Goal: Communication & Community: Answer question/provide support

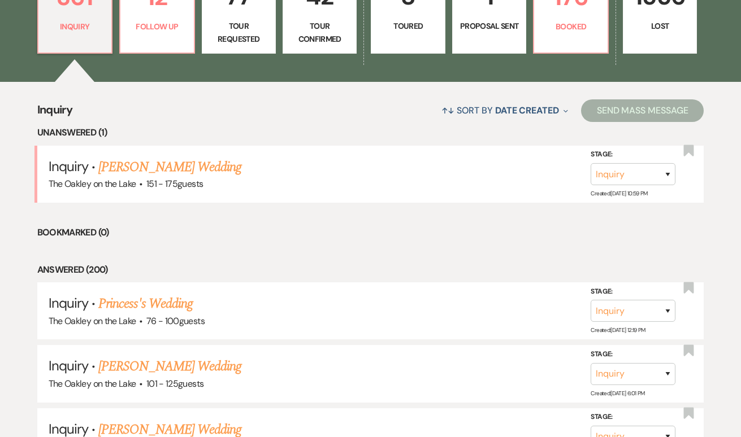
scroll to position [362, 0]
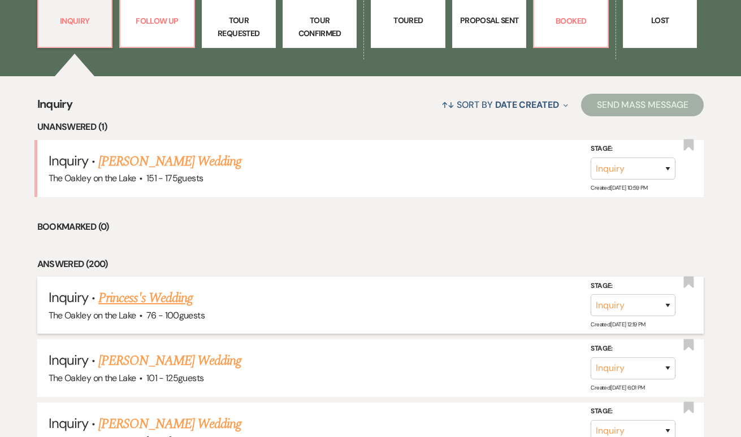
click at [158, 304] on h5 "Inquiry · Princess's Wedding" at bounding box center [371, 298] width 644 height 20
click at [157, 297] on link "Princess's Wedding" at bounding box center [145, 298] width 94 height 20
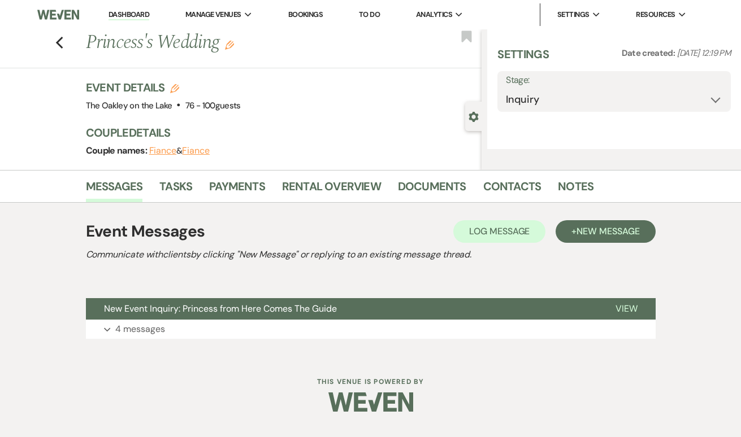
select select "4"
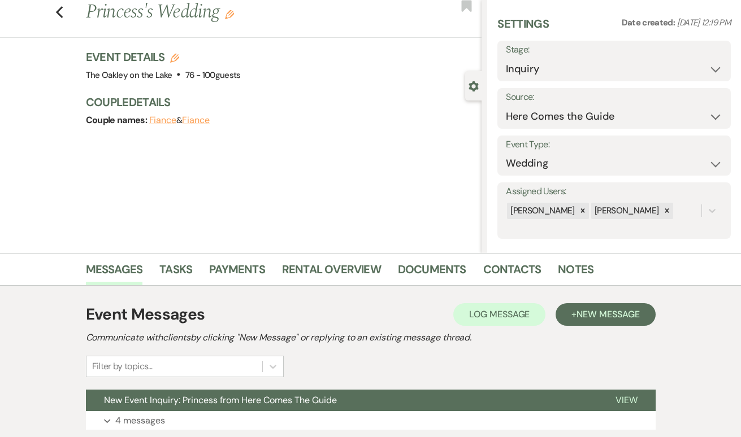
scroll to position [44, 0]
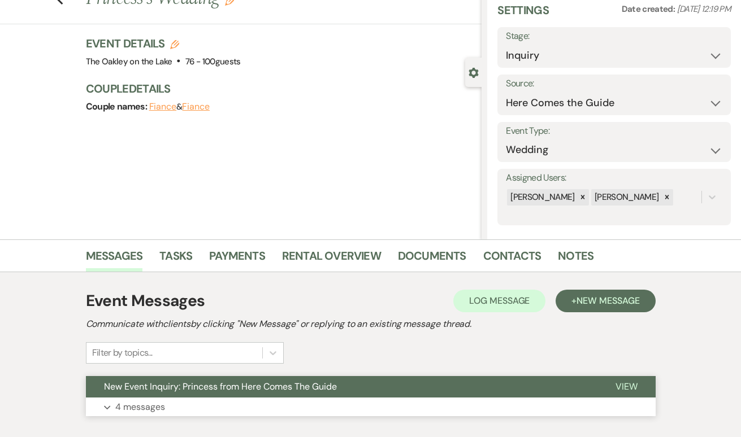
click at [133, 411] on p "4 messages" at bounding box center [140, 407] width 50 height 15
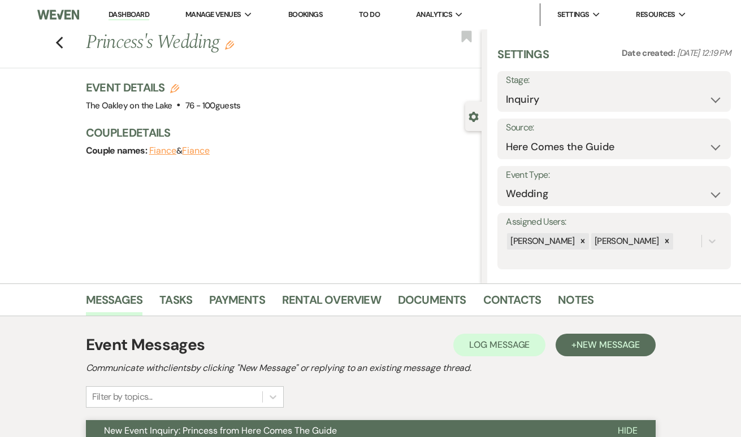
scroll to position [0, 0]
click at [60, 42] on icon "Previous" at bounding box center [59, 43] width 8 height 14
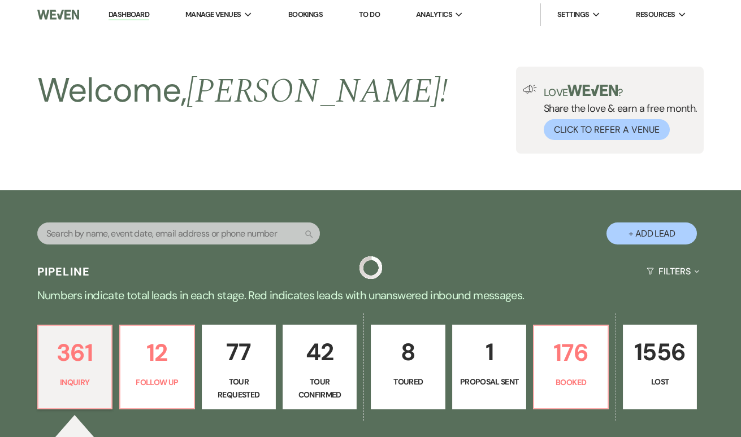
scroll to position [362, 0]
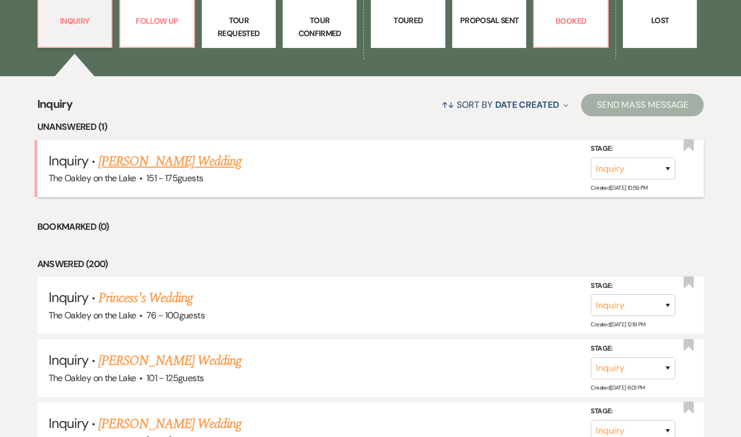
click at [159, 157] on link "Ejiro Okpodu's Wedding" at bounding box center [169, 161] width 143 height 20
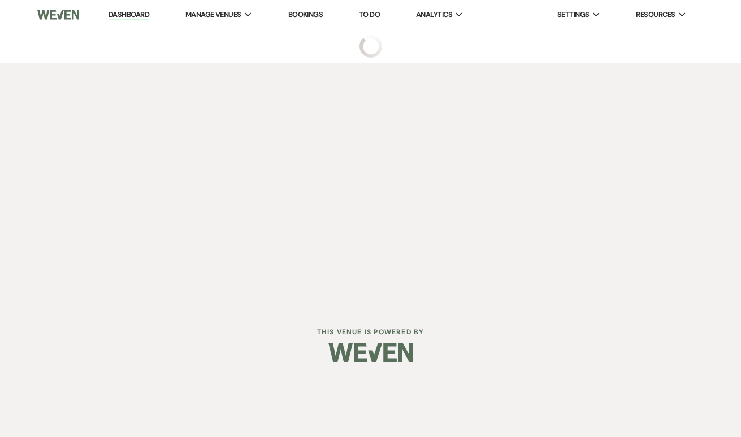
select select "4"
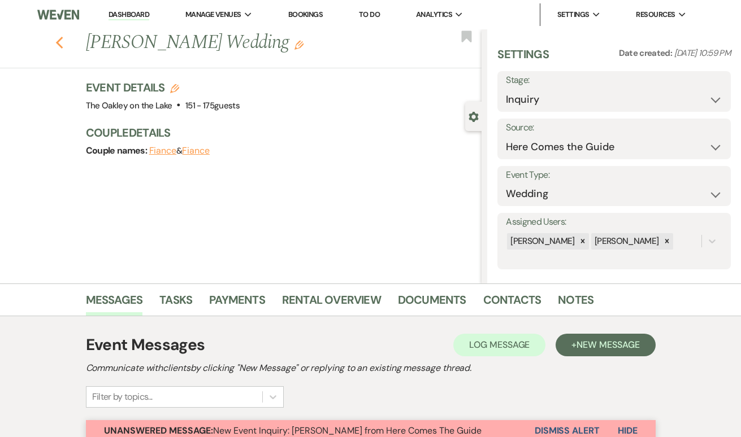
click at [58, 44] on use "button" at bounding box center [58, 43] width 7 height 12
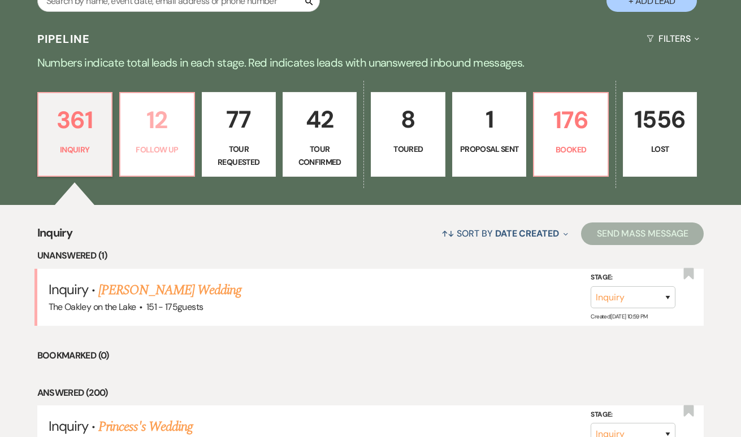
click at [149, 144] on p "Follow Up" at bounding box center [156, 150] width 59 height 12
select select "9"
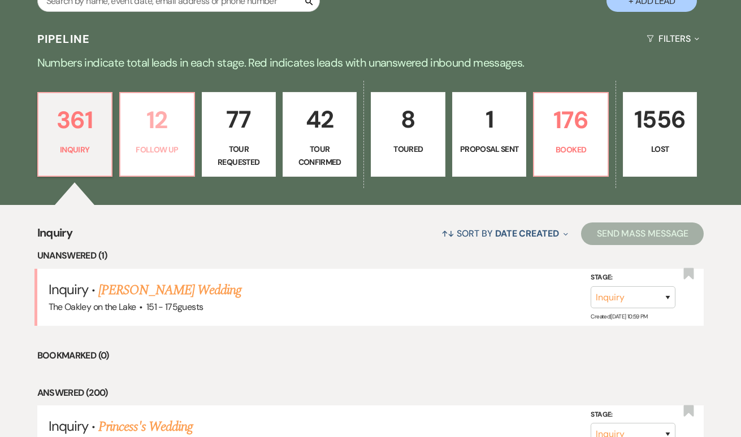
select select "9"
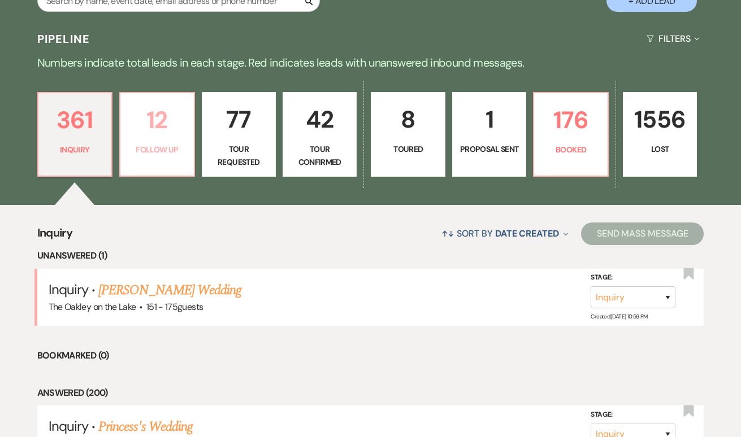
select select "9"
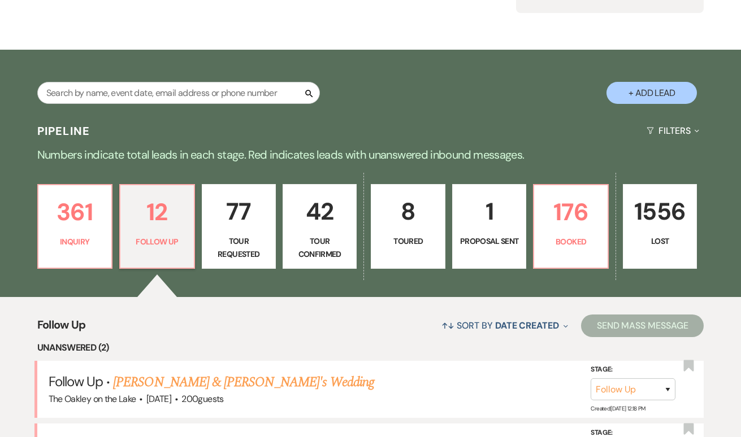
scroll to position [244, 0]
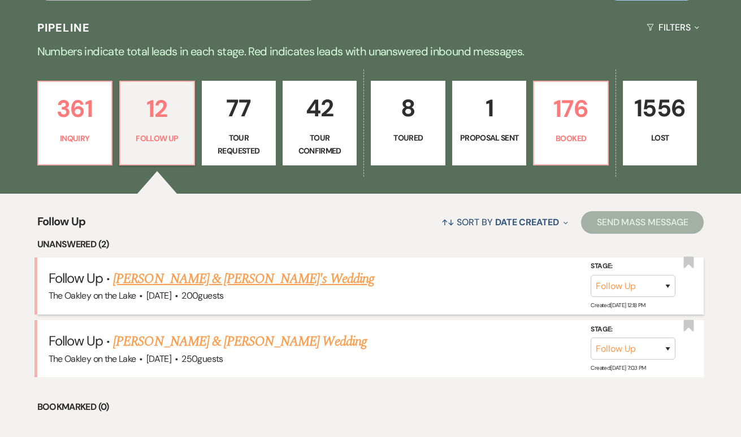
click at [162, 279] on link "Taylor & Kyle's Wedding" at bounding box center [243, 279] width 261 height 20
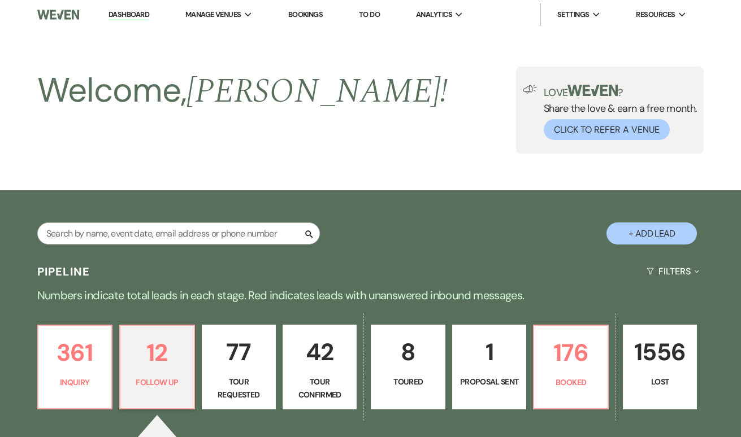
select select "9"
select select "5"
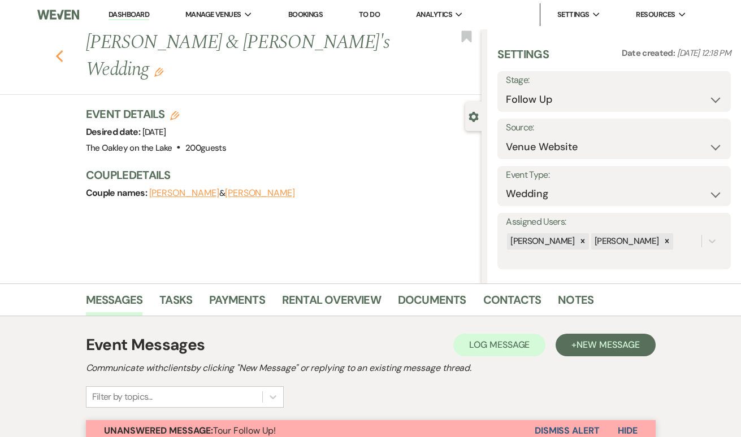
click at [61, 50] on icon "Previous" at bounding box center [59, 57] width 8 height 14
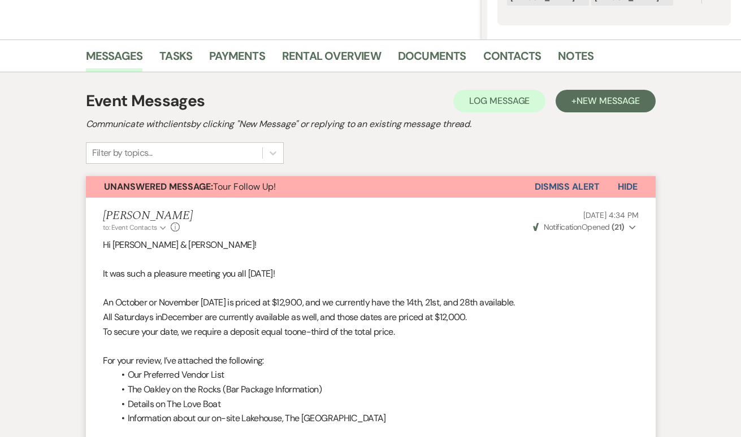
select select "9"
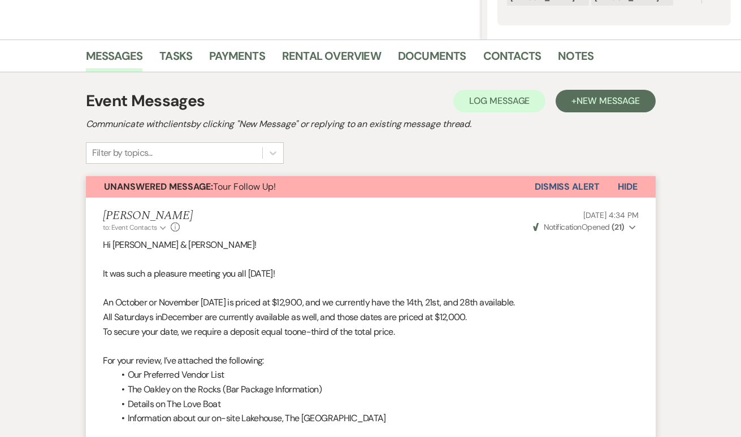
select select "9"
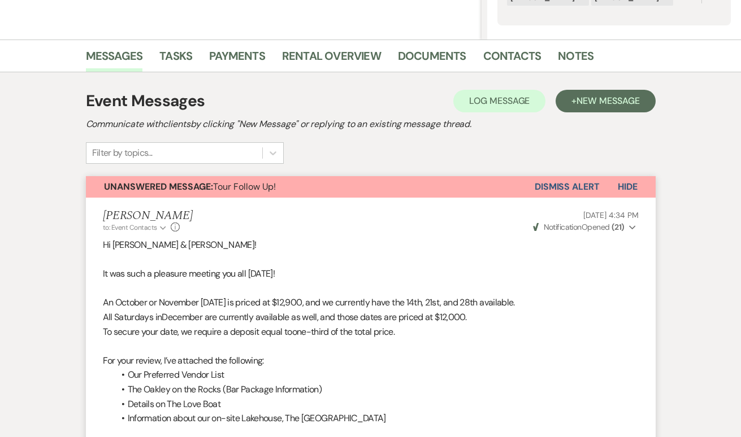
select select "9"
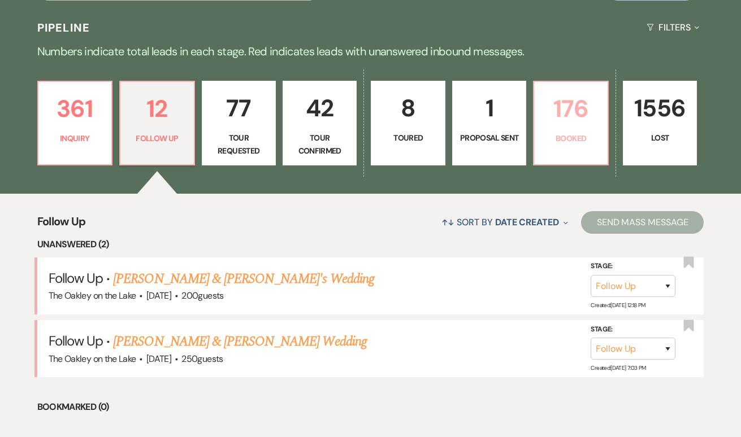
click at [580, 122] on p "176" at bounding box center [570, 109] width 59 height 38
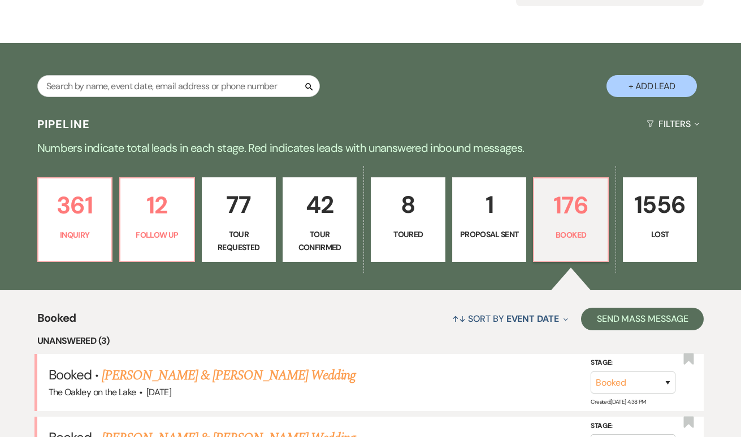
scroll to position [369, 0]
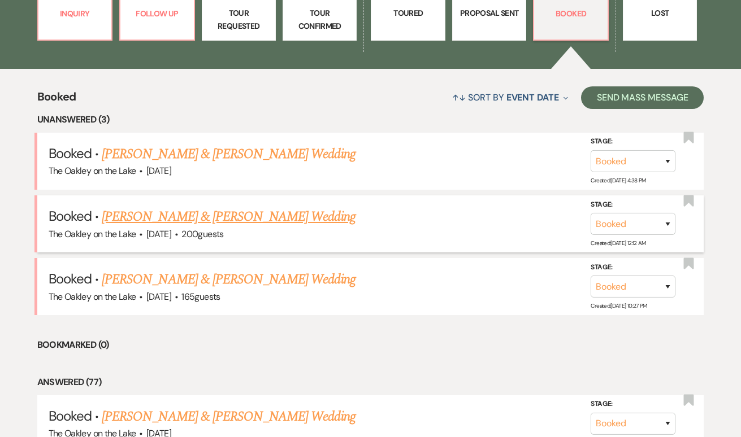
click at [164, 216] on link "[PERSON_NAME] & [PERSON_NAME] Wedding" at bounding box center [228, 217] width 253 height 20
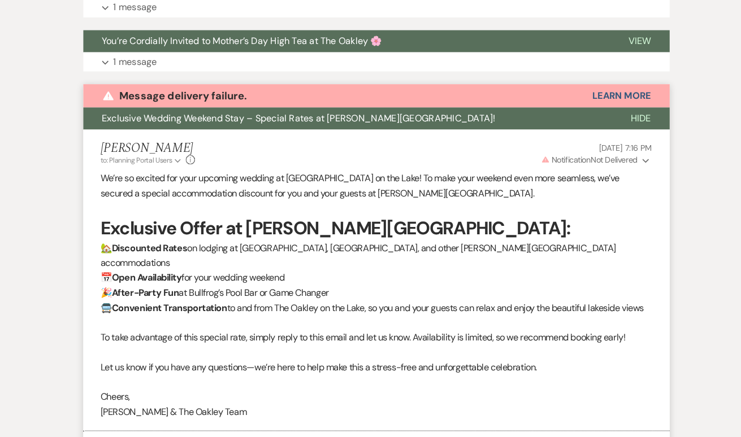
scroll to position [1017, 0]
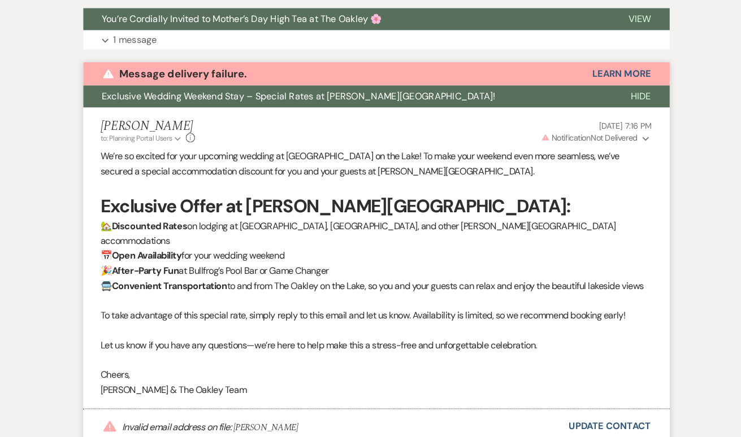
click at [627, 100] on span "Hide" at bounding box center [628, 106] width 20 height 12
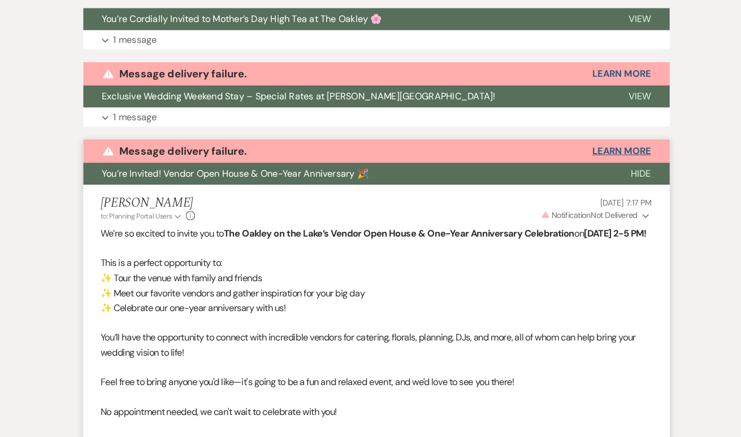
click at [629, 155] on button "Learn More" at bounding box center [608, 159] width 57 height 9
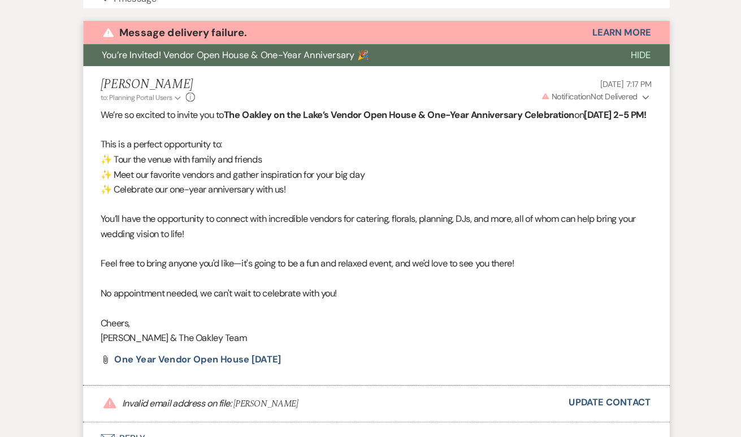
click at [620, 60] on span "Hide" at bounding box center [628, 66] width 20 height 12
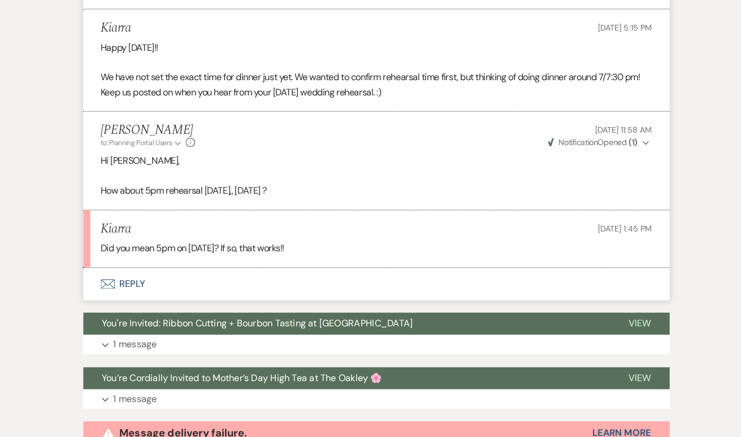
scroll to position [661, 0]
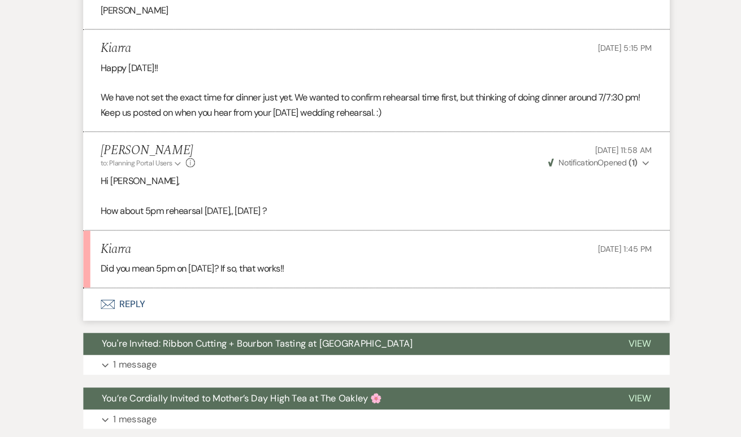
click at [114, 282] on button "Envelope Reply" at bounding box center [371, 296] width 570 height 32
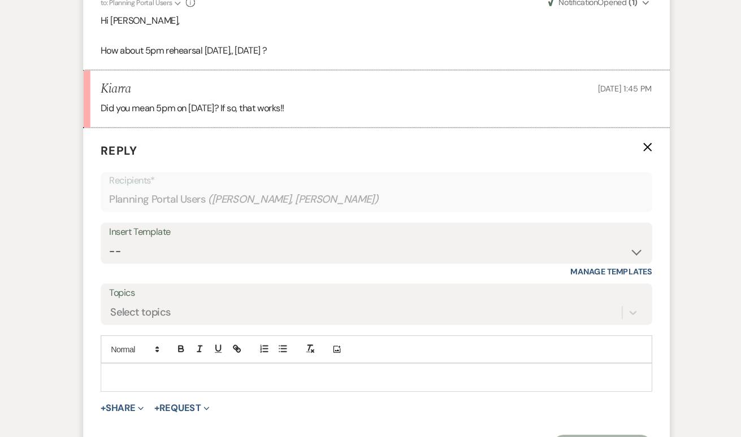
scroll to position [822, 0]
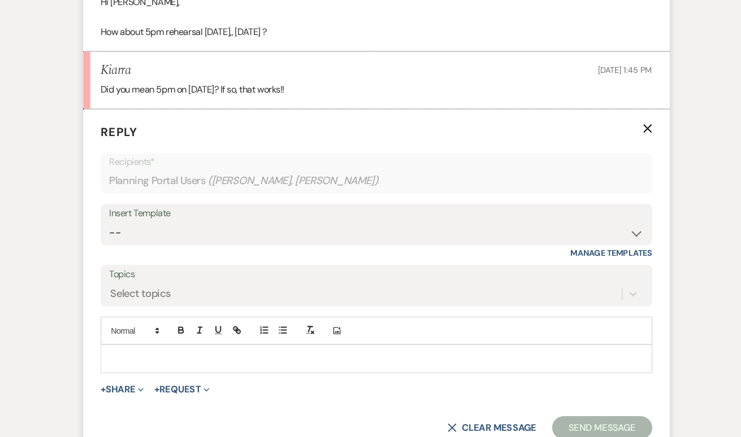
click at [185, 348] on div at bounding box center [370, 361] width 535 height 26
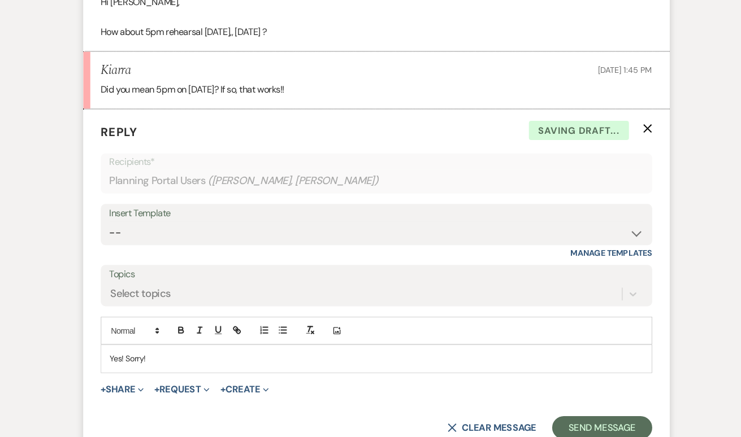
click at [117, 355] on p "Yes! Sorry!" at bounding box center [371, 361] width 518 height 12
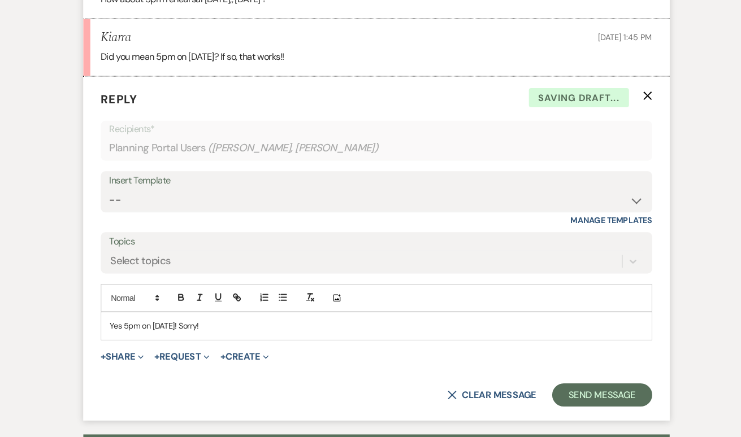
scroll to position [855, 0]
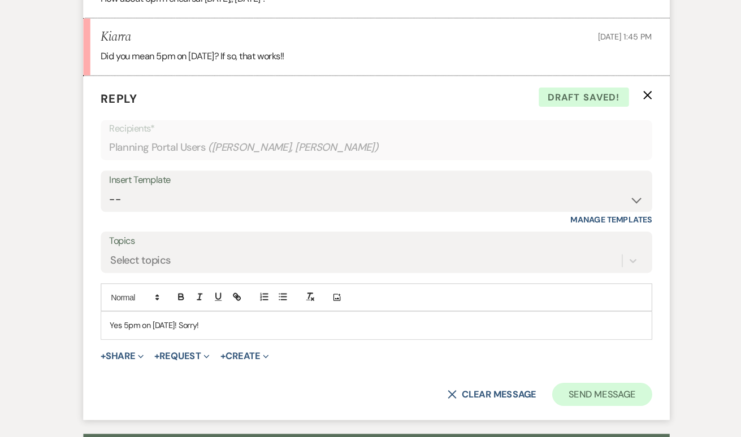
click at [571, 384] on button "Send Message" at bounding box center [589, 395] width 97 height 23
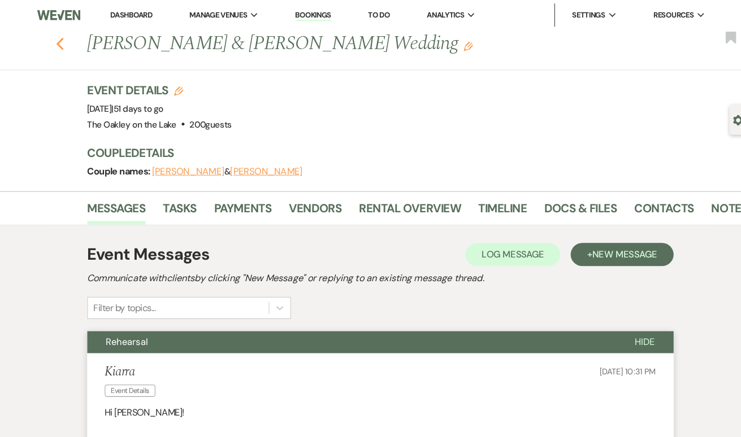
scroll to position [0, 0]
click at [59, 41] on icon "Previous" at bounding box center [59, 43] width 8 height 14
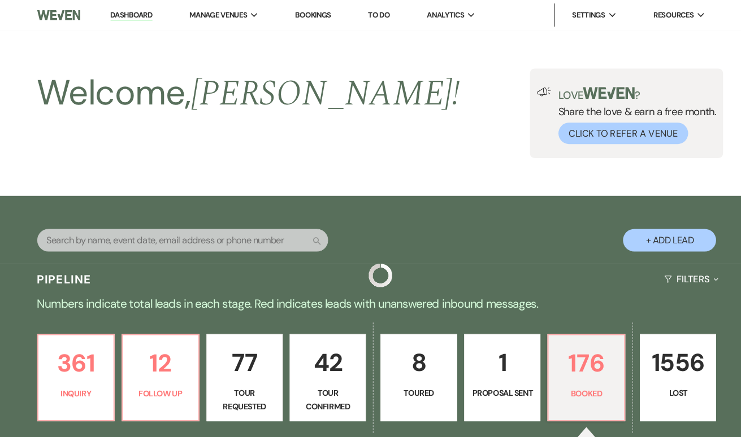
scroll to position [369, 0]
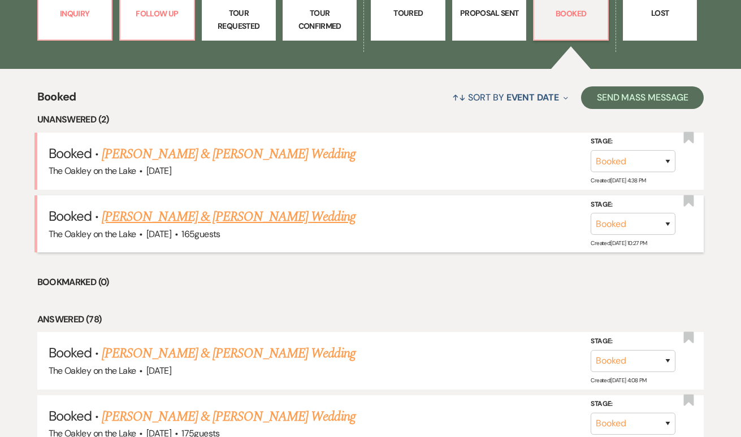
click at [185, 215] on link "[PERSON_NAME] & [PERSON_NAME] Wedding" at bounding box center [228, 217] width 253 height 20
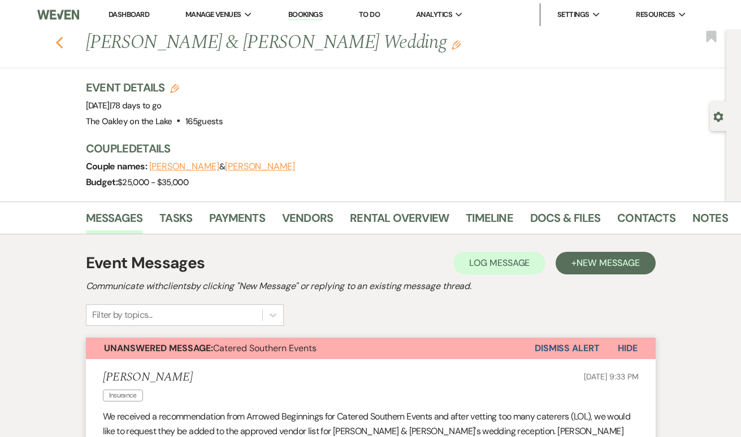
click at [57, 45] on icon "Previous" at bounding box center [59, 43] width 8 height 14
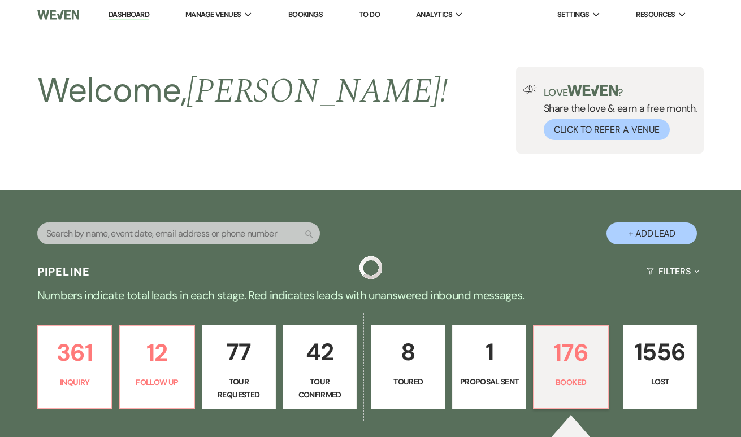
scroll to position [369, 0]
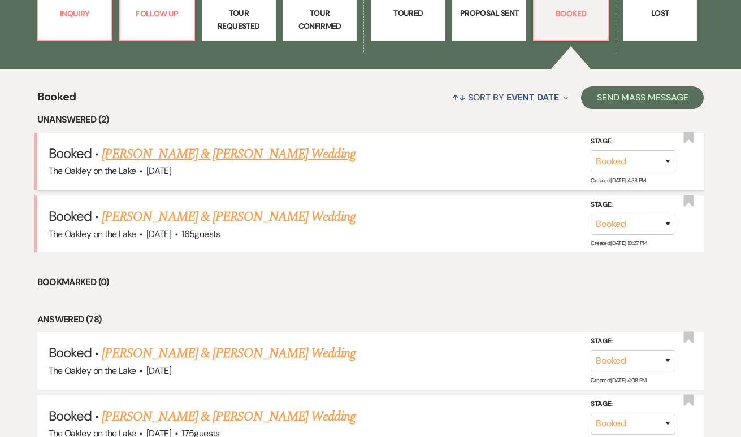
click at [152, 152] on link "[PERSON_NAME] & [PERSON_NAME] Wedding" at bounding box center [228, 154] width 253 height 20
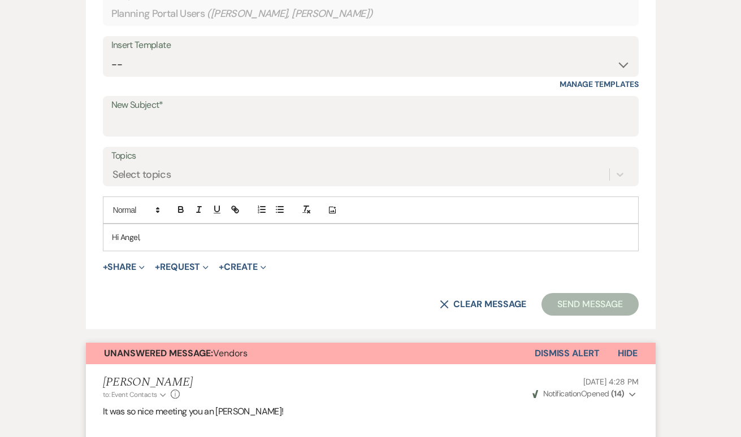
scroll to position [427, 0]
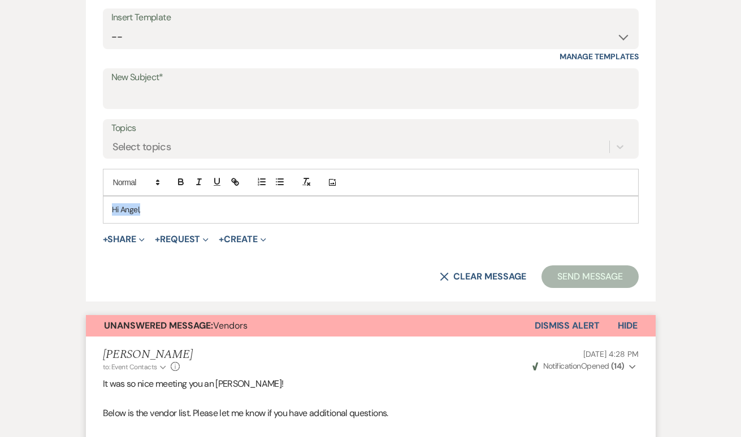
drag, startPoint x: 160, startPoint y: 206, endPoint x: 39, endPoint y: 202, distance: 121.0
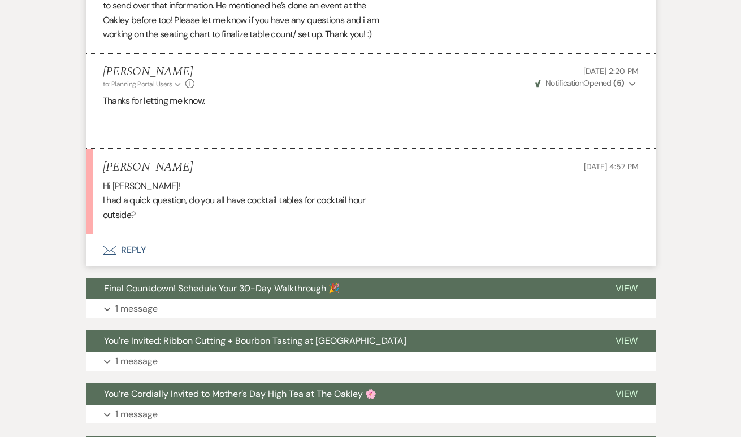
scroll to position [1576, 0]
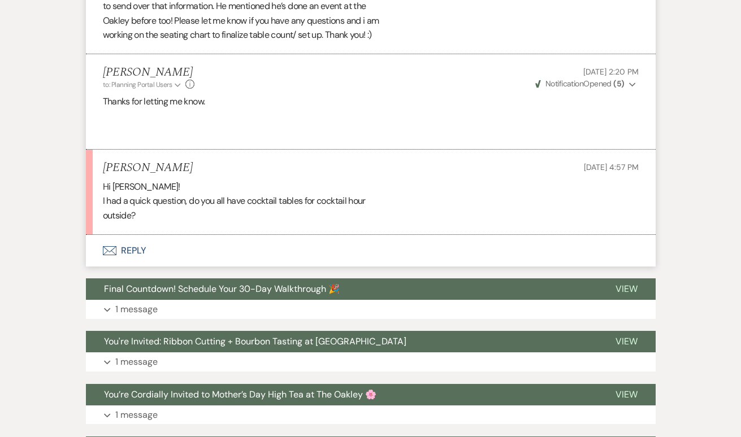
click at [116, 246] on use "button" at bounding box center [109, 250] width 14 height 9
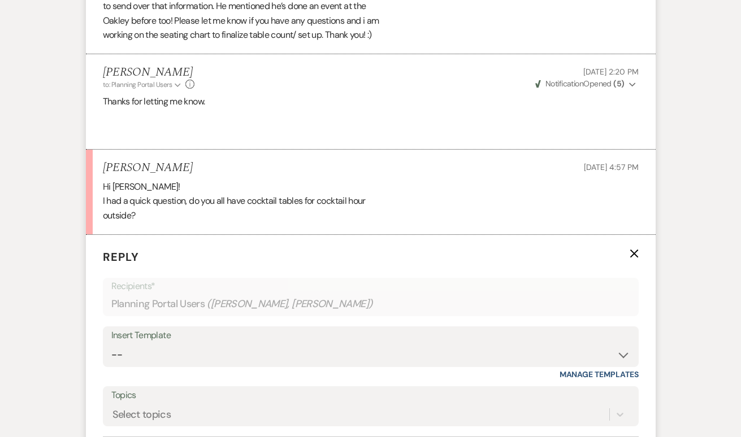
scroll to position [1737, 0]
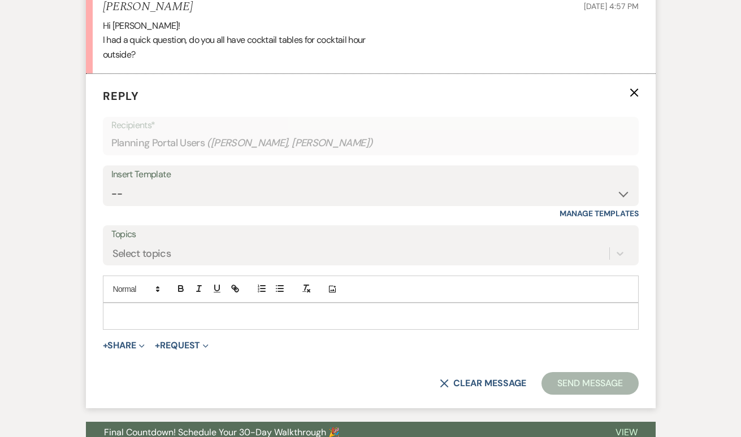
click at [197, 303] on div at bounding box center [370, 316] width 535 height 26
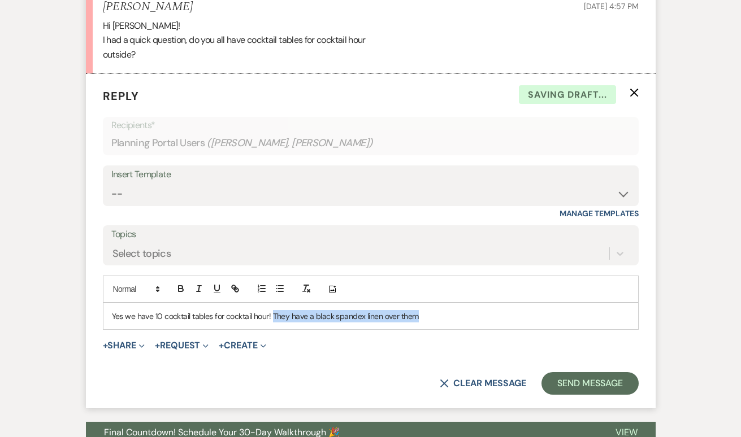
drag, startPoint x: 441, startPoint y: 298, endPoint x: 274, endPoint y: 291, distance: 167.4
click at [274, 310] on p "Yes we have 10 cocktail tables for cocktail hour! They have a black spandex lin…" at bounding box center [371, 316] width 518 height 12
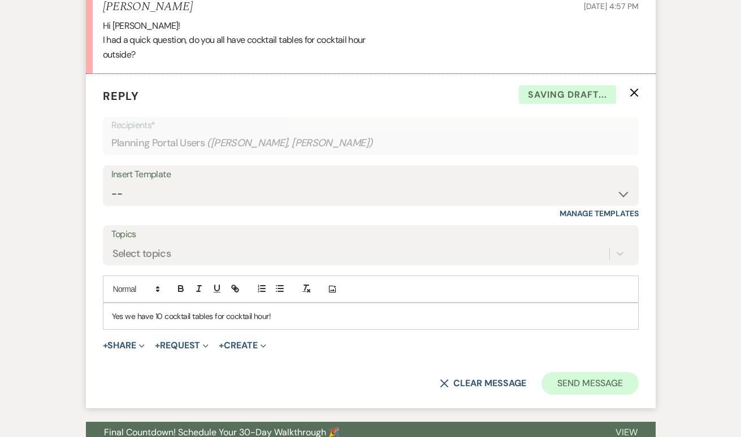
click at [587, 372] on button "Send Message" at bounding box center [589, 383] width 97 height 23
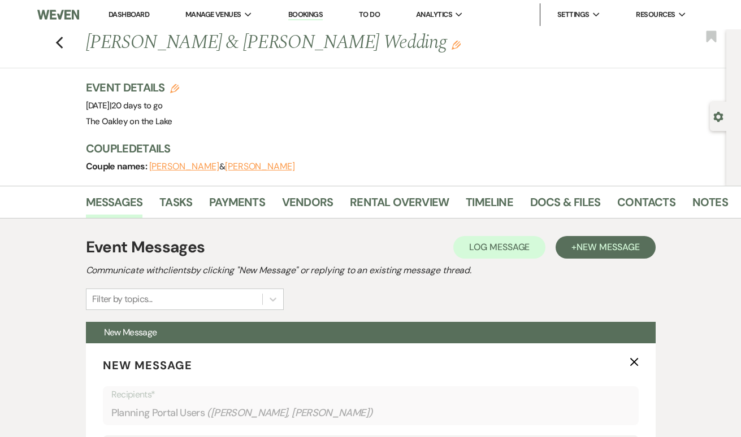
scroll to position [0, 0]
click at [53, 45] on div "Previous Angel Jacome & Joanna Jacome's Wedding Edit Bookmark" at bounding box center [360, 48] width 732 height 39
click at [59, 42] on icon "Previous" at bounding box center [59, 43] width 8 height 14
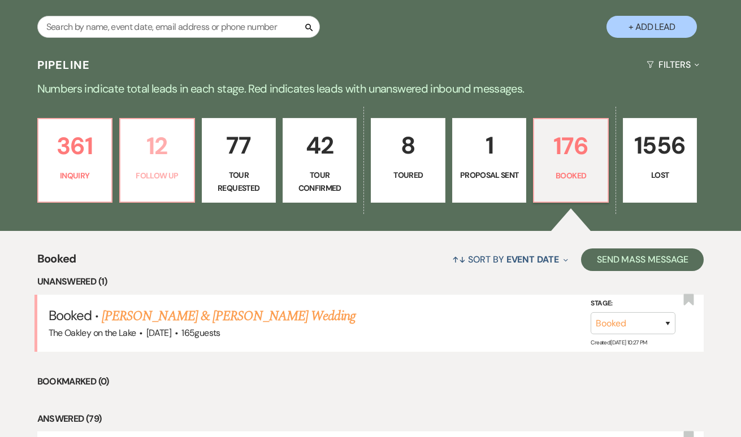
scroll to position [179, 0]
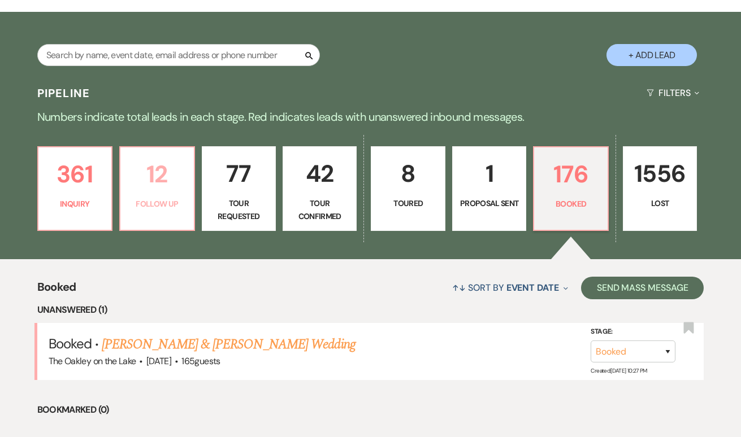
click at [144, 175] on p "12" at bounding box center [156, 174] width 59 height 38
select select "9"
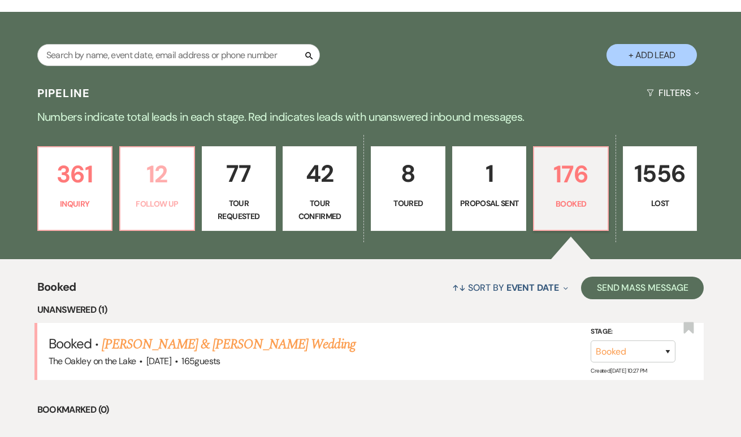
select select "9"
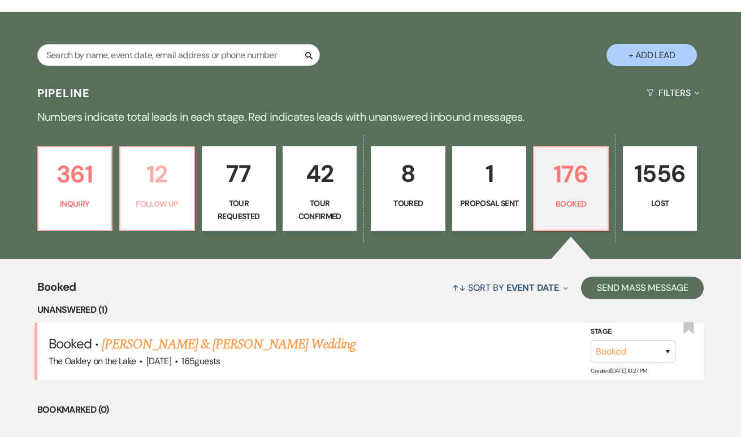
select select "9"
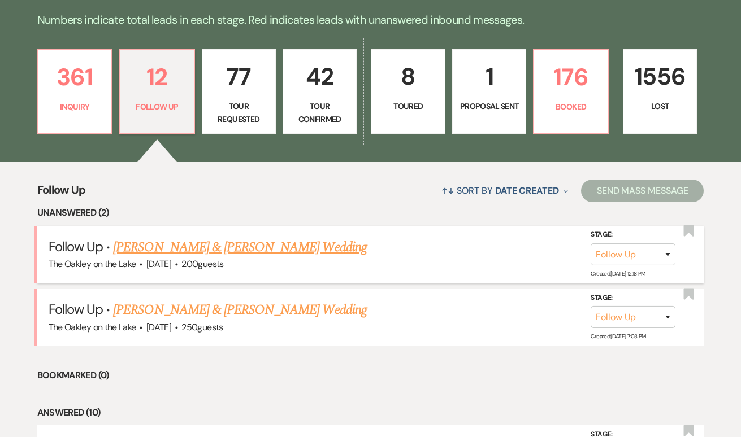
scroll to position [302, 0]
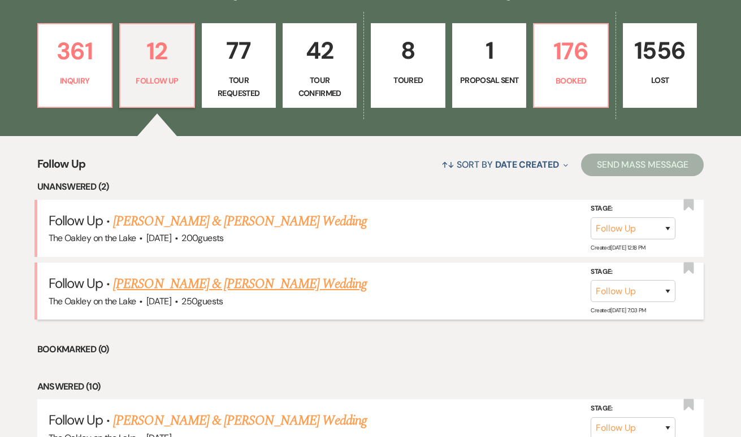
click at [174, 284] on link "Andy Tran & Kathy Dao's Wedding" at bounding box center [239, 284] width 253 height 20
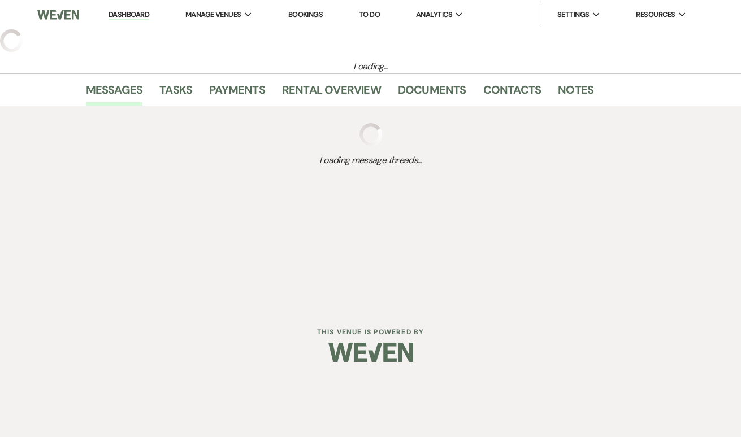
select select "9"
select select "5"
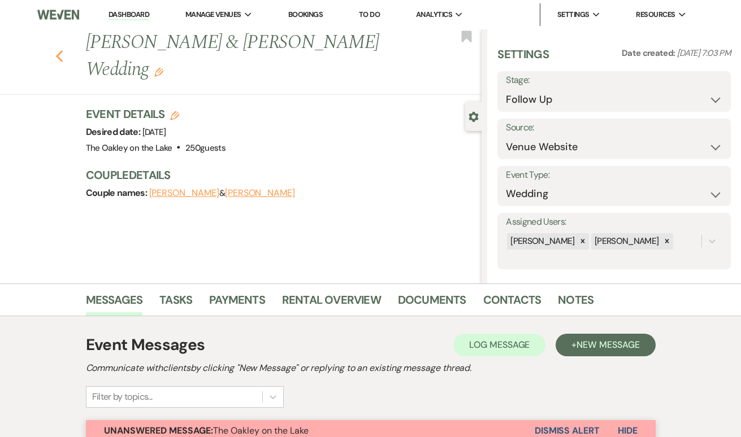
click at [58, 50] on use "button" at bounding box center [58, 56] width 7 height 12
select select "9"
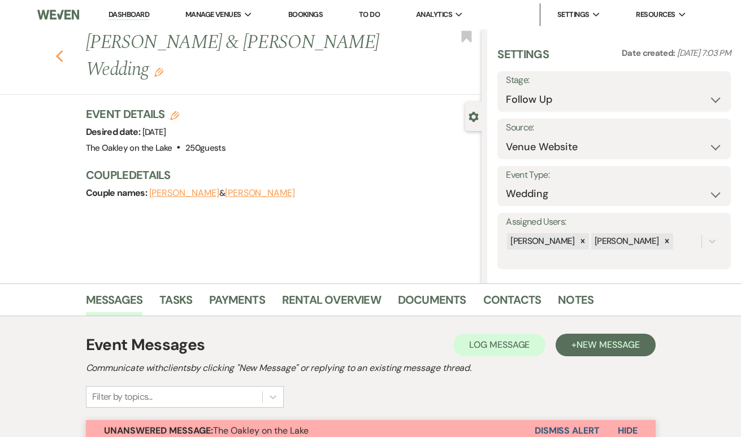
select select "9"
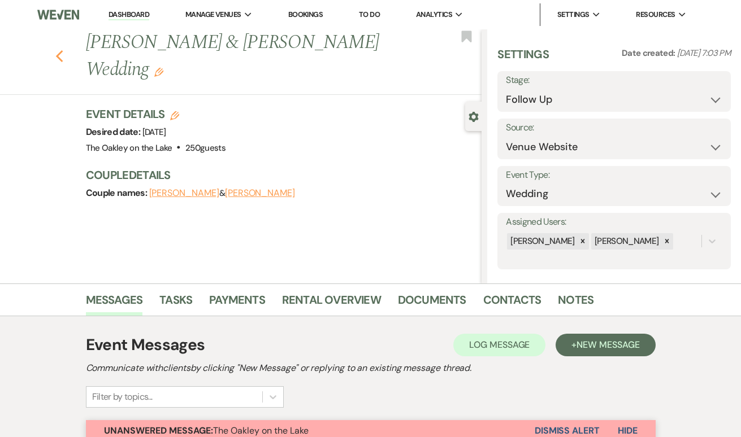
select select "9"
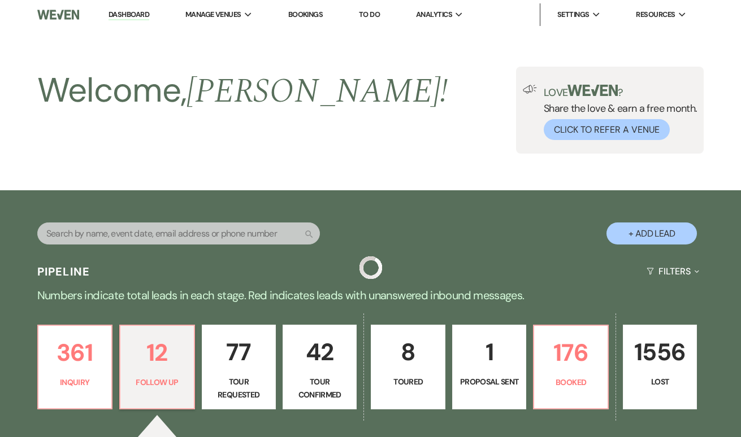
scroll to position [302, 0]
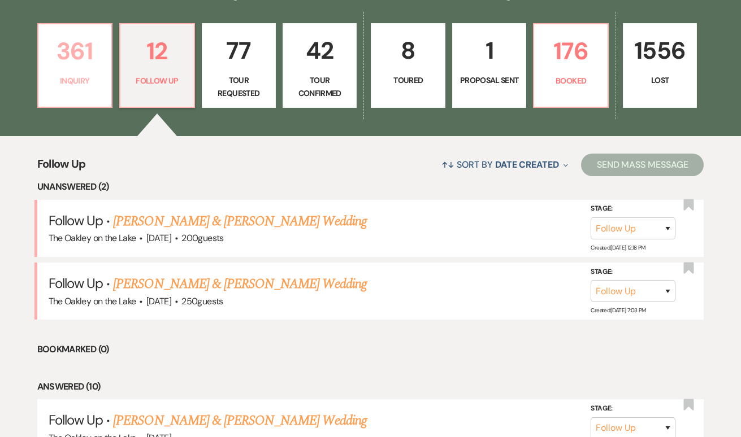
click at [91, 55] on p "361" at bounding box center [74, 51] width 59 height 38
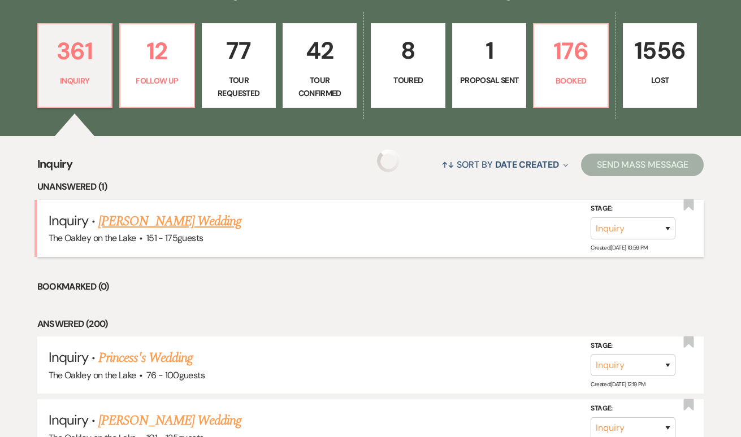
click at [165, 220] on link "Ejiro Okpodu's Wedding" at bounding box center [169, 221] width 143 height 20
select select "4"
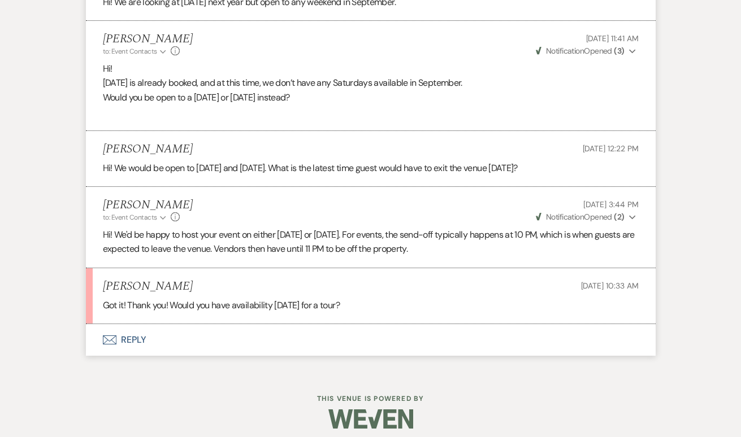
scroll to position [1287, 0]
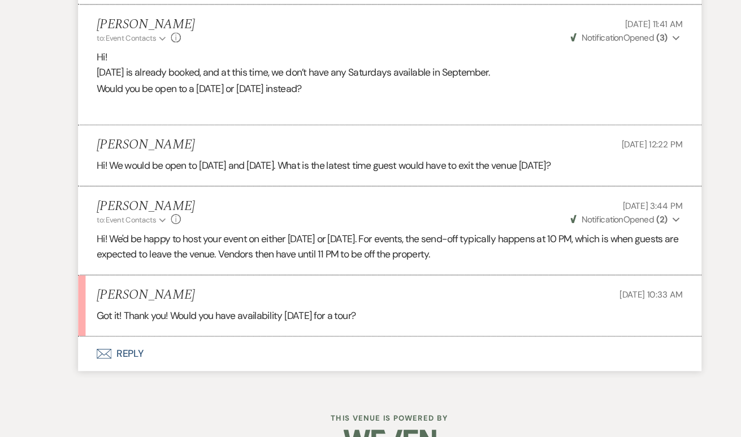
click at [103, 357] on icon "Envelope" at bounding box center [110, 361] width 14 height 9
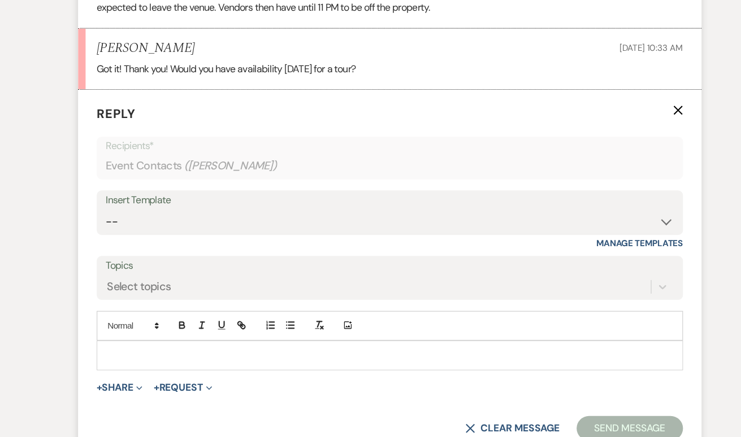
scroll to position [1554, 0]
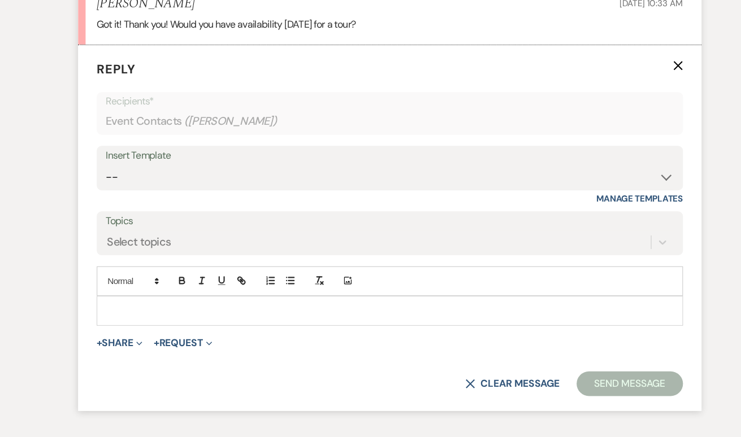
click at [146, 316] on p at bounding box center [371, 322] width 518 height 12
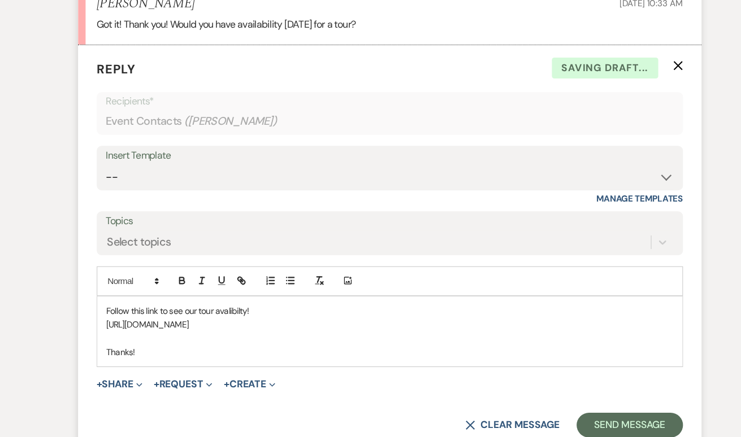
click at [216, 316] on p "Follow this link to see our tour avalibilty!" at bounding box center [371, 322] width 518 height 12
click at [564, 415] on button "Send Message" at bounding box center [589, 426] width 97 height 23
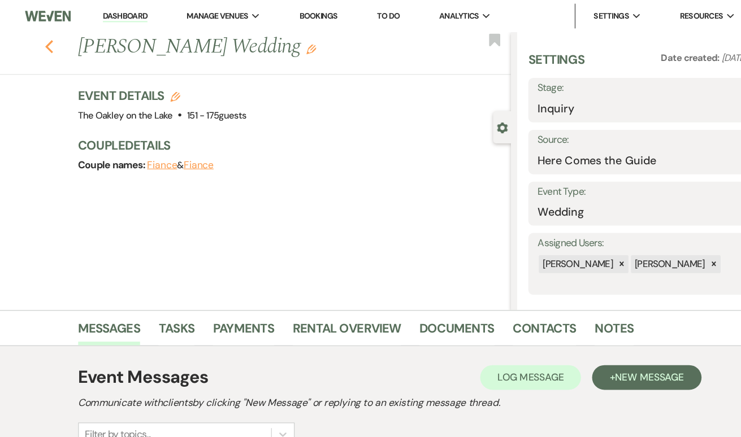
scroll to position [0, 0]
click at [55, 40] on icon "Previous" at bounding box center [59, 43] width 8 height 14
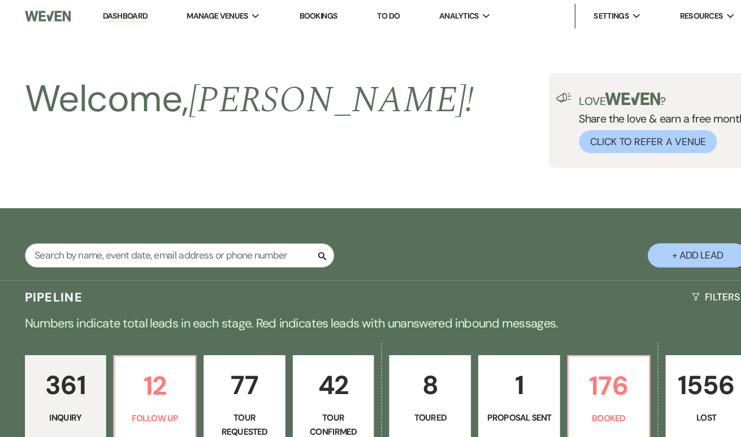
scroll to position [302, 0]
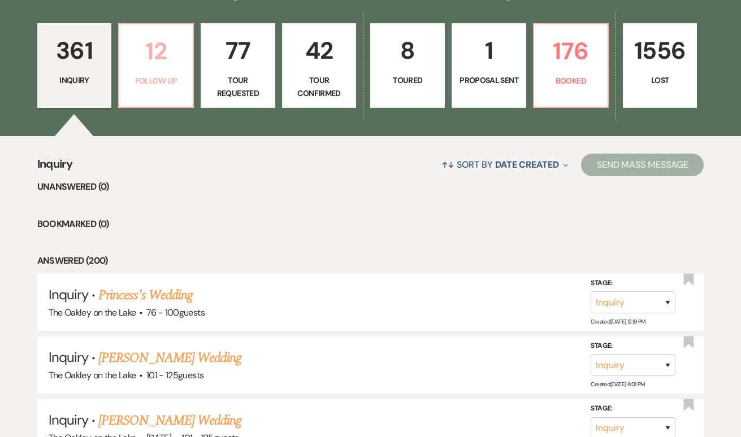
click at [155, 59] on p "12" at bounding box center [156, 51] width 60 height 38
select select "9"
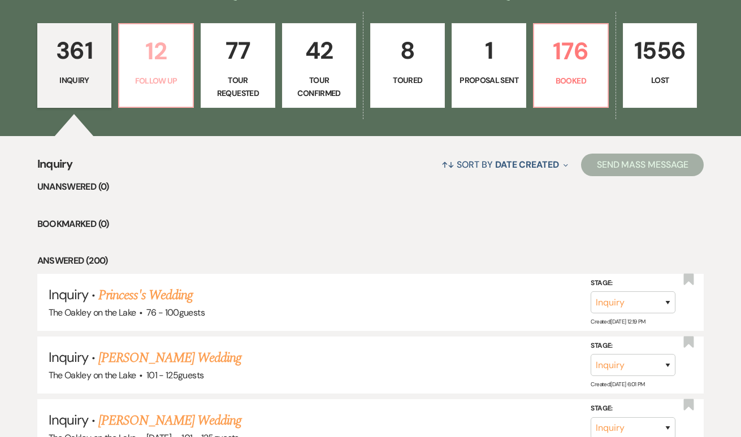
select select "9"
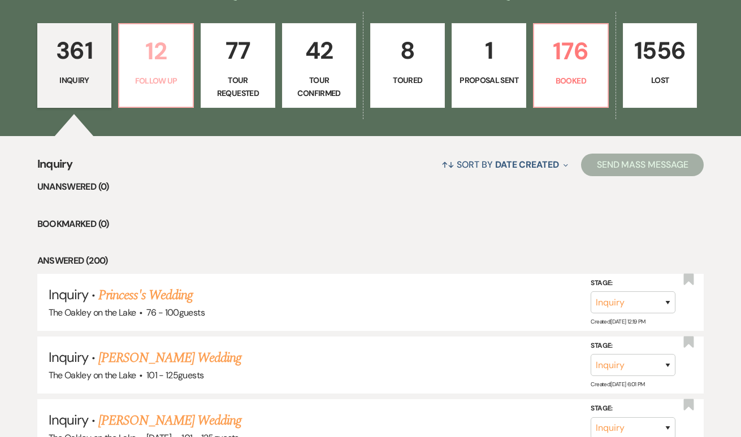
select select "9"
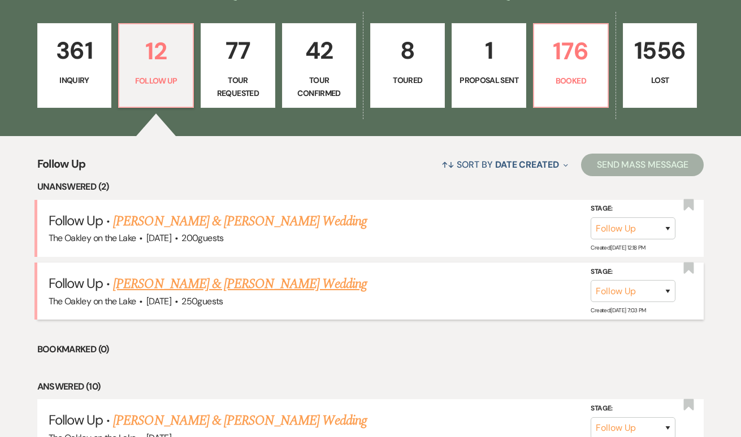
click at [240, 280] on link "Andy Tran & Kathy Dao's Wedding" at bounding box center [239, 284] width 253 height 20
select select "9"
select select "5"
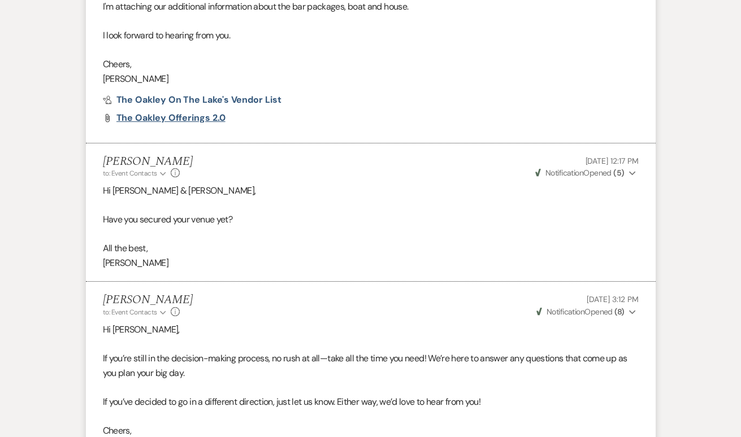
scroll to position [527, 0]
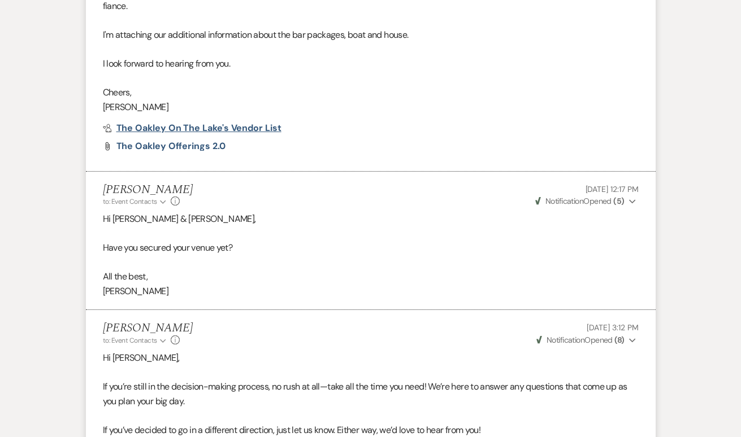
click at [174, 124] on span "The Oakley on the Lake's Vendor List" at bounding box center [198, 128] width 165 height 12
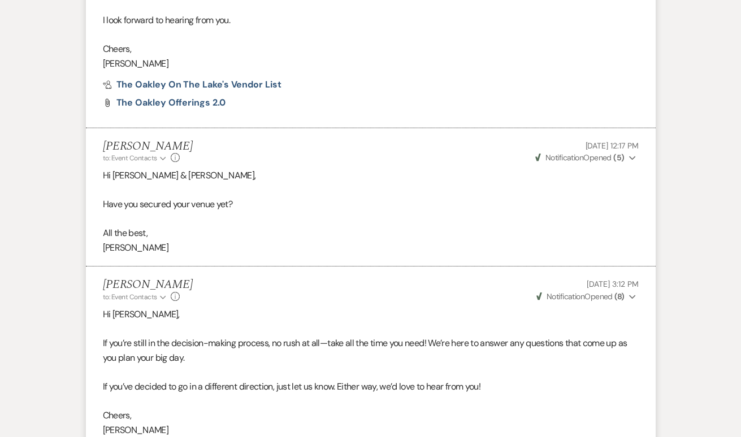
scroll to position [572, 0]
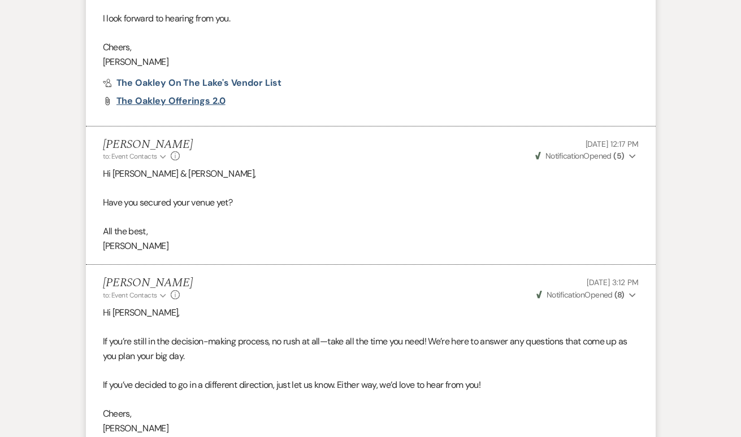
click at [179, 98] on span "The Oakley Offerings 2.0" at bounding box center [170, 101] width 109 height 12
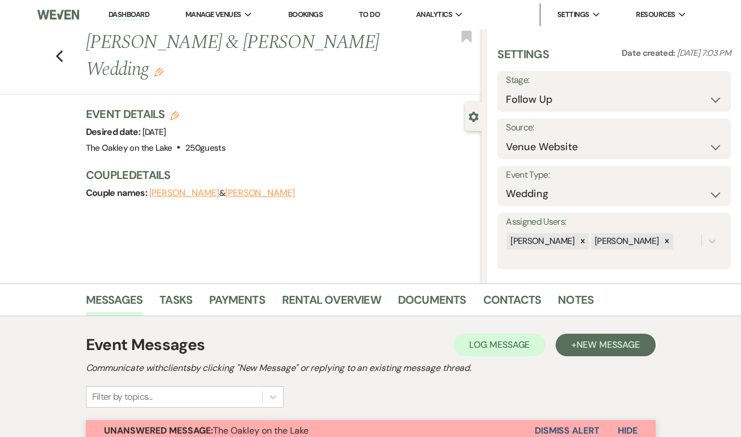
scroll to position [0, 0]
click at [58, 50] on use "button" at bounding box center [58, 56] width 7 height 12
select select "9"
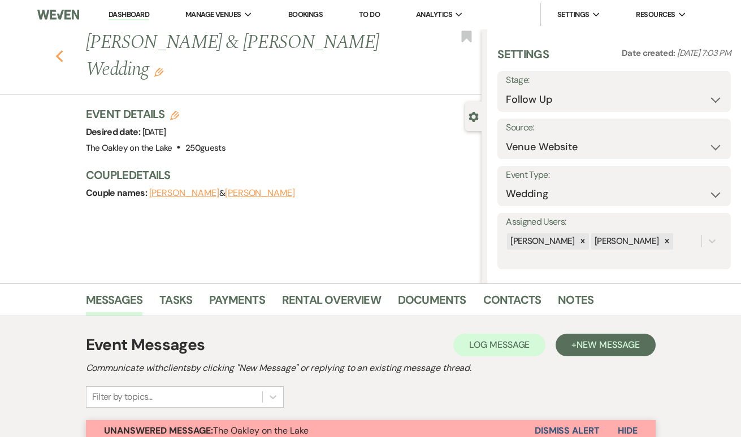
select select "9"
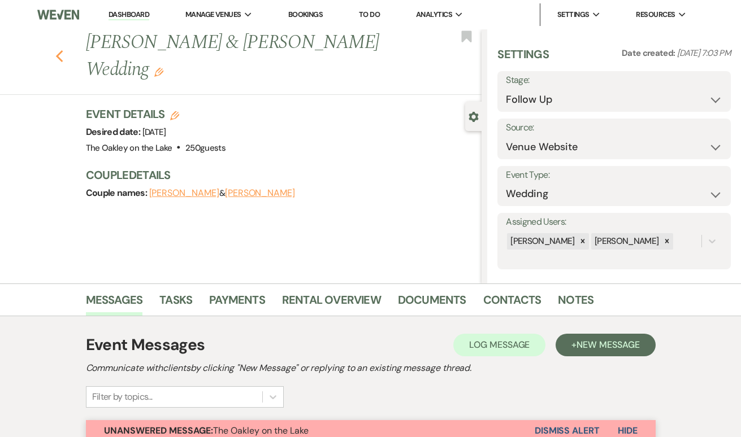
select select "9"
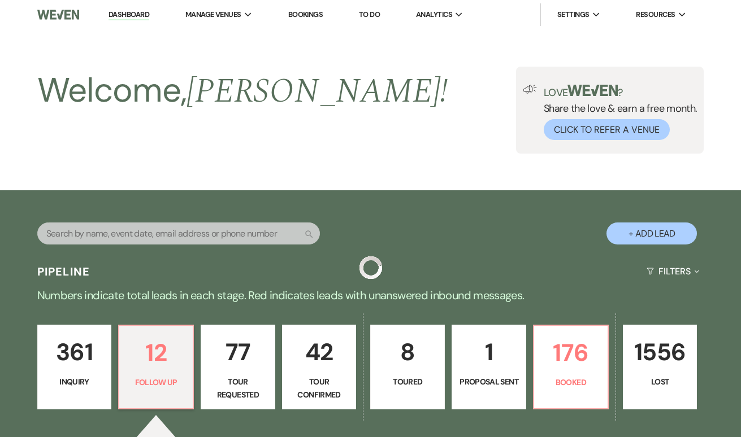
scroll to position [302, 0]
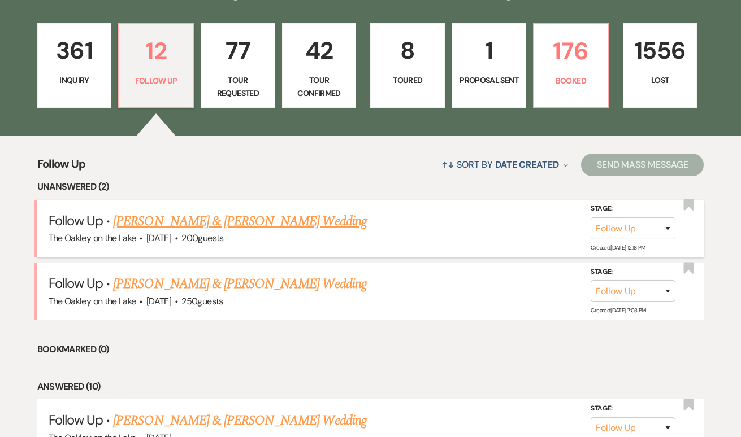
click at [195, 216] on link "Taylor Stocker & Kyle Harris's Wedding" at bounding box center [239, 221] width 253 height 20
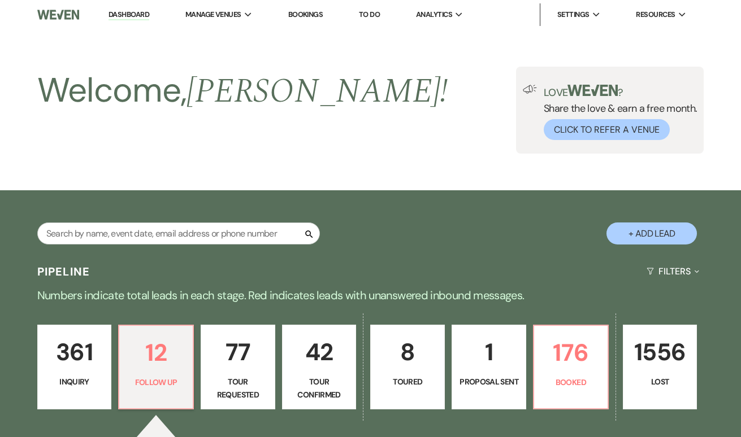
select select "9"
select select "5"
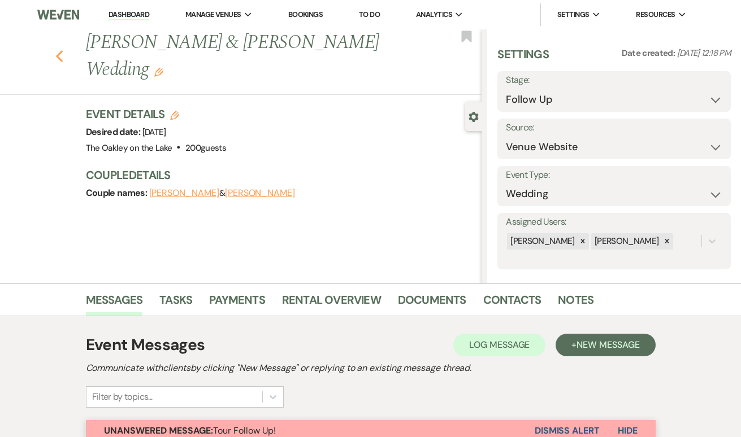
click at [60, 50] on use "button" at bounding box center [58, 56] width 7 height 12
select select "9"
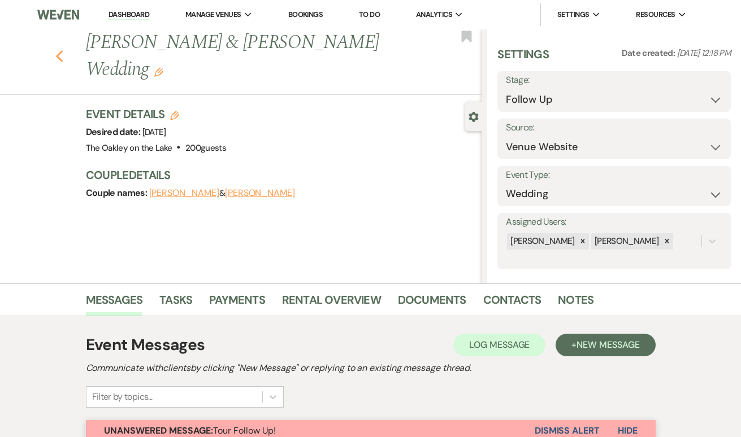
select select "9"
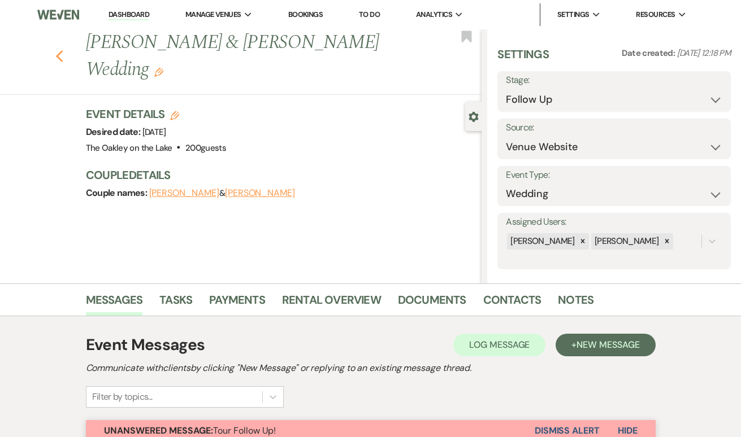
select select "9"
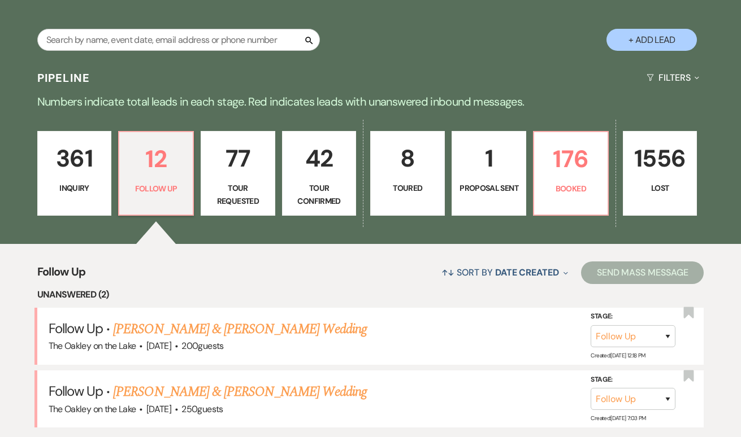
scroll to position [244, 0]
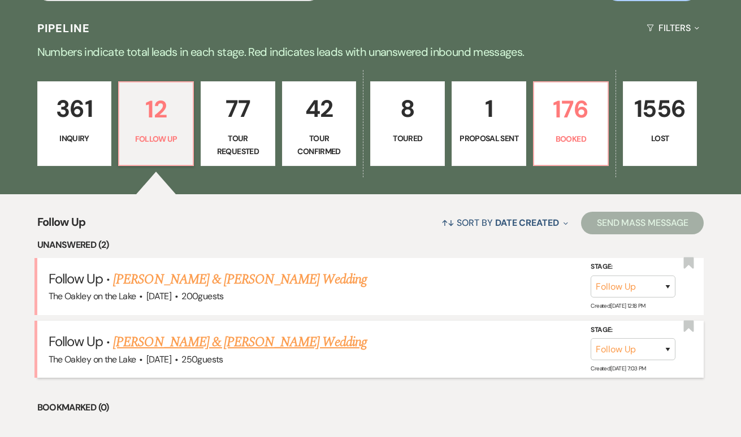
click at [264, 342] on link "Andy Tran & Kathy Dao's Wedding" at bounding box center [239, 342] width 253 height 20
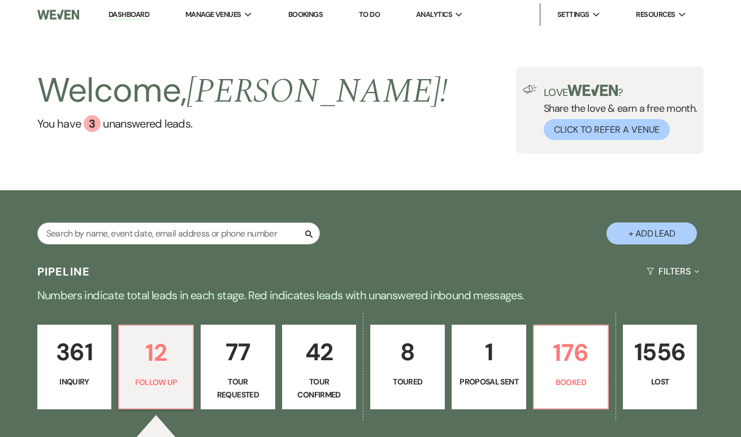
select select "9"
select select "5"
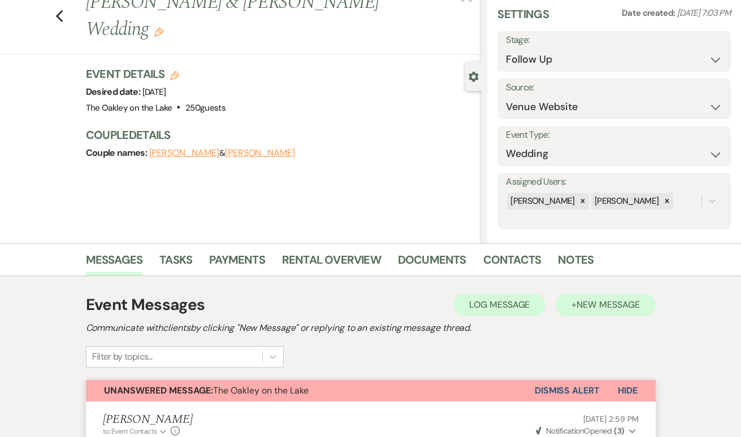
click at [612, 309] on span "New Message" at bounding box center [607, 305] width 63 height 12
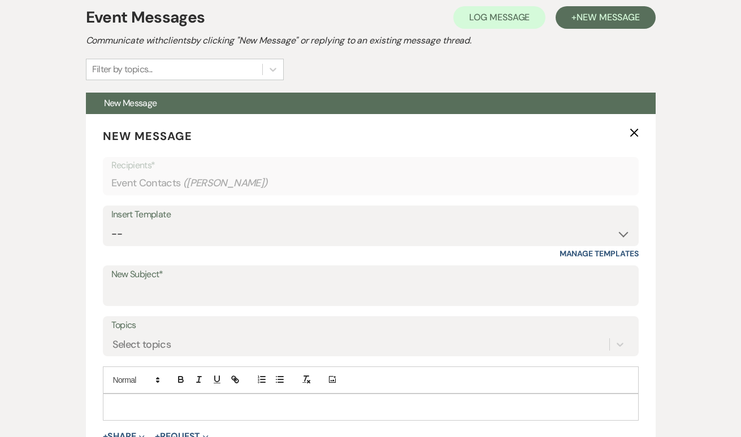
scroll to position [354, 0]
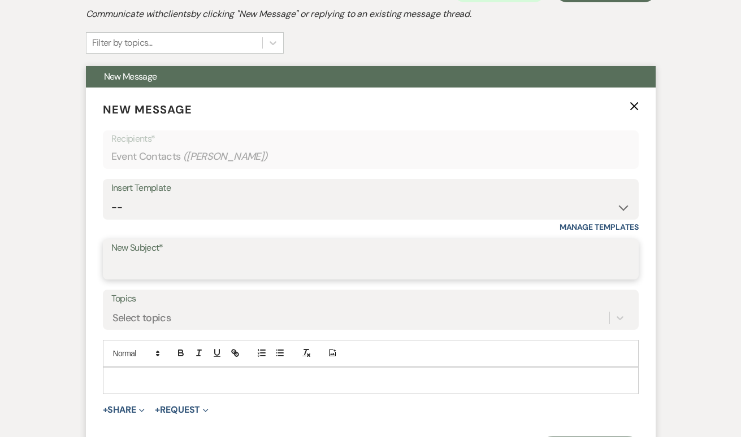
click at [201, 259] on input "New Subject*" at bounding box center [370, 268] width 519 height 22
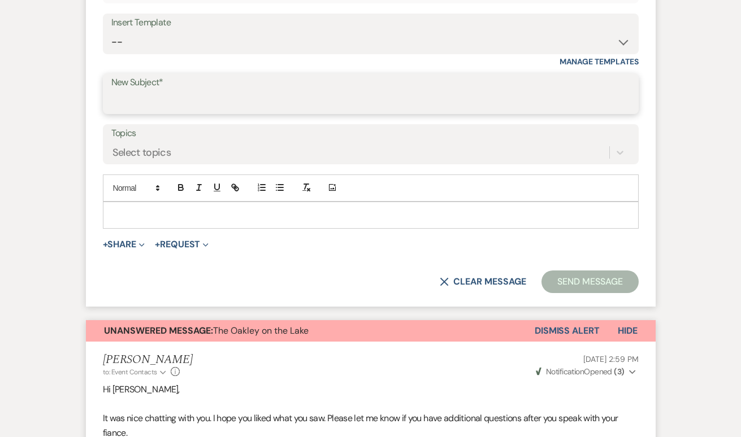
scroll to position [531, 0]
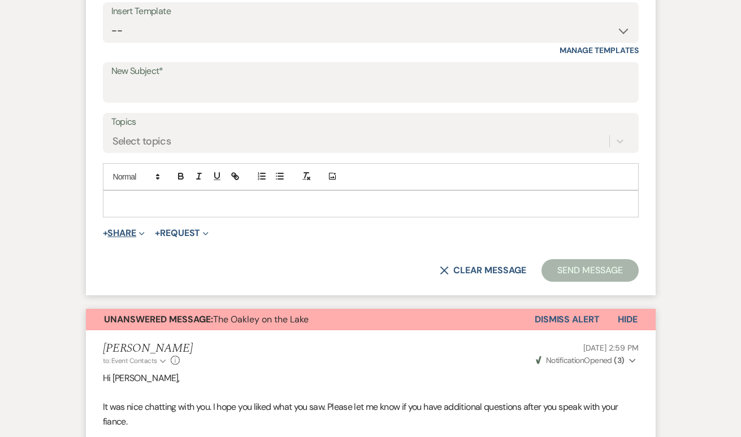
click at [111, 231] on button "+ Share Expand" at bounding box center [124, 233] width 42 height 9
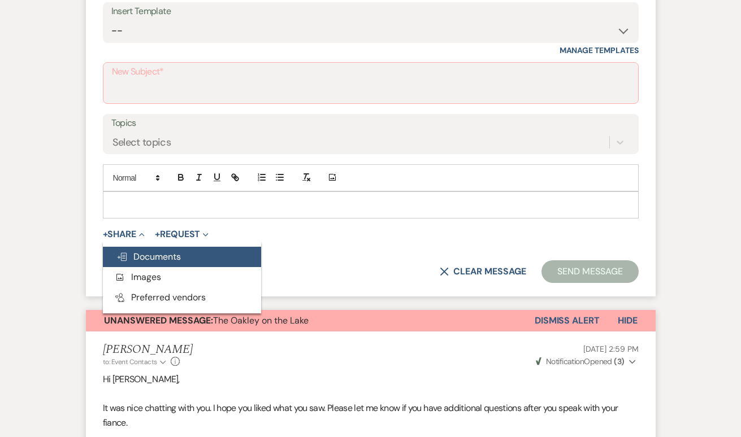
click at [135, 247] on button "Doc Upload Documents" at bounding box center [182, 257] width 158 height 20
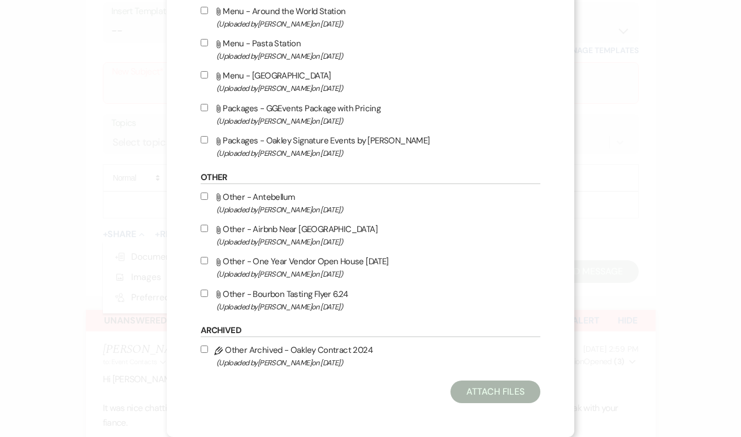
scroll to position [1065, 0]
click at [207, 228] on input "Attach File Other - Airbnb Near The Oakley (Uploaded by Angela Zubar on Feb 18t…" at bounding box center [204, 228] width 7 height 7
checkbox input "true"
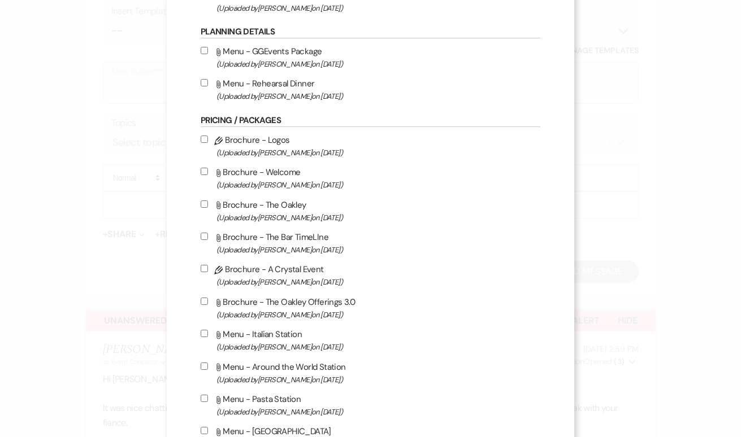
scroll to position [680, 0]
click at [208, 304] on input "Attach File Brochure - The Oakley Offerings 3.0 (Uploaded by Megan Zubar on Jul…" at bounding box center [204, 300] width 7 height 7
checkbox input "true"
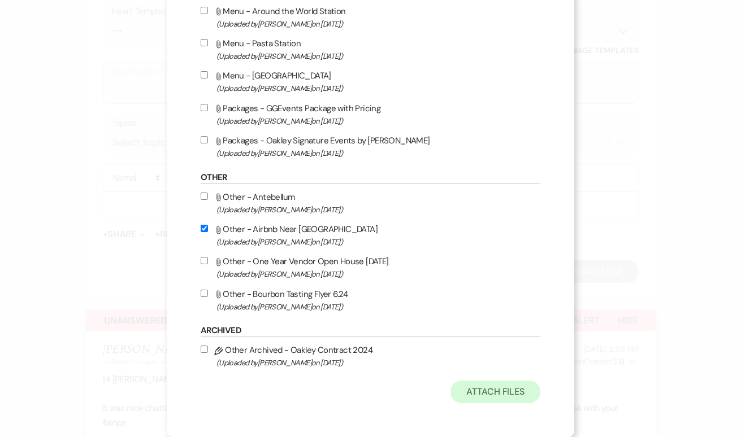
scroll to position [1066, 0]
click at [493, 388] on button "Attach Files" at bounding box center [495, 392] width 90 height 23
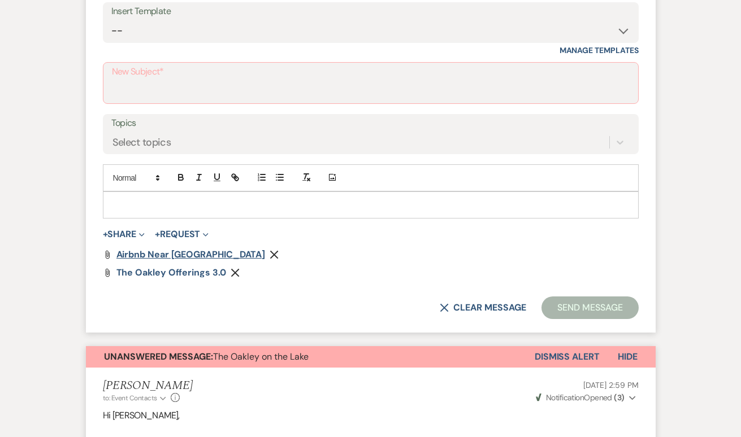
click at [146, 254] on span "Airbnb Near The Oakley" at bounding box center [190, 255] width 149 height 12
click at [193, 271] on span "The Oakley Offerings 3.0" at bounding box center [171, 273] width 110 height 12
click at [236, 271] on icon "Remove" at bounding box center [235, 272] width 9 height 9
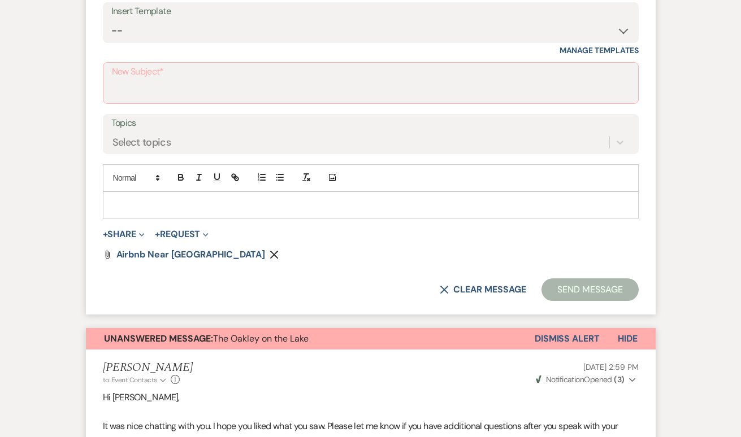
click at [270, 253] on use "button" at bounding box center [274, 255] width 8 height 8
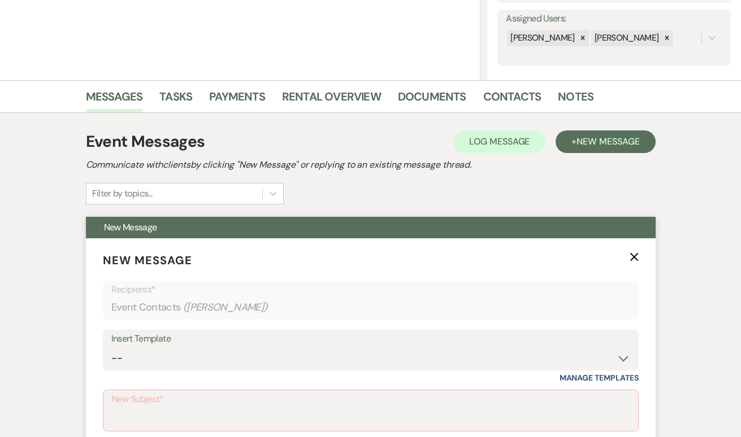
scroll to position [602, 0]
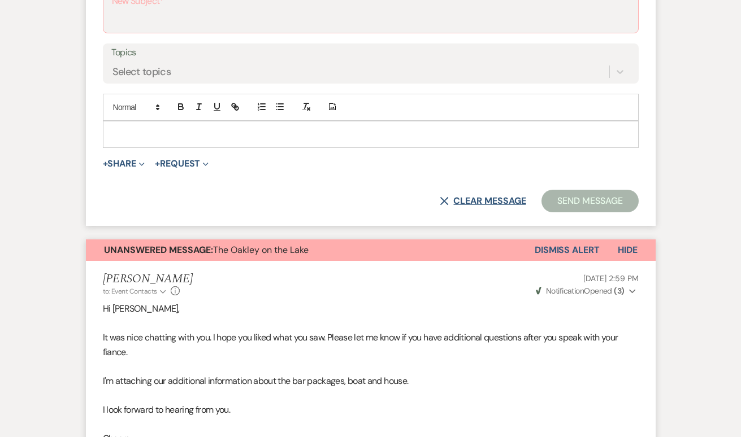
click at [452, 198] on button "X Clear message" at bounding box center [483, 201] width 86 height 9
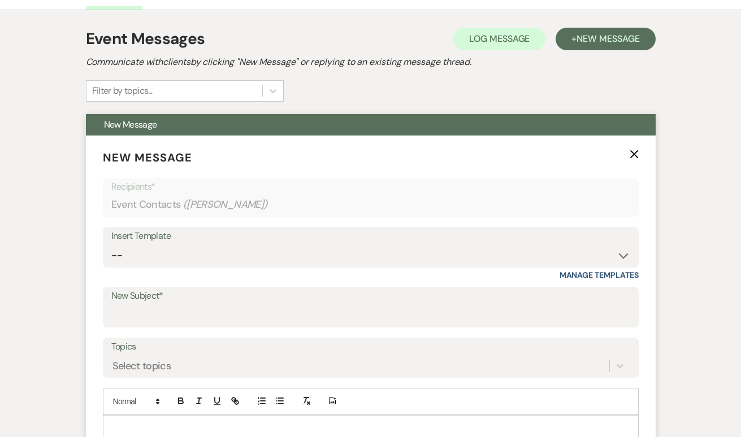
scroll to position [554, 0]
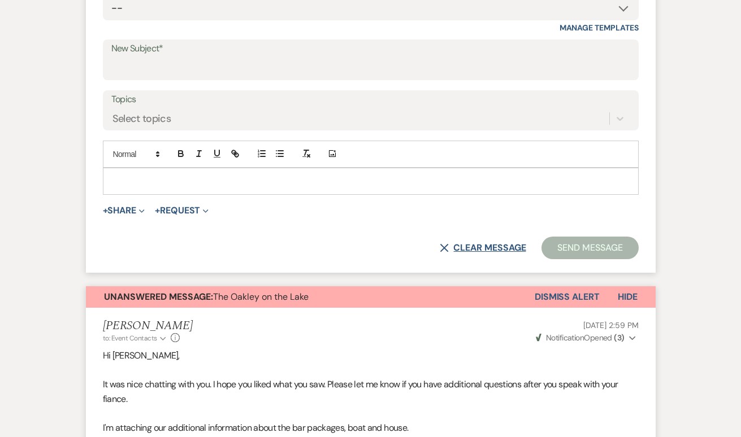
click at [447, 245] on button "X Clear message" at bounding box center [483, 248] width 86 height 9
click at [440, 245] on icon "X" at bounding box center [444, 248] width 9 height 9
click at [441, 245] on use "button" at bounding box center [444, 248] width 8 height 8
click at [474, 244] on button "X Clear message" at bounding box center [483, 248] width 86 height 9
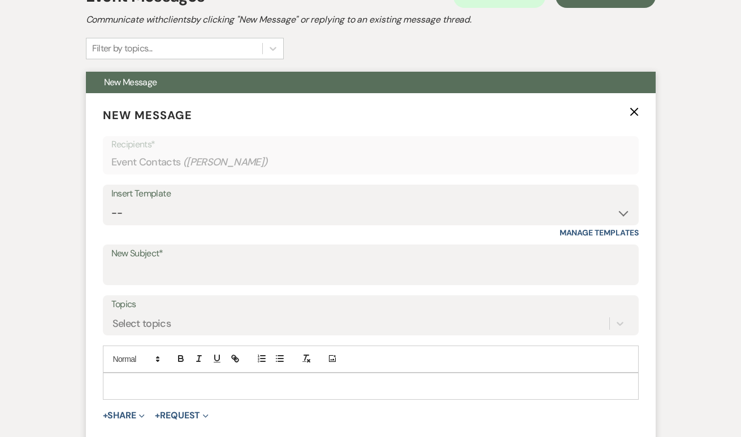
scroll to position [315, 0]
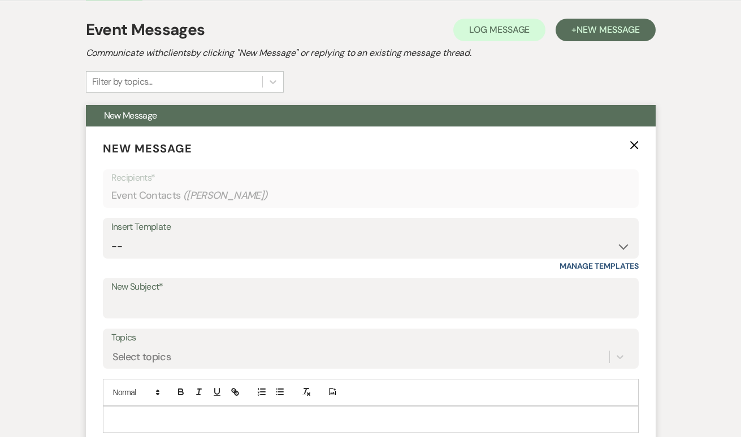
click at [635, 146] on use "button" at bounding box center [634, 145] width 8 height 8
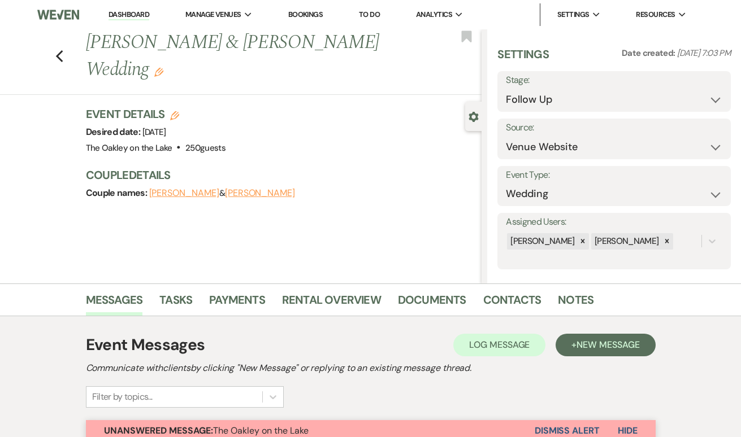
scroll to position [0, 0]
click at [60, 50] on icon "Previous" at bounding box center [59, 57] width 8 height 14
select select "9"
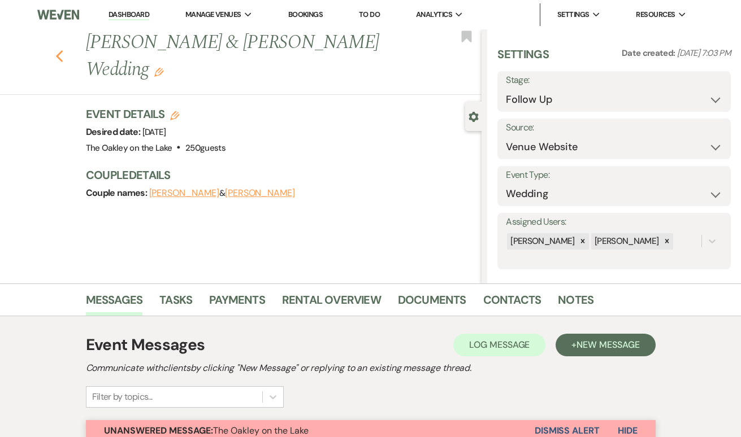
select select "9"
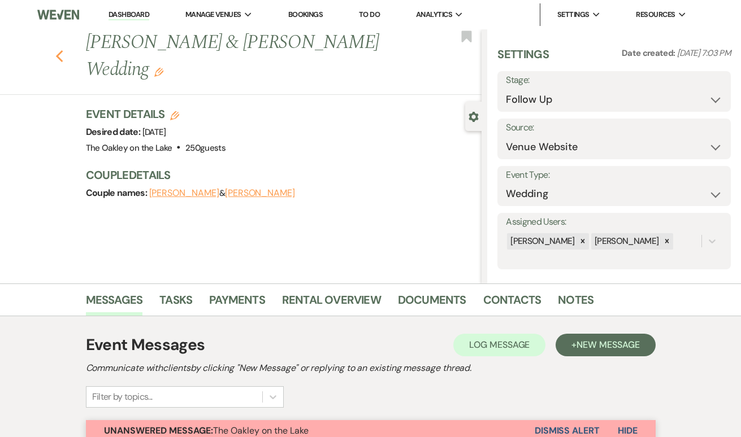
select select "9"
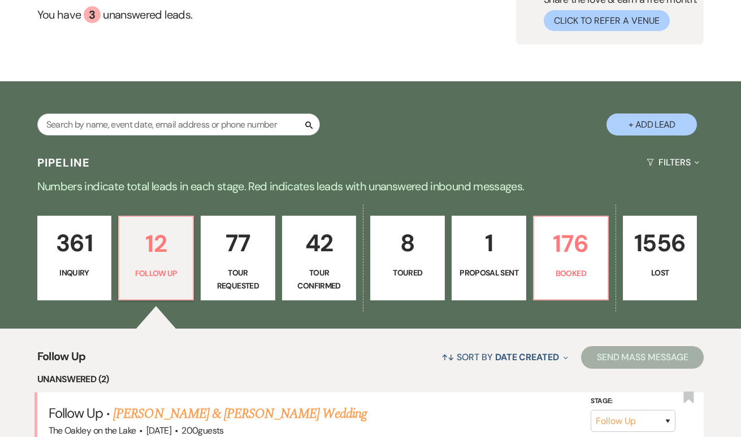
scroll to position [105, 0]
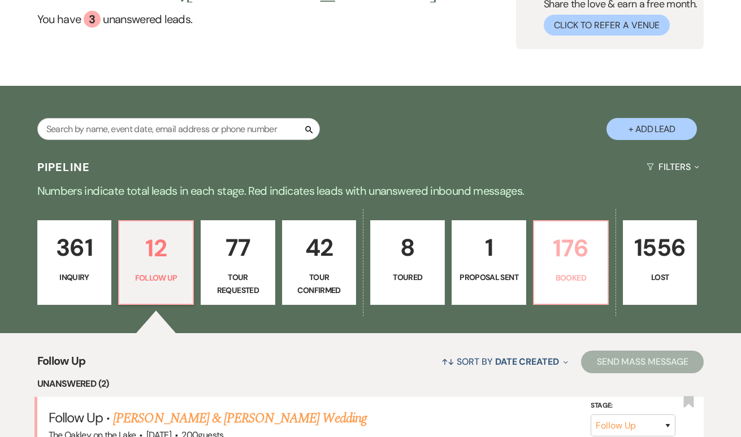
click at [564, 259] on p "176" at bounding box center [571, 248] width 60 height 38
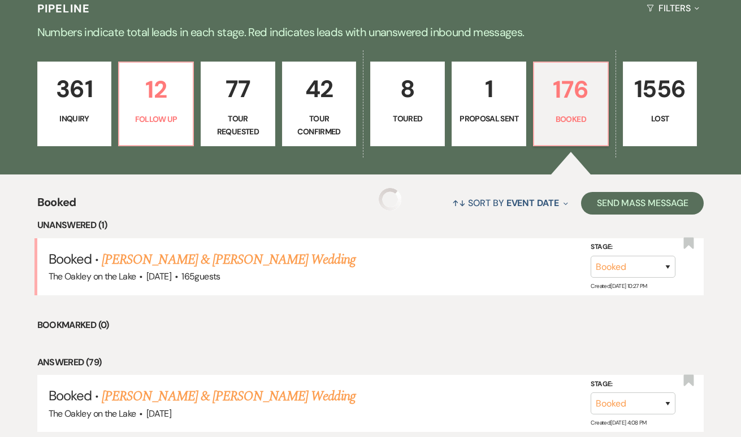
scroll to position [264, 0]
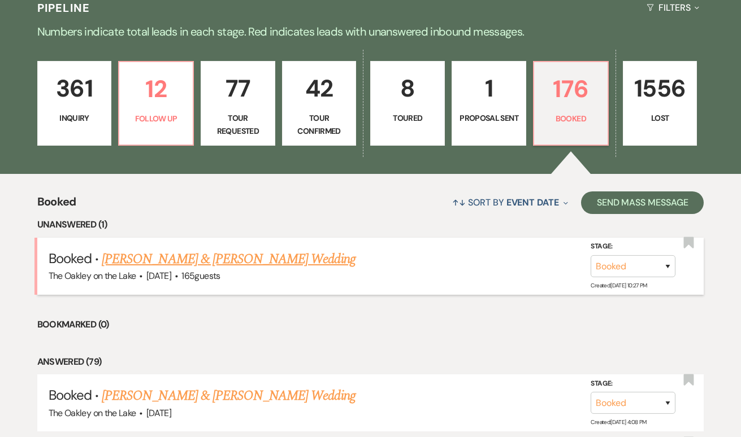
click at [189, 258] on link "[PERSON_NAME] & [PERSON_NAME] Wedding" at bounding box center [228, 259] width 253 height 20
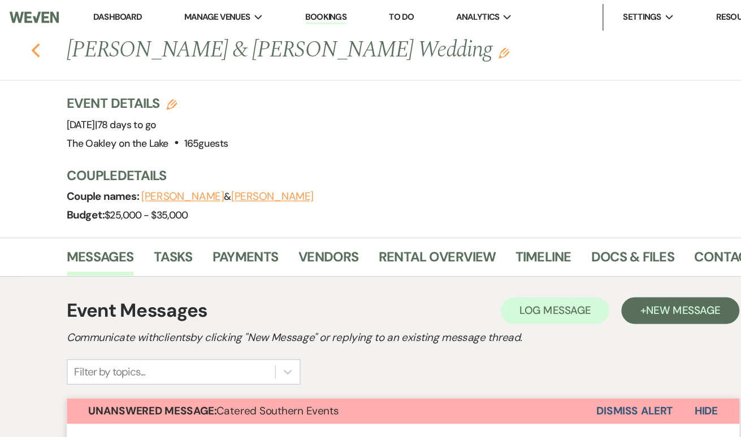
click at [55, 44] on use "button" at bounding box center [58, 43] width 7 height 12
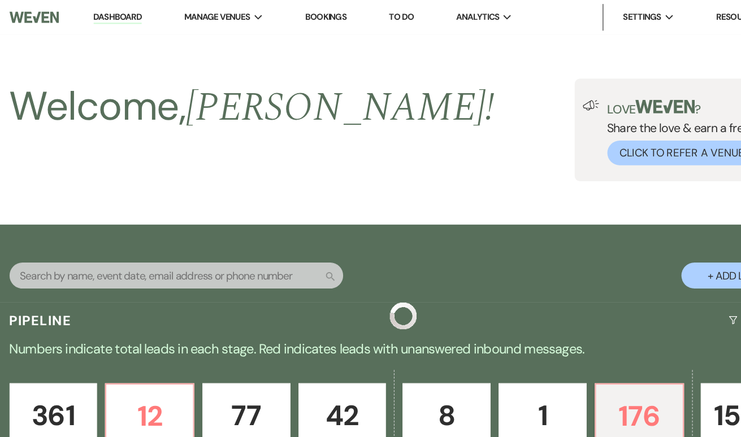
scroll to position [264, 0]
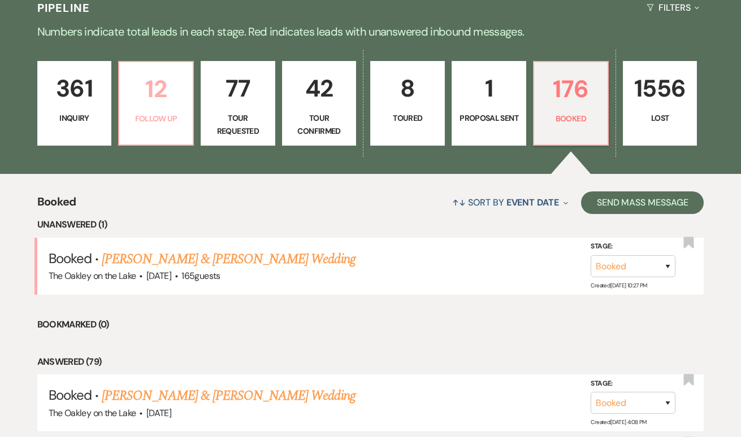
click at [161, 105] on p "12" at bounding box center [156, 89] width 60 height 38
select select "9"
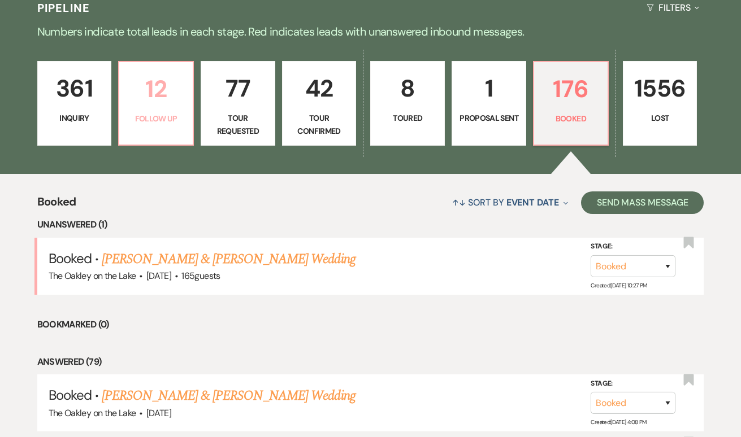
select select "9"
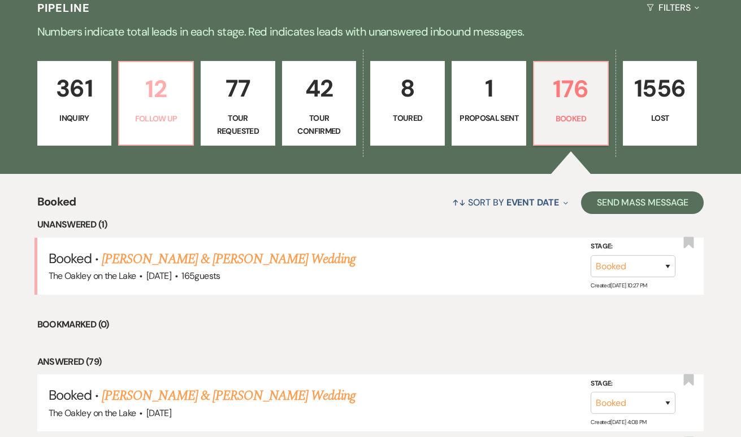
select select "9"
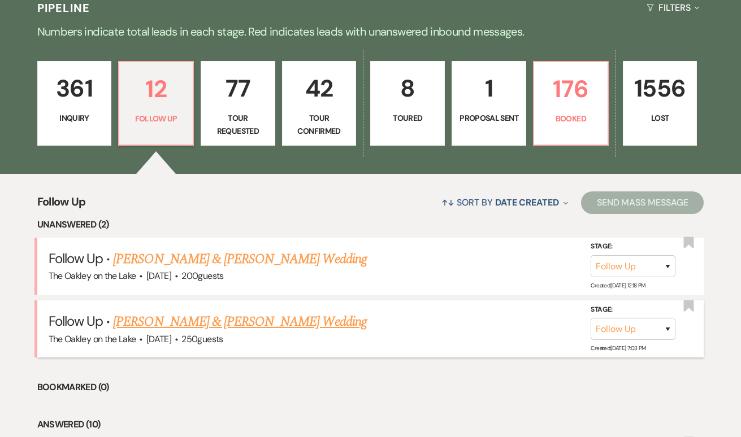
click at [178, 340] on span "·" at bounding box center [176, 340] width 3 height 0
click at [172, 260] on link "Taylor Stocker & Kyle Harris's Wedding" at bounding box center [239, 259] width 253 height 20
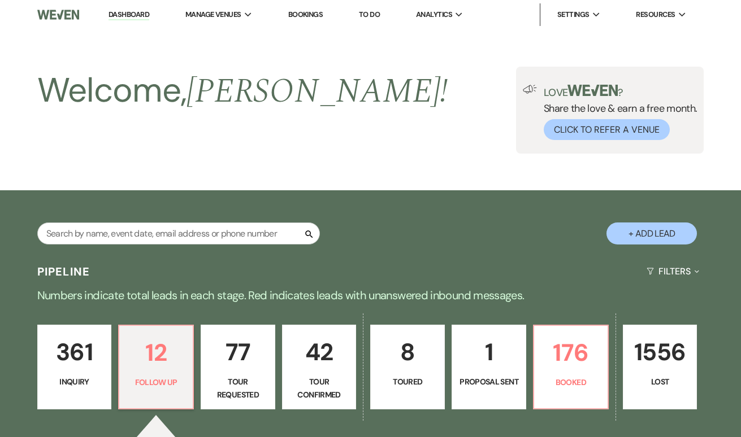
select select "9"
select select "5"
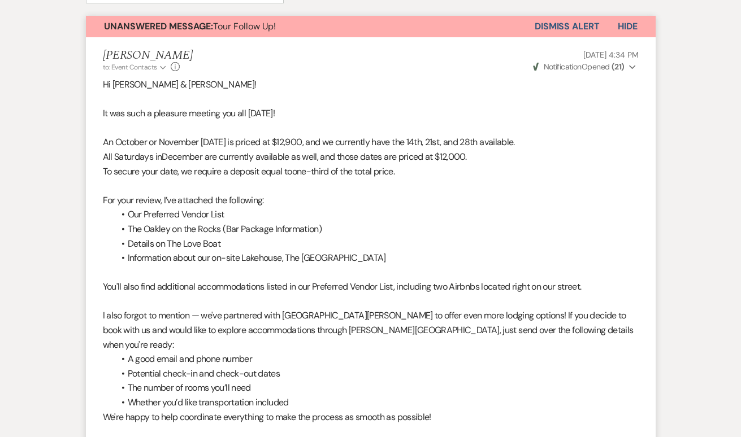
scroll to position [404, 0]
click at [562, 24] on button "Dismiss Alert" at bounding box center [567, 26] width 65 height 21
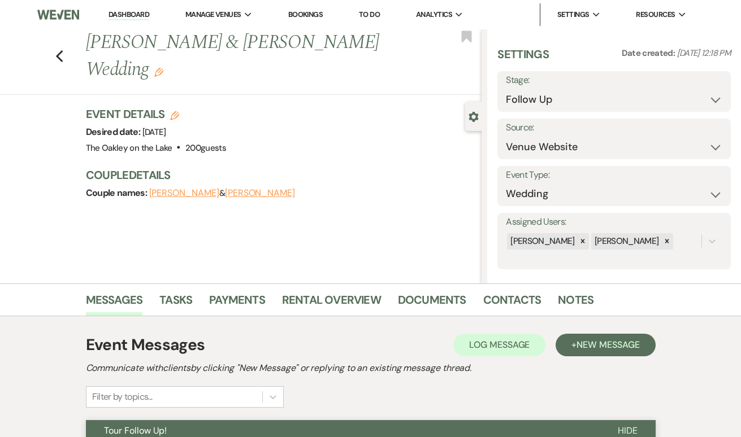
scroll to position [0, 0]
click at [63, 50] on icon "Previous" at bounding box center [59, 57] width 8 height 14
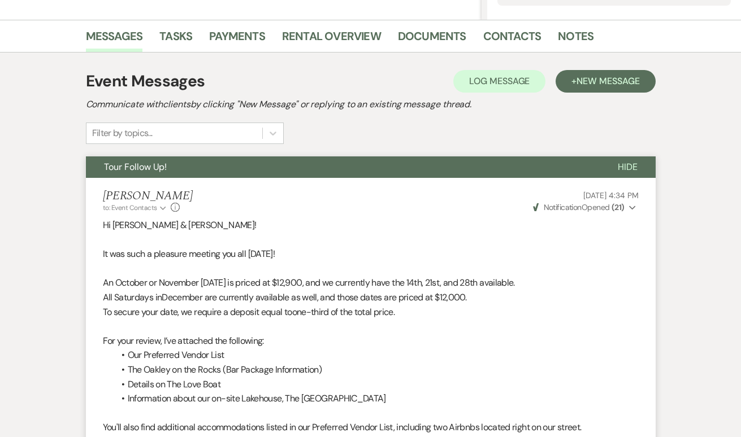
select select "9"
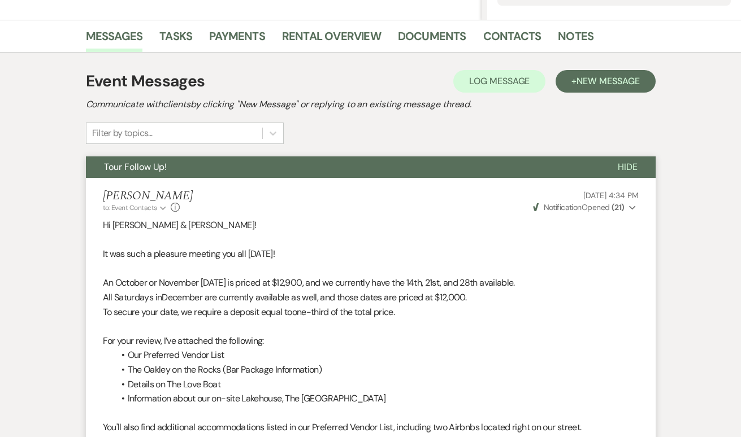
select select "9"
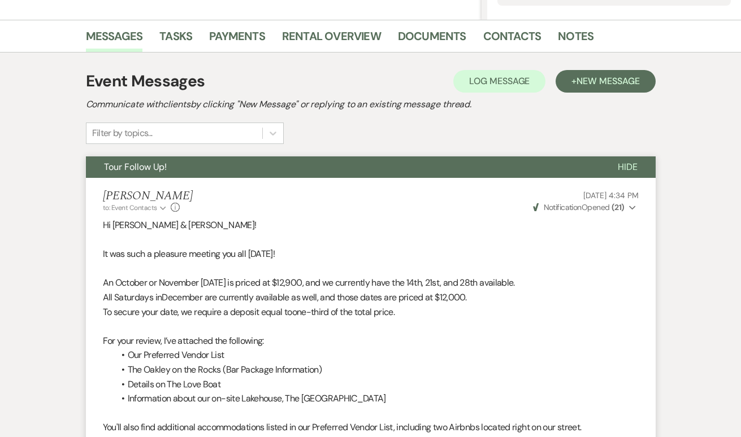
select select "9"
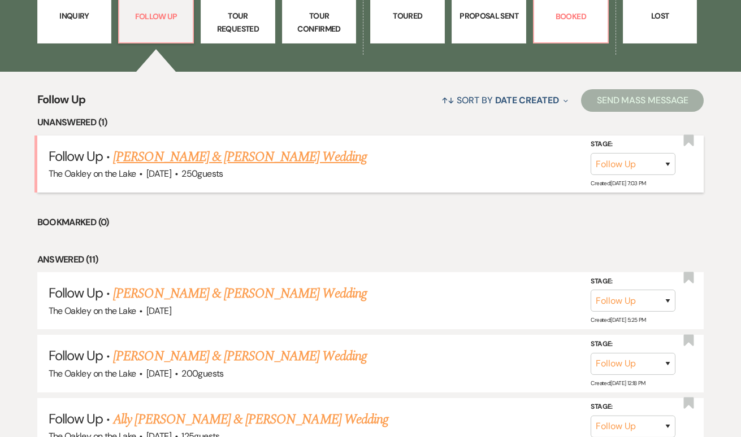
scroll to position [367, 0]
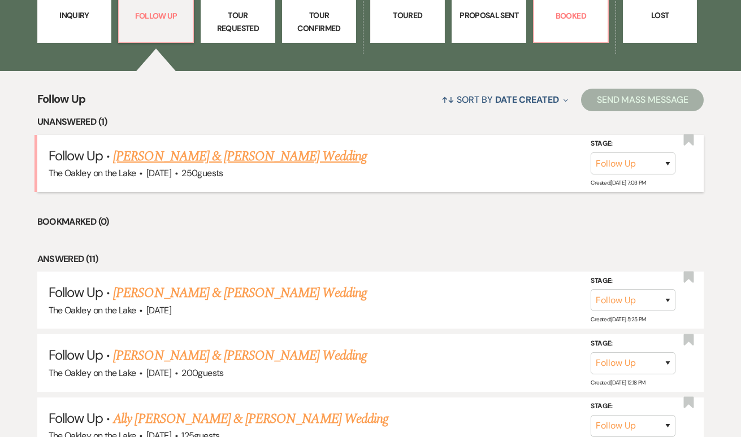
click at [175, 157] on link "Andy Tran & Kathy Dao's Wedding" at bounding box center [239, 156] width 253 height 20
select select "9"
select select "5"
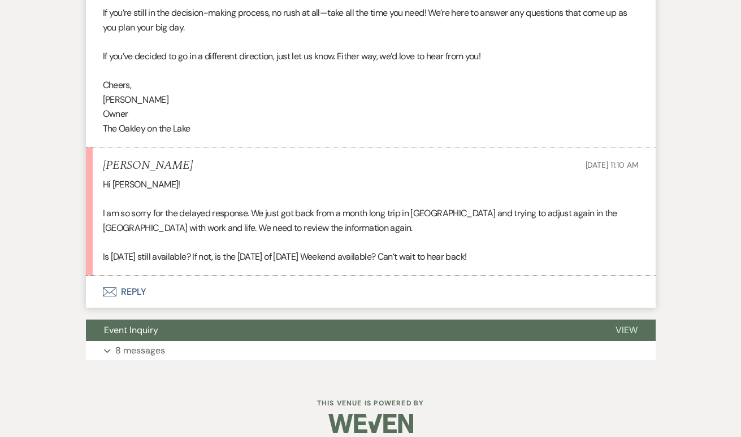
scroll to position [900, 0]
click at [119, 279] on button "Envelope Reply" at bounding box center [371, 293] width 570 height 32
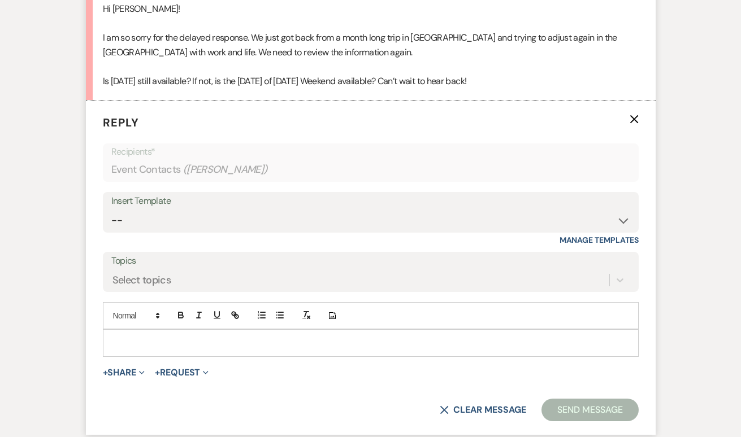
scroll to position [1113, 0]
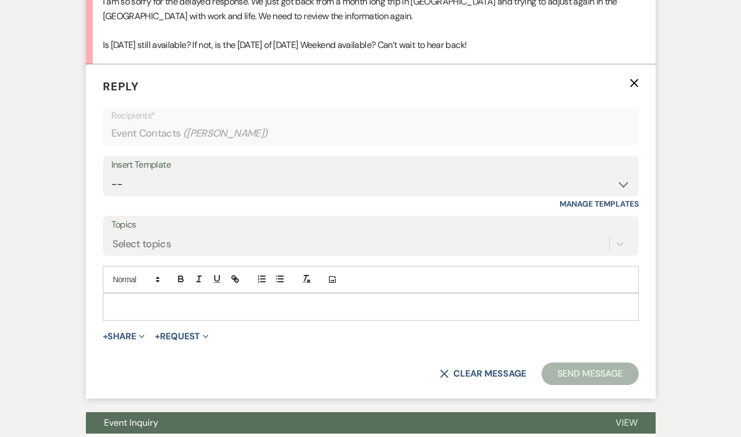
click at [158, 301] on p at bounding box center [371, 307] width 518 height 12
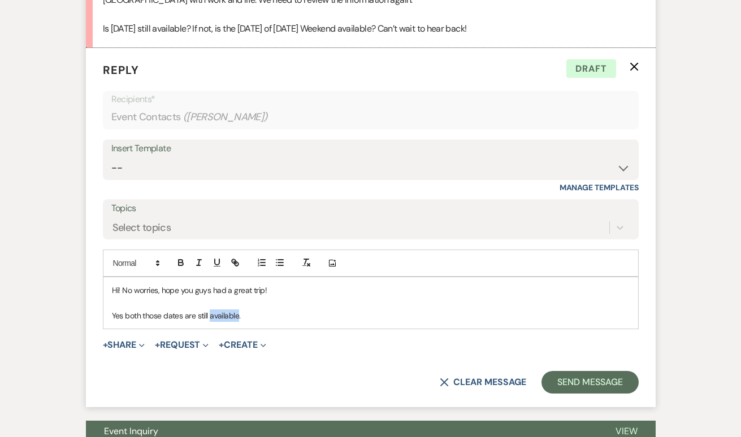
scroll to position [1065, 0]
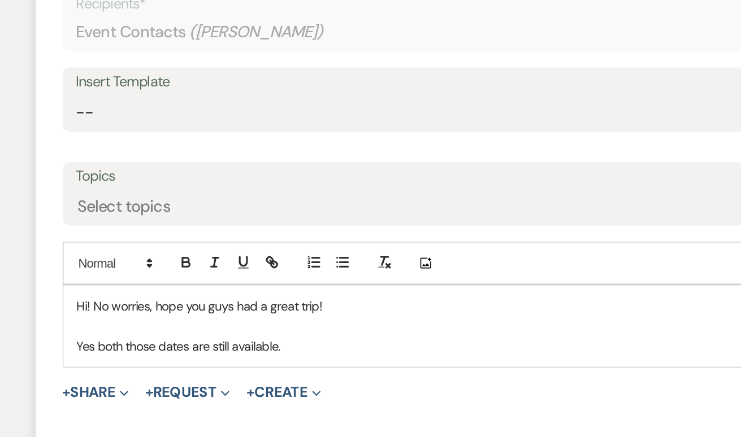
click at [202, 374] on p "Yes both those dates are still available." at bounding box center [371, 380] width 518 height 12
click at [112, 374] on p "Yes both those dates are still available." at bounding box center [371, 380] width 518 height 12
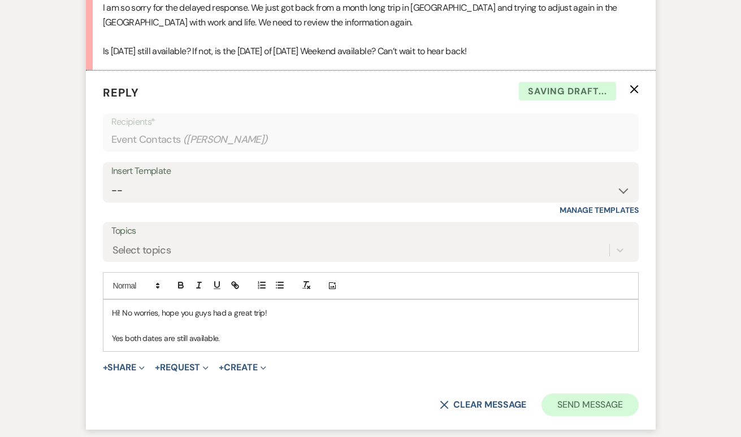
click at [571, 394] on button "Send Message" at bounding box center [589, 405] width 97 height 23
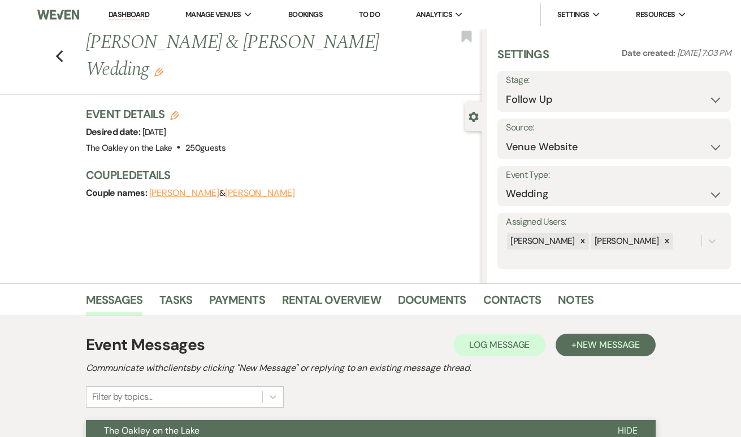
scroll to position [0, 0]
click at [59, 50] on icon "Previous" at bounding box center [59, 57] width 8 height 14
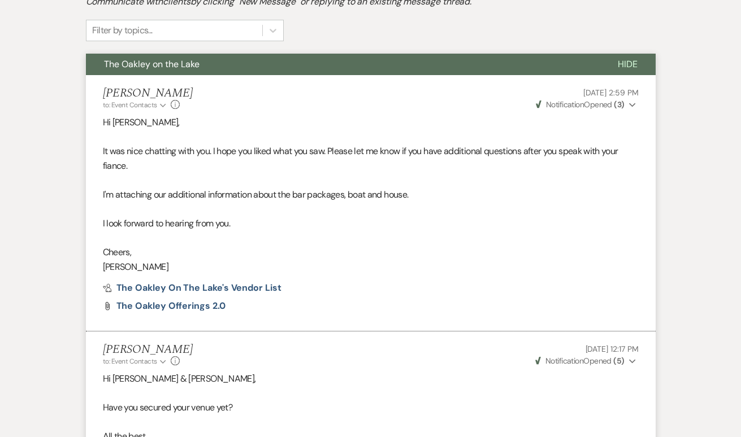
select select "9"
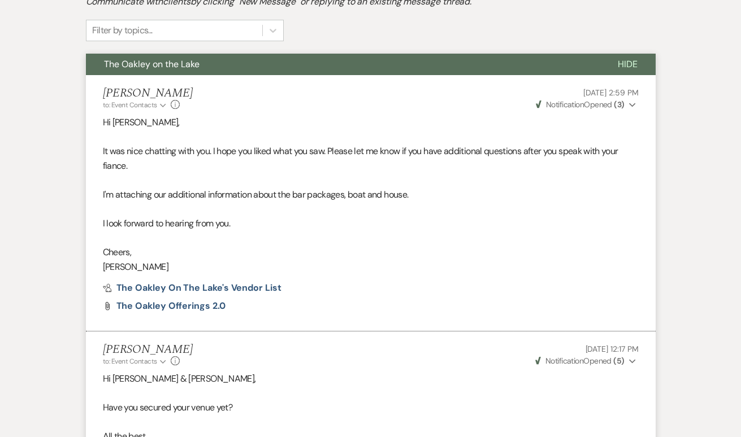
select select "9"
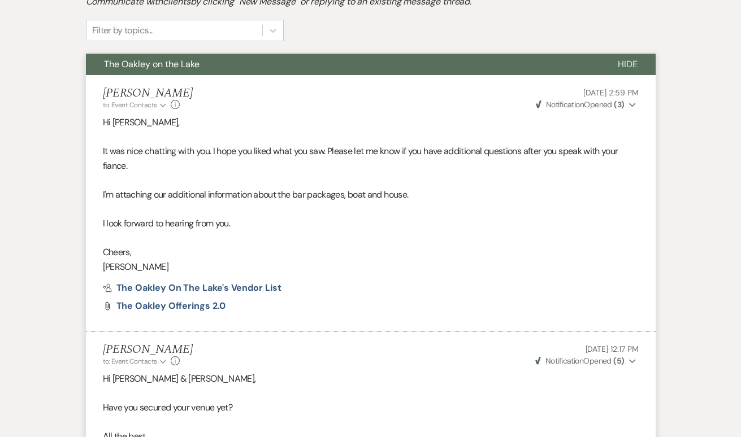
select select "9"
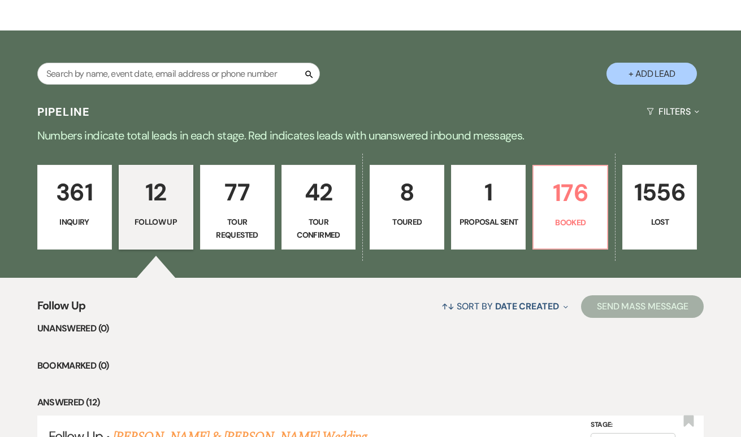
scroll to position [126, 0]
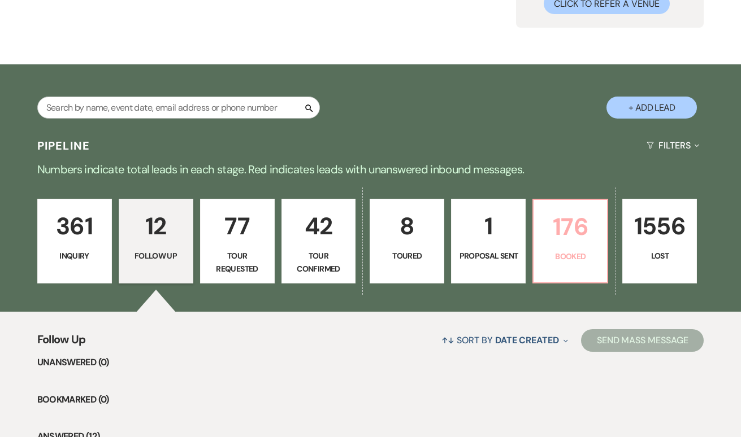
click at [574, 222] on p "176" at bounding box center [570, 227] width 60 height 38
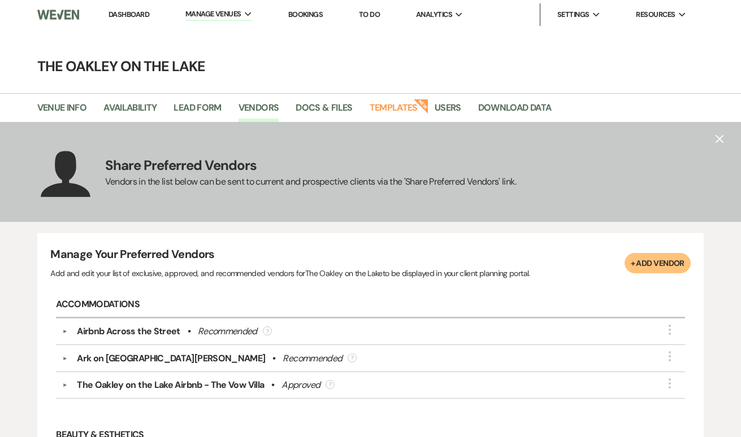
click at [178, 381] on div "The Oakley on the Lake Airbnb - The Vow Villa" at bounding box center [170, 386] width 187 height 14
click at [139, 15] on link "Dashboard" at bounding box center [129, 15] width 41 height 10
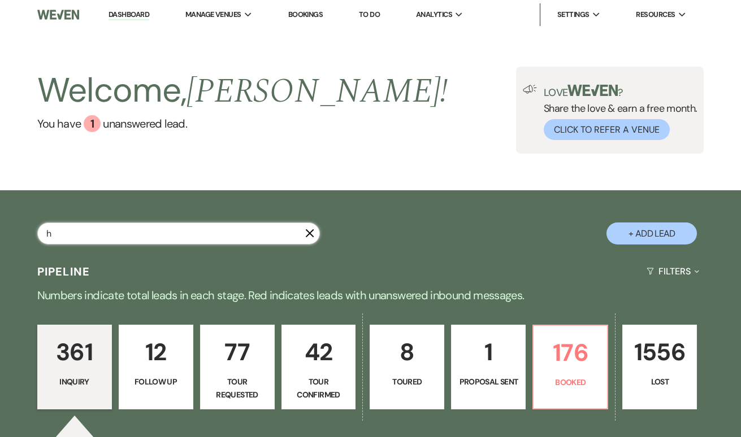
click at [175, 230] on input "h" at bounding box center [178, 234] width 283 height 22
click at [175, 230] on input "hey" at bounding box center [178, 234] width 283 height 22
click at [175, 238] on input "heychey" at bounding box center [178, 234] width 283 height 22
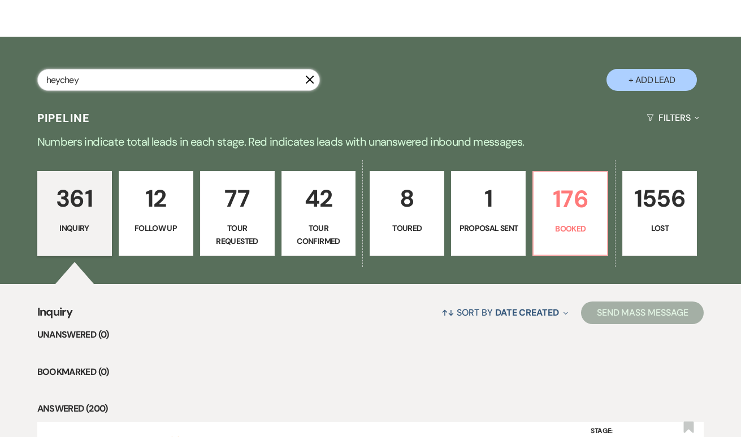
scroll to position [154, 0]
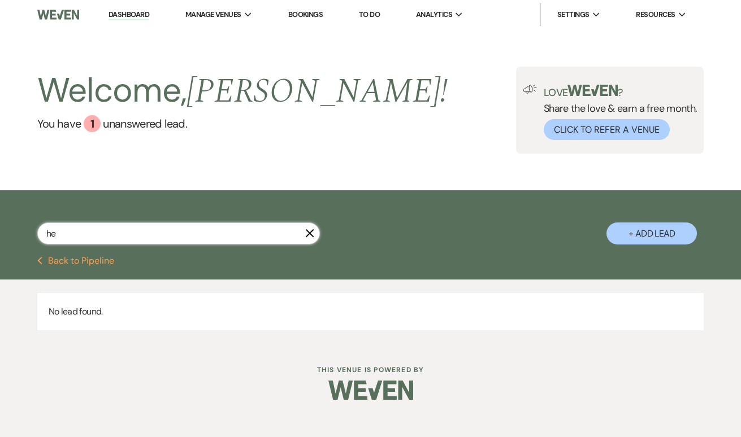
type input "h"
type input "che"
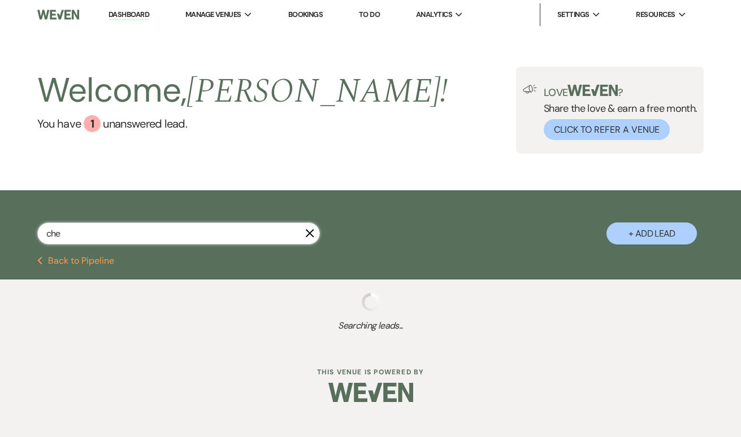
select select "2"
select select "8"
select select "5"
select select "8"
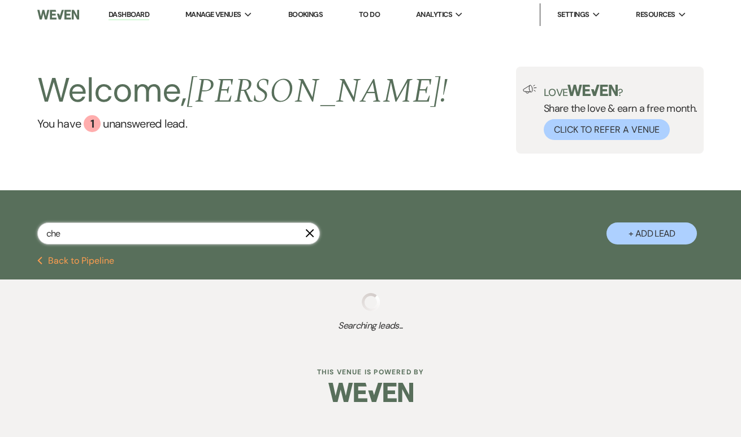
select select "5"
select select "8"
select select "4"
select select "8"
select select "5"
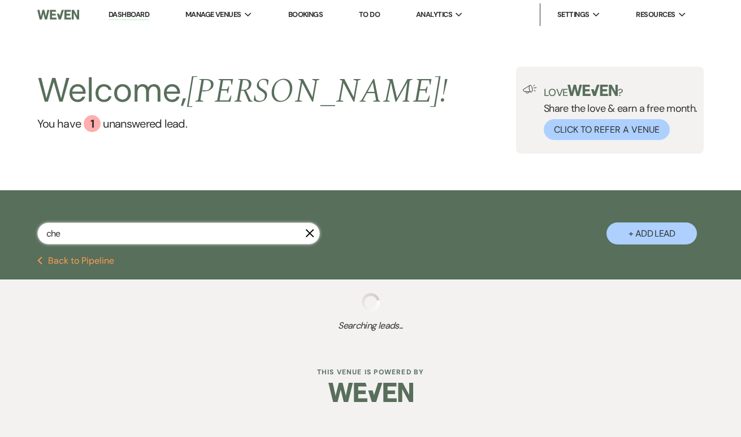
select select "8"
select select "10"
select select "8"
select select "5"
select select "8"
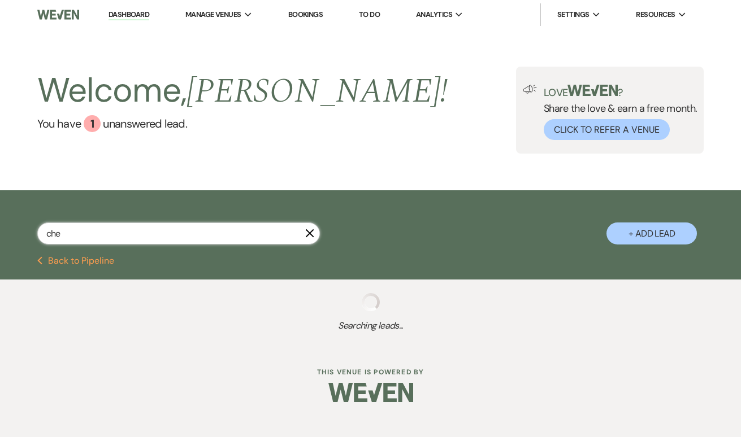
select select "10"
select select "8"
select select "4"
select select "8"
select select "11"
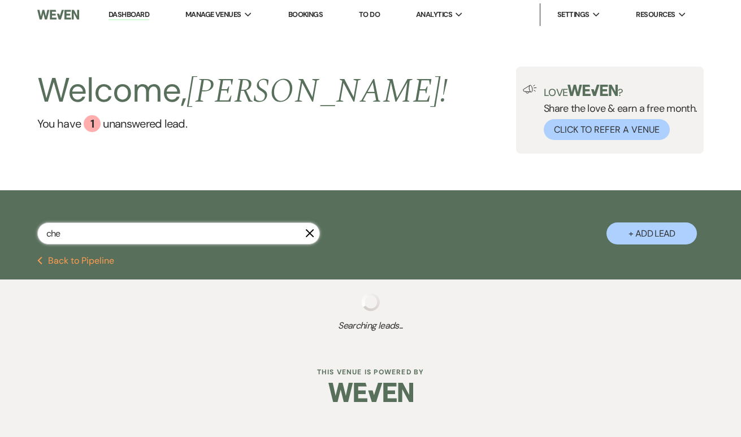
select select "8"
select select "5"
select select "8"
select select "5"
select select "8"
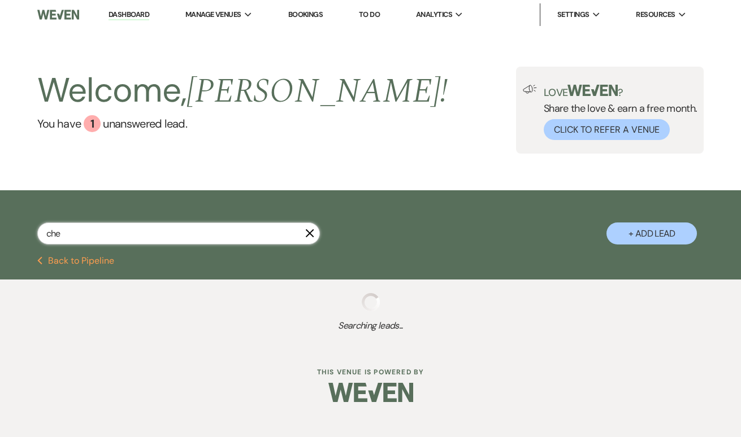
select select "5"
select select "8"
select select "2"
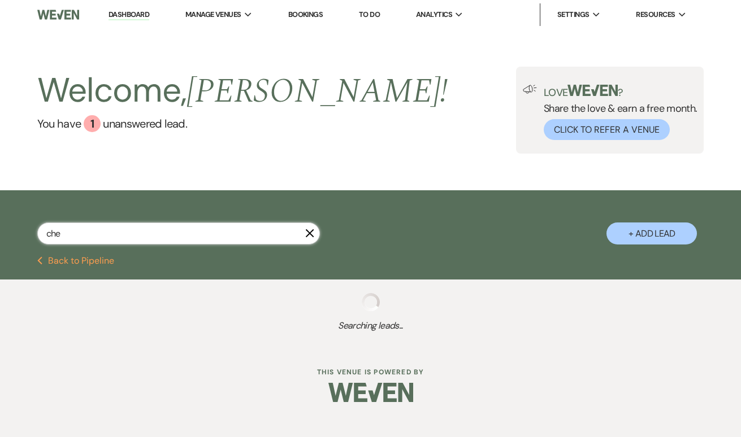
select select "8"
select select "5"
select select "8"
select select "10"
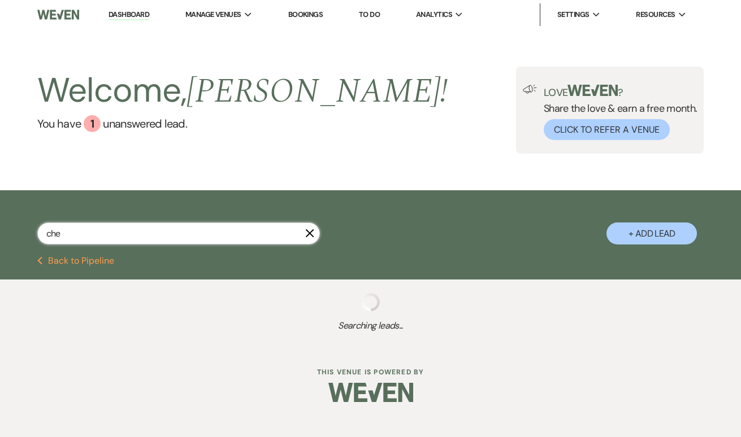
select select "8"
select select "5"
select select "8"
select select "5"
select select "8"
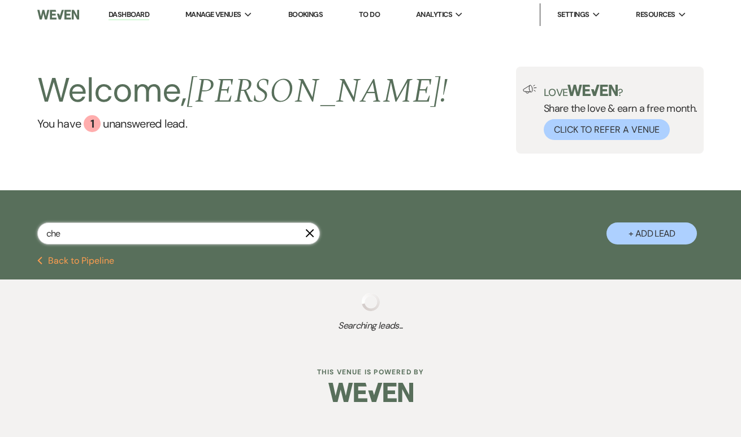
select select "8"
select select "5"
select select "8"
select select "5"
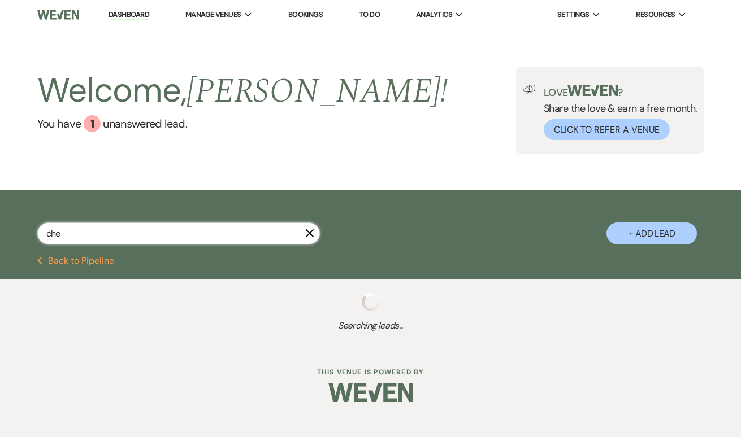
select select "8"
select select "6"
select select "8"
select select "5"
select select "8"
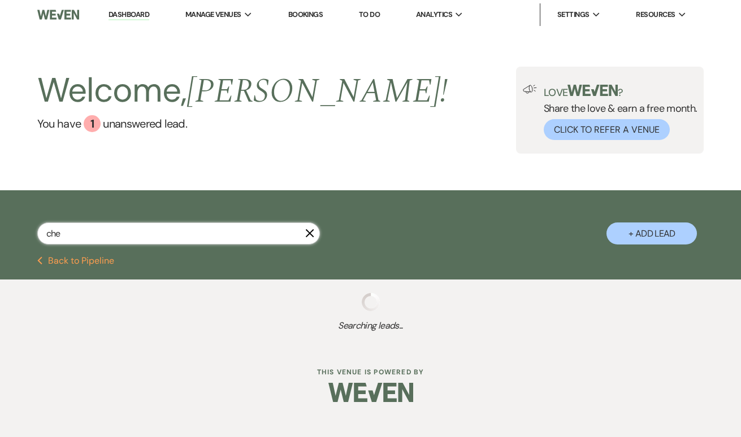
select select "5"
select select "8"
select select "5"
select select "8"
select select "10"
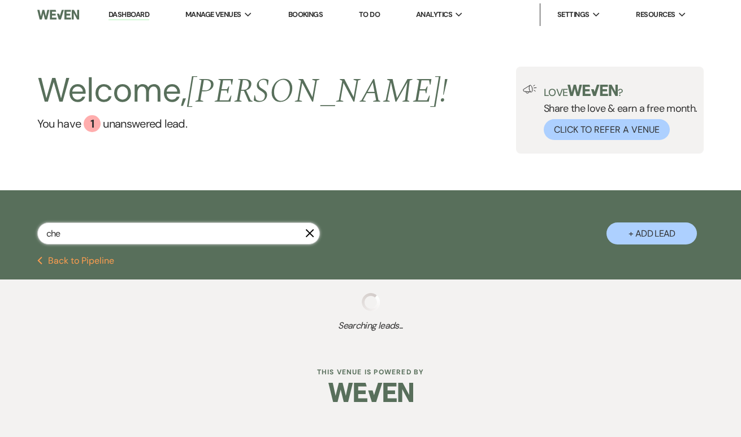
select select "8"
select select "5"
select select "8"
select select "5"
select select "8"
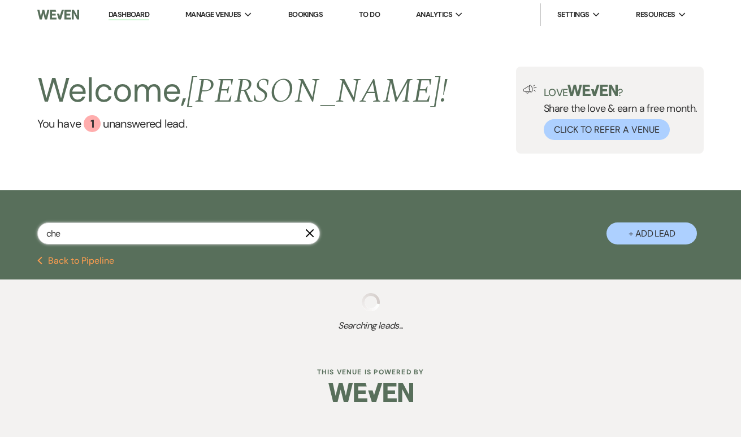
select select "5"
select select "8"
select select "7"
select select "8"
select select "5"
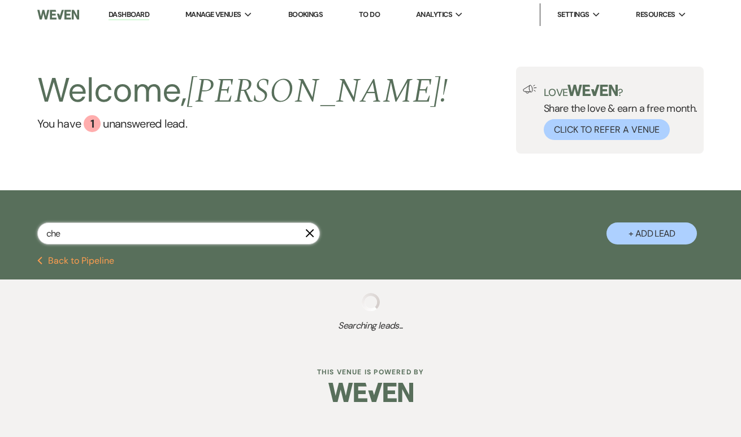
select select "8"
select select "6"
select select "8"
select select "5"
select select "8"
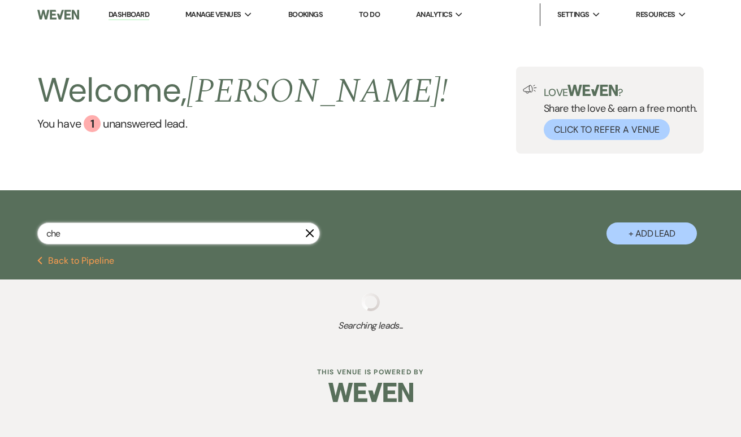
select select "5"
select select "8"
select select "5"
select select "8"
select select "9"
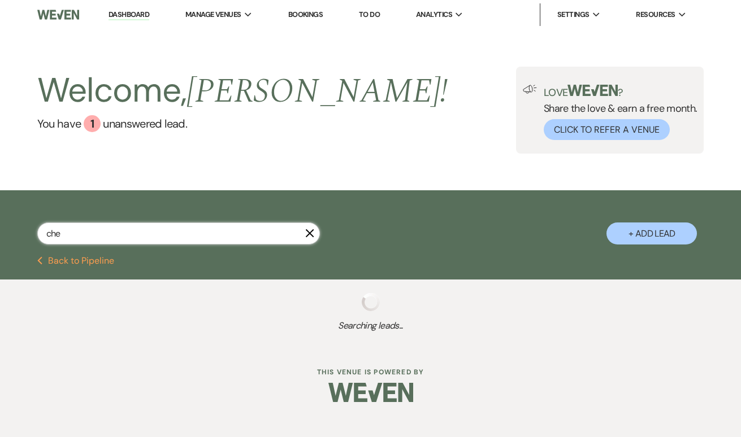
select select "8"
select select "5"
select select "8"
select select "5"
select select "8"
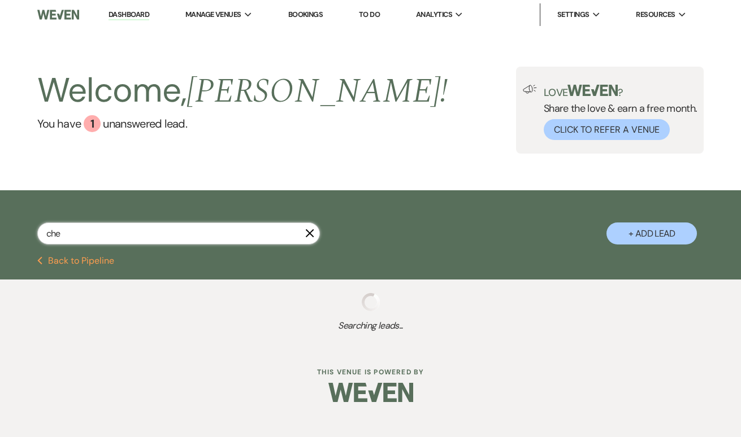
select select "3"
select select "8"
select select "5"
select select "8"
select select "3"
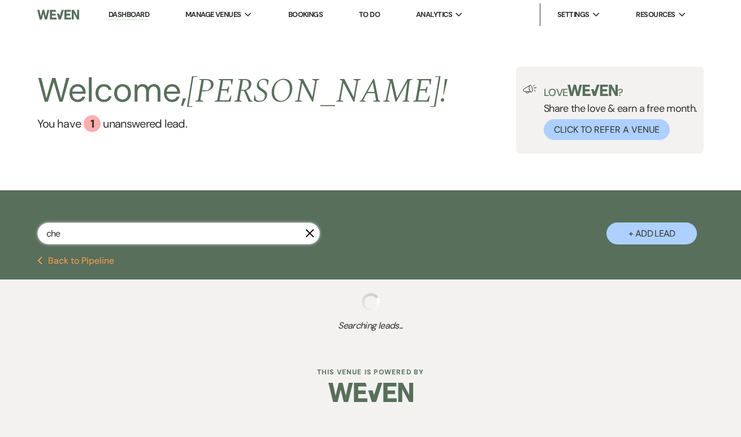
select select "8"
select select "11"
select select "8"
select select "6"
select select "8"
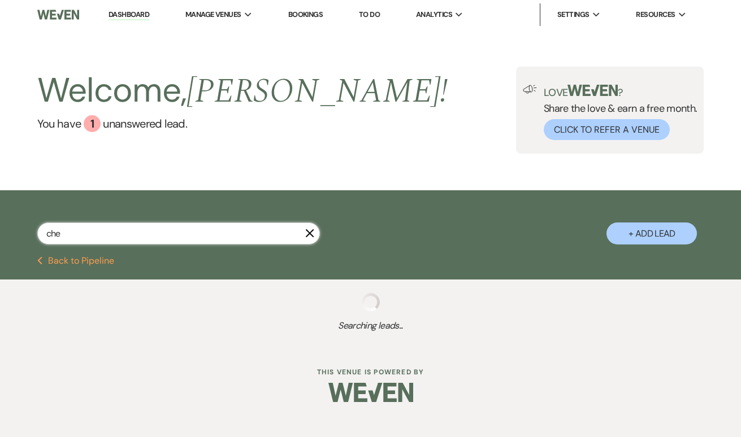
select select "6"
select select "8"
select select "3"
select select "8"
select select "9"
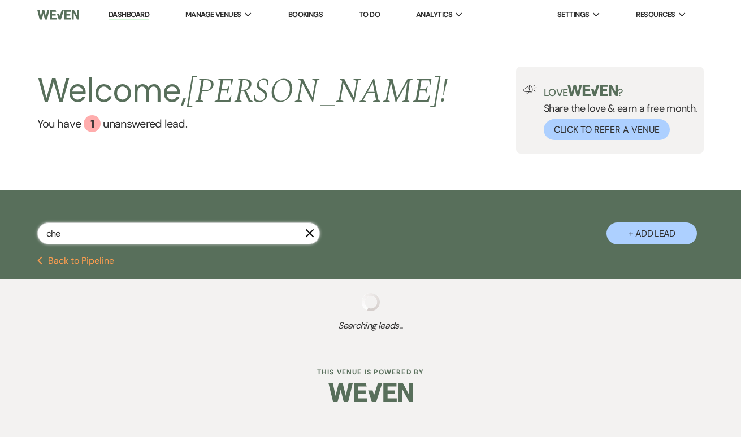
select select "8"
select select "5"
select select "8"
select select "5"
select select "8"
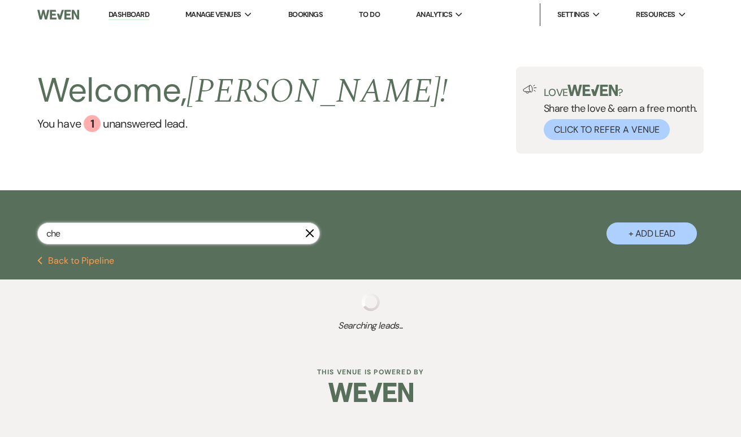
select select "5"
select select "8"
select select "6"
select select "8"
select select "5"
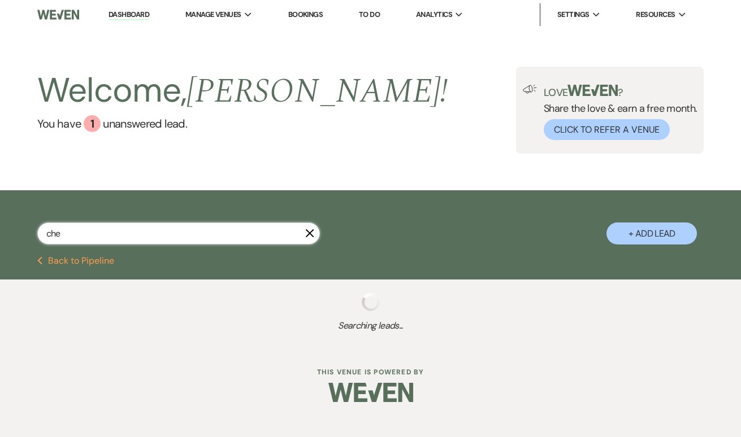
select select "8"
select select "3"
select select "8"
select select "5"
select select "8"
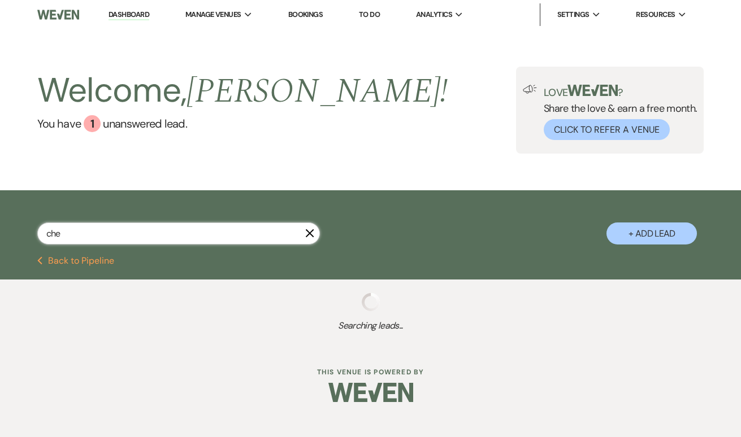
select select "2"
select select "8"
select select "6"
select select "8"
select select "10"
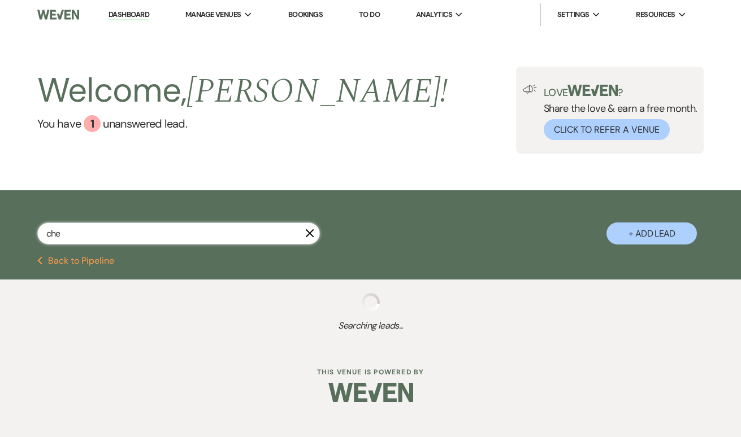
select select "8"
select select "6"
select select "8"
select select "5"
select select "8"
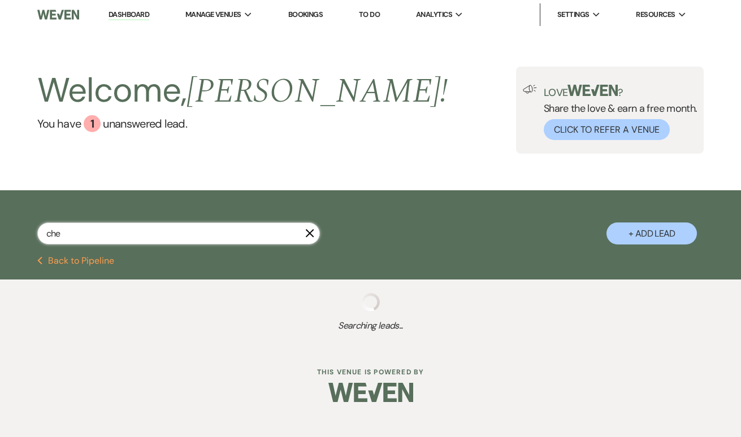
select select "5"
select select "8"
select select "4"
select select "8"
select select "2"
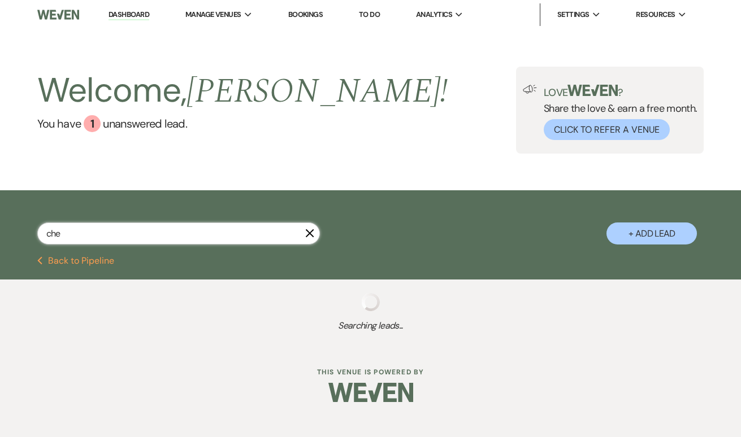
select select "8"
select select "5"
select select "8"
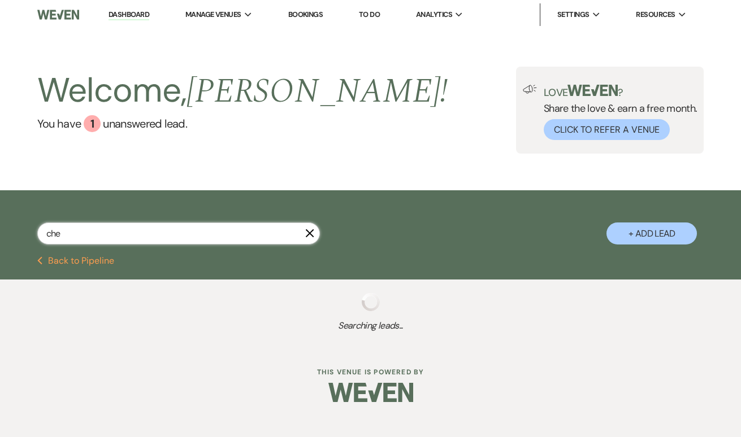
select select "5"
select select "8"
select select "2"
select select "8"
select select "6"
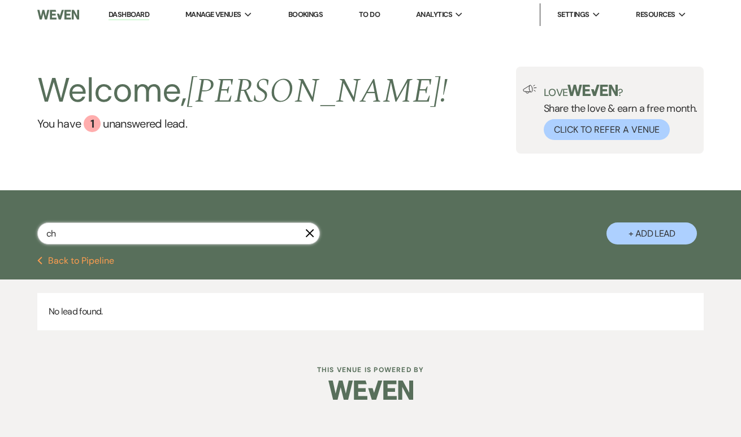
type input "c"
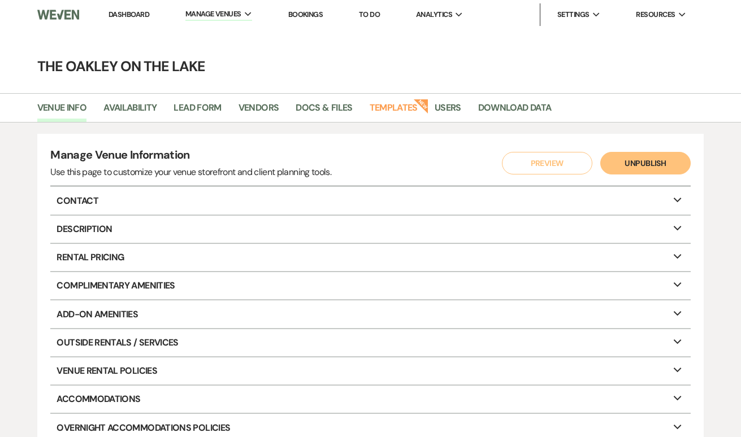
click at [112, 109] on link "Availability" at bounding box center [129, 111] width 53 height 21
select select "2"
select select "2026"
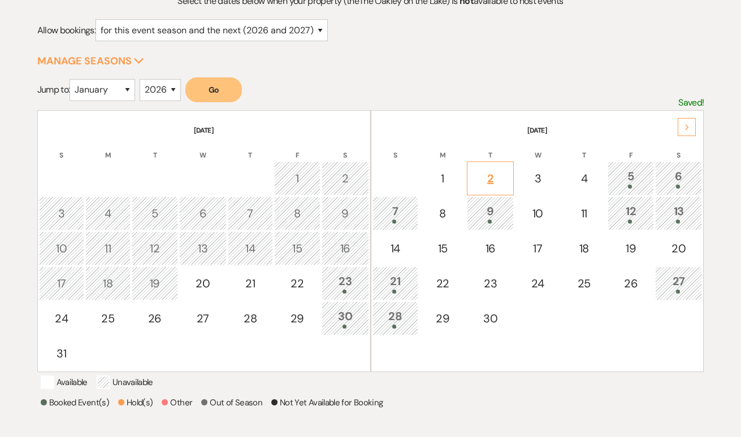
scroll to position [141, 0]
select select "8"
click at [210, 81] on button "Go" at bounding box center [213, 89] width 57 height 25
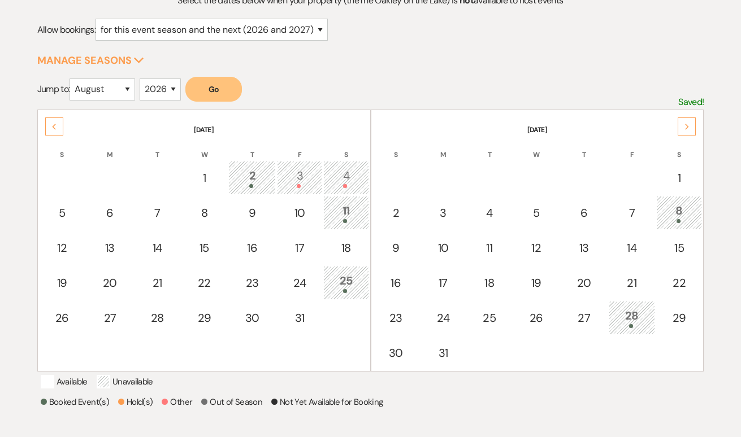
click at [221, 89] on button "Go" at bounding box center [213, 89] width 57 height 25
click at [682, 124] on div "Next" at bounding box center [687, 127] width 18 height 18
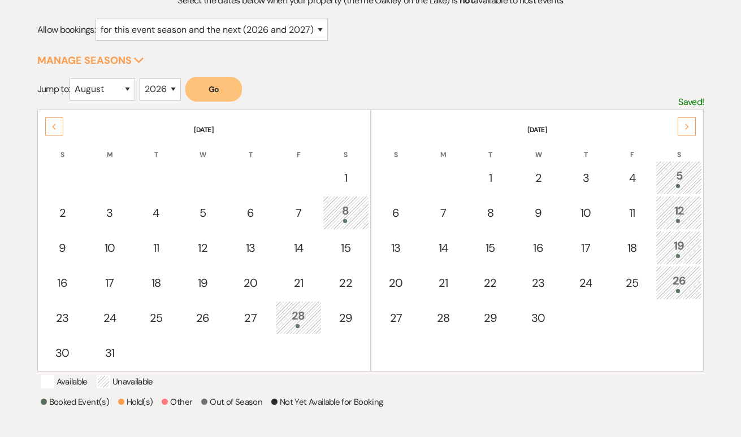
click at [55, 128] on icon "Previous" at bounding box center [54, 127] width 6 height 7
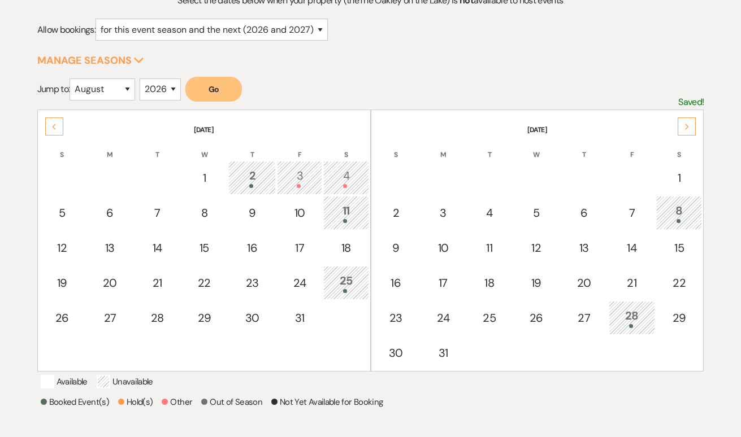
click at [691, 130] on div "Next" at bounding box center [687, 127] width 18 height 18
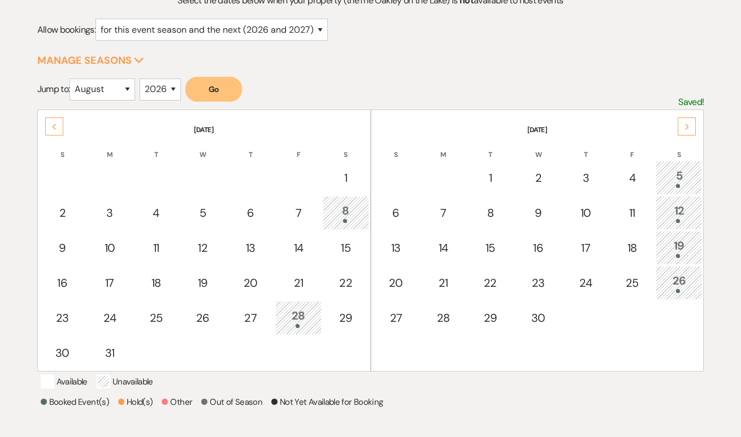
click at [54, 126] on use at bounding box center [54, 127] width 4 height 6
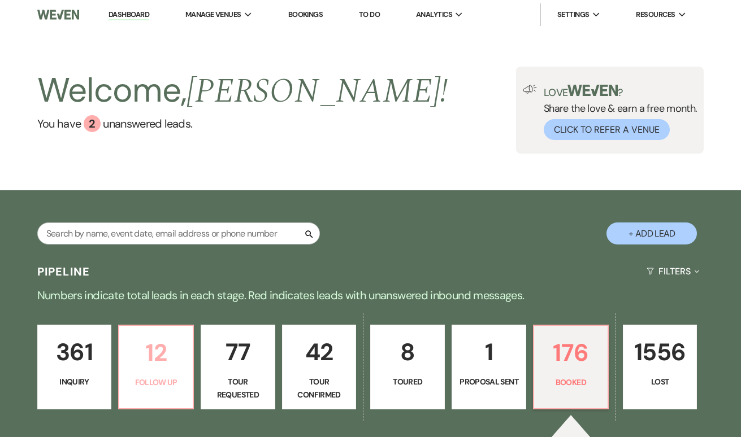
click at [159, 352] on p "12" at bounding box center [156, 353] width 60 height 38
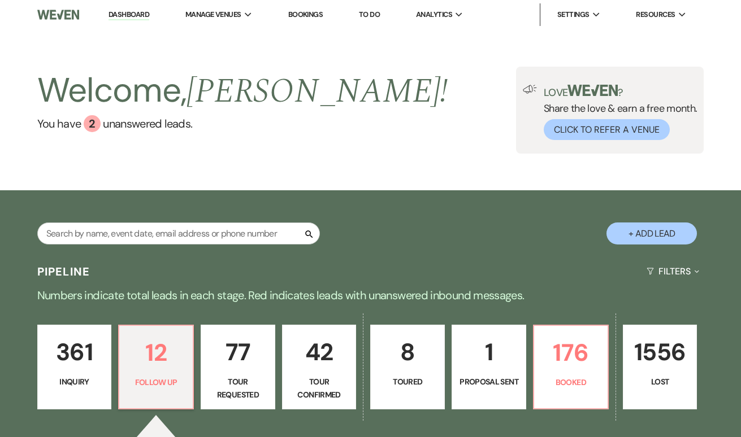
select select "9"
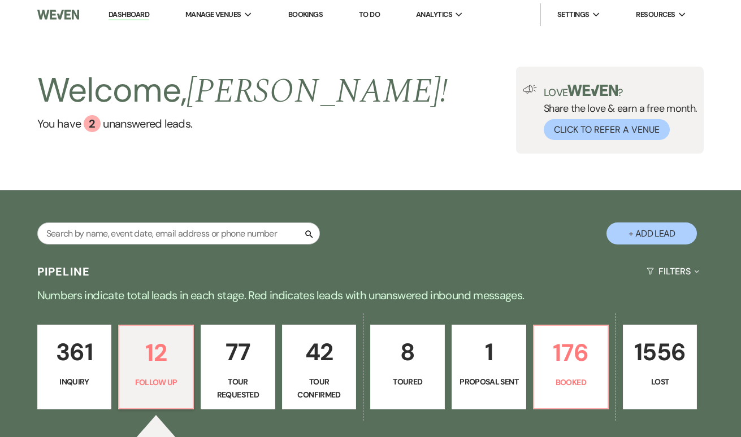
select select "9"
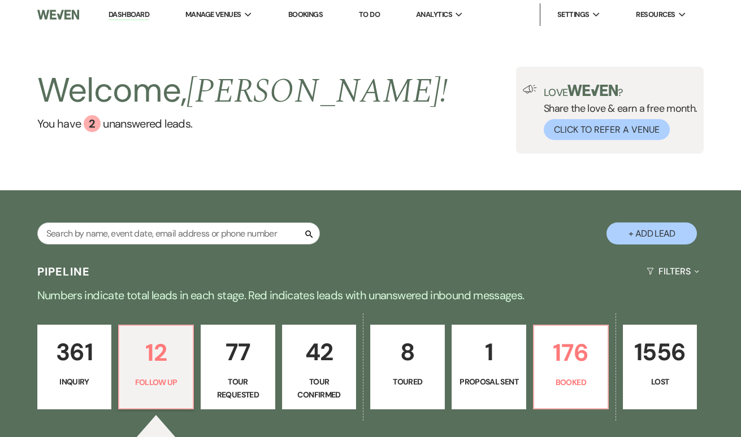
select select "9"
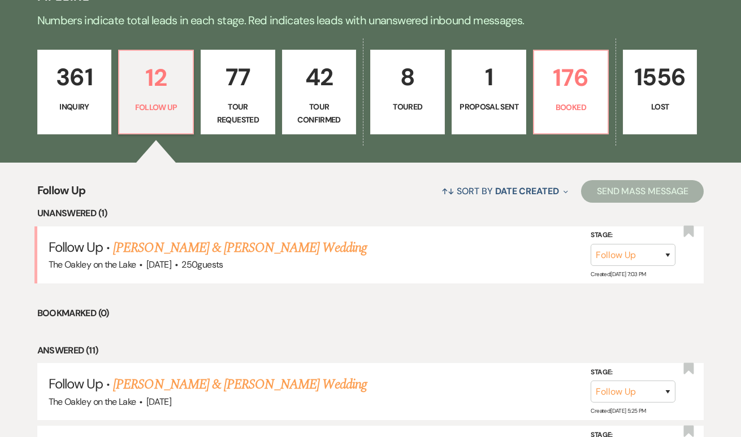
scroll to position [279, 0]
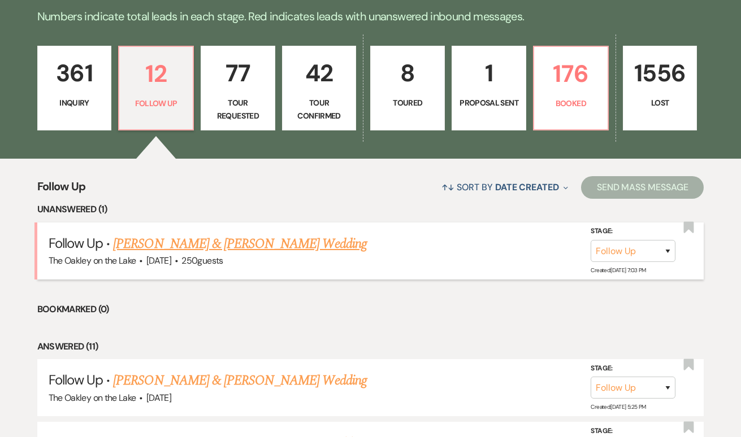
click at [168, 244] on link "Andy Tran & Kathy Dao's Wedding" at bounding box center [239, 244] width 253 height 20
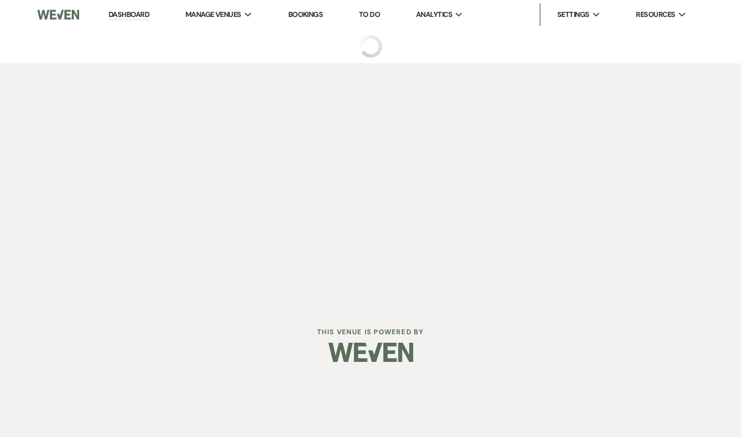
select select "9"
select select "5"
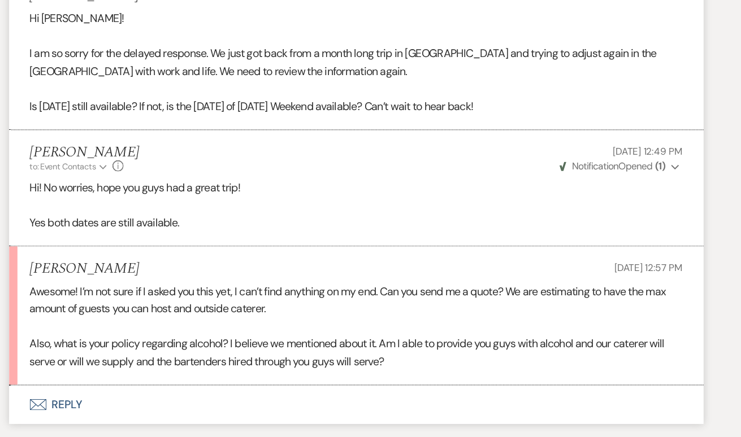
scroll to position [1035, 0]
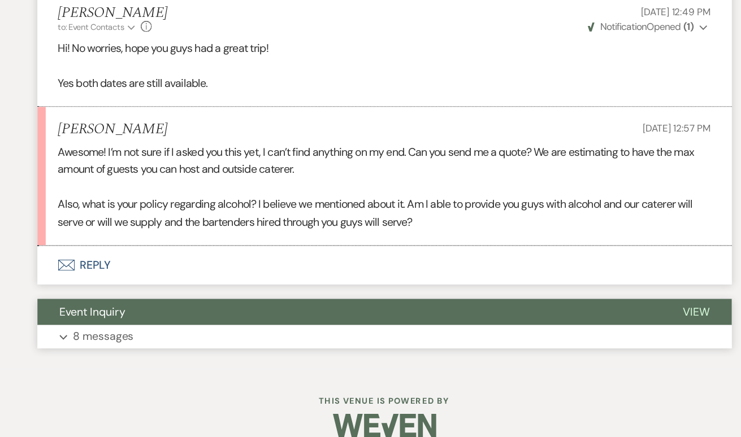
click at [115, 348] on p "8 messages" at bounding box center [140, 355] width 50 height 15
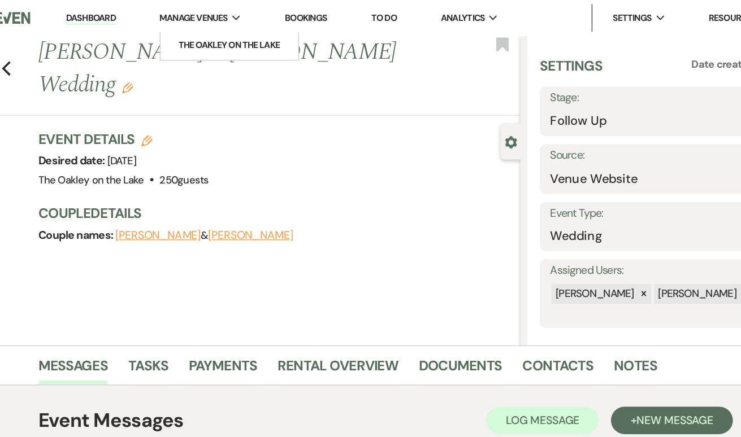
scroll to position [0, 0]
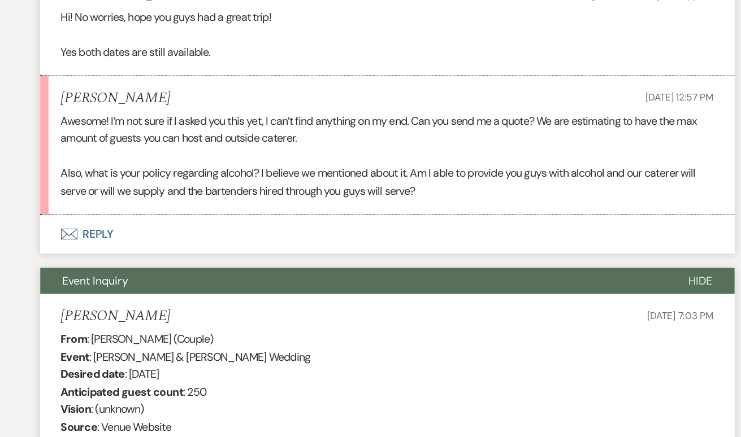
click at [86, 255] on button "Envelope Reply" at bounding box center [371, 271] width 570 height 32
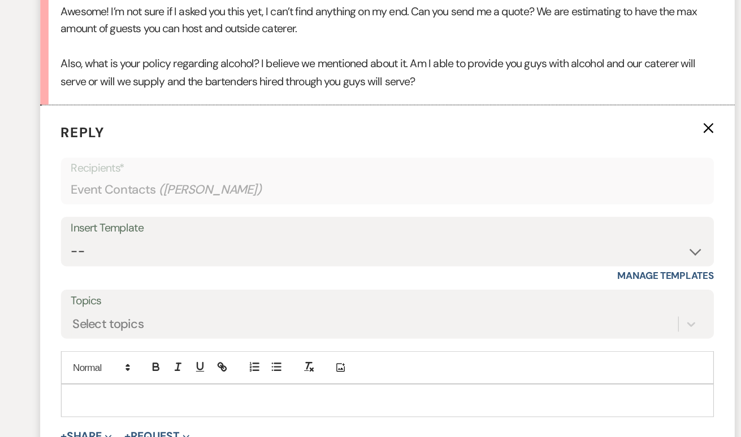
scroll to position [1230, 0]
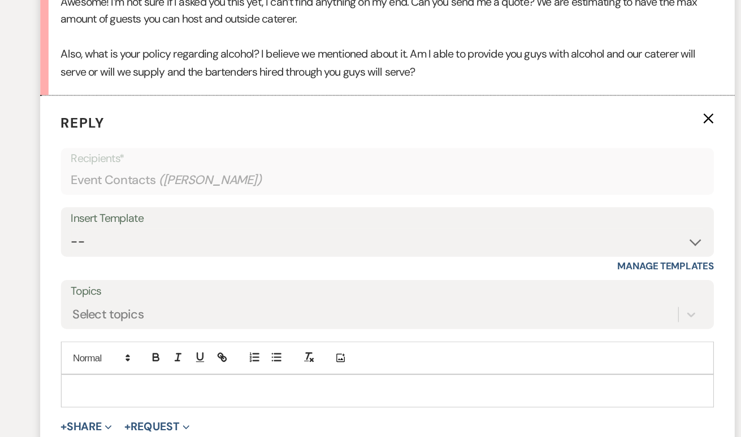
click at [153, 324] on form "Reply X Recipients* Event Contacts ( Kathy Dao ) Insert Template -- Weven Plann…" at bounding box center [371, 324] width 570 height 335
click at [150, 393] on p at bounding box center [371, 399] width 518 height 12
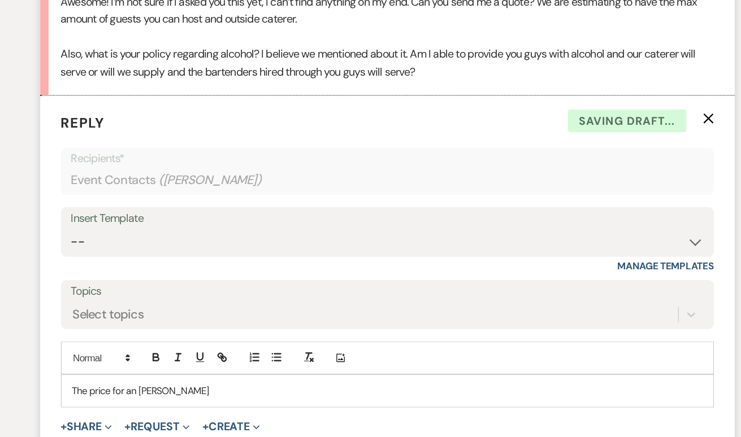
click at [221, 387] on div "The price for an August Saterday" at bounding box center [370, 400] width 535 height 26
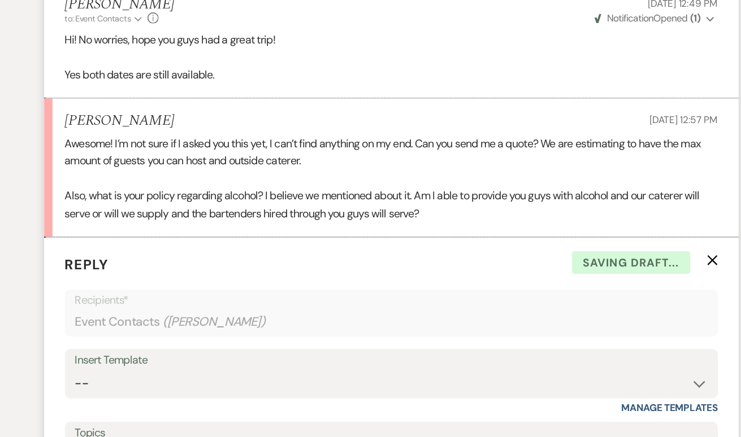
scroll to position [1127, 0]
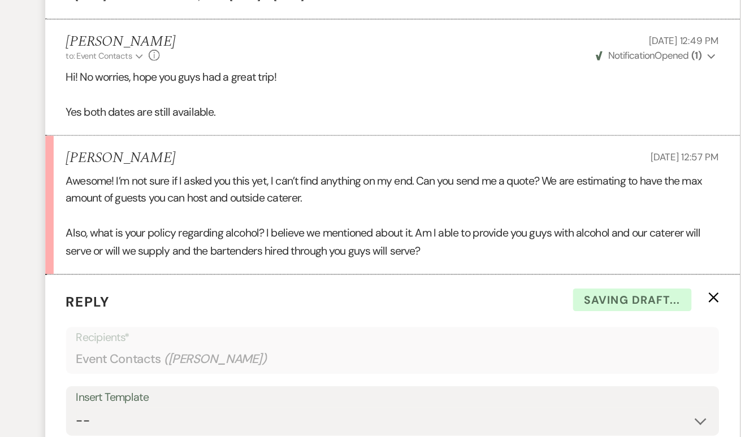
click at [175, 260] on form "Reply X Saving draft... Recipients* Event Contacts ( Kathy Dao ) Insert Templat…" at bounding box center [371, 440] width 570 height 360
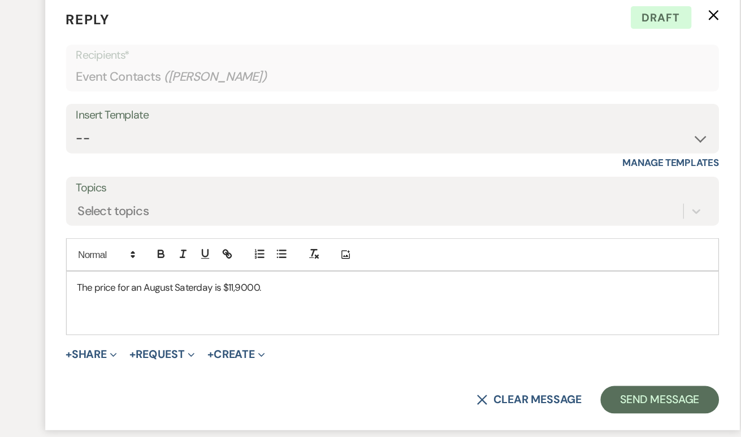
scroll to position [1318, 0]
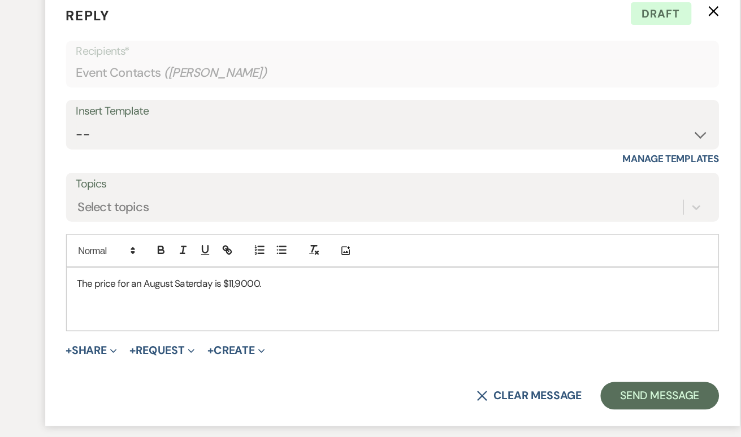
click at [154, 331] on p at bounding box center [371, 337] width 518 height 12
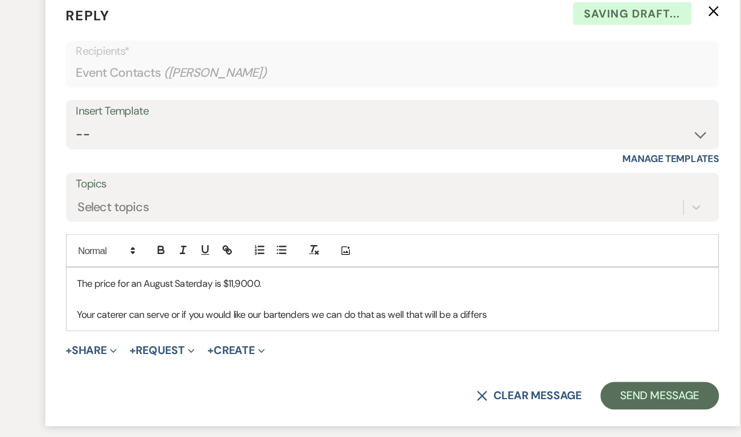
drag, startPoint x: 149, startPoint y: 202, endPoint x: 319, endPoint y: 242, distance: 175.2
click at [320, 331] on p "Your caterer can serve or if you would like our bartenders we can do that as we…" at bounding box center [371, 337] width 518 height 12
drag, startPoint x: 412, startPoint y: 240, endPoint x: 342, endPoint y: 239, distance: 70.1
click at [342, 331] on p "Your caterer can serve or if you would like our bartenders we can do that as we…" at bounding box center [371, 337] width 518 height 12
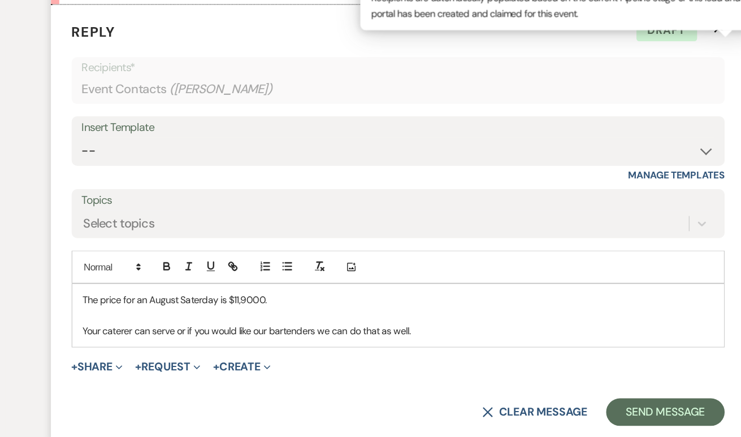
scroll to position [1339, 0]
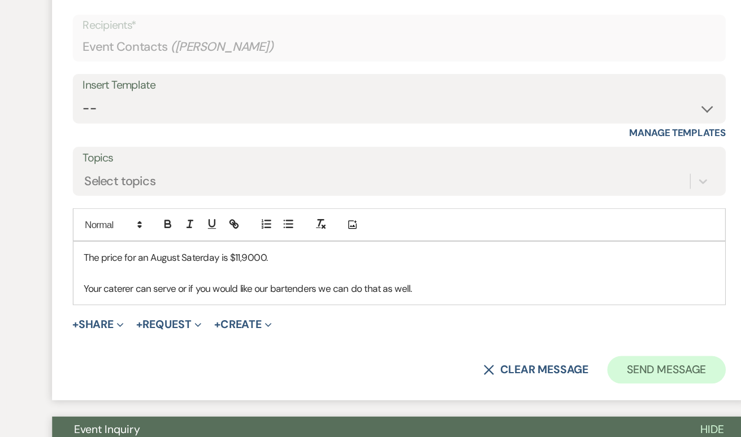
click at [571, 371] on button "Send Message" at bounding box center [589, 382] width 97 height 23
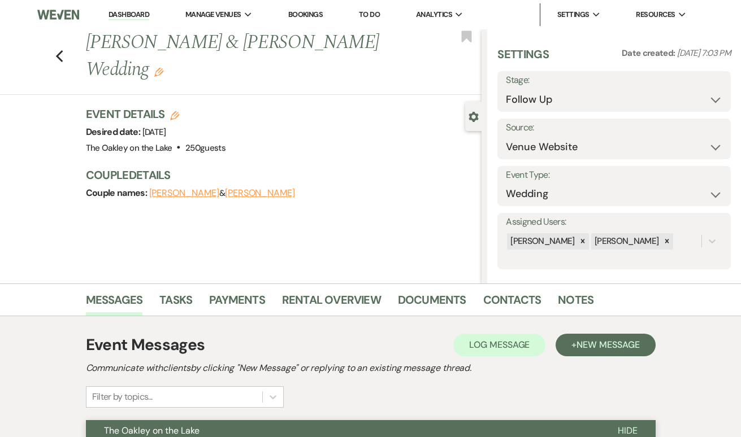
scroll to position [0, 0]
click at [58, 50] on use "button" at bounding box center [58, 56] width 7 height 12
select select "9"
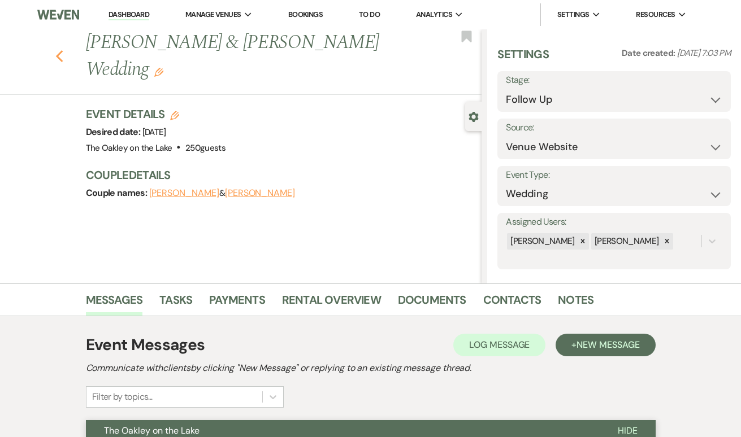
select select "9"
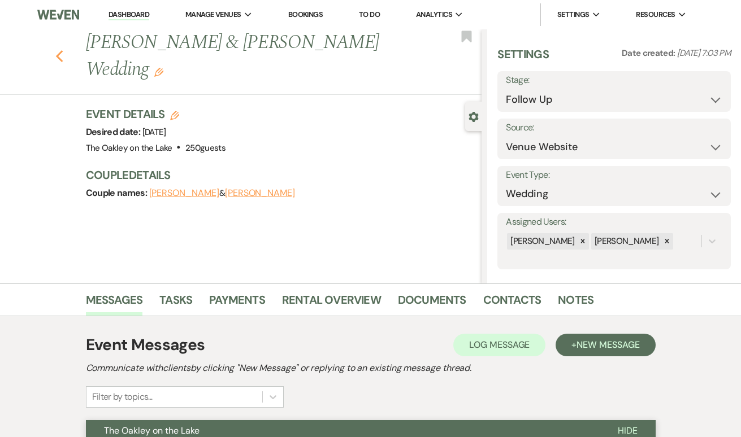
select select "9"
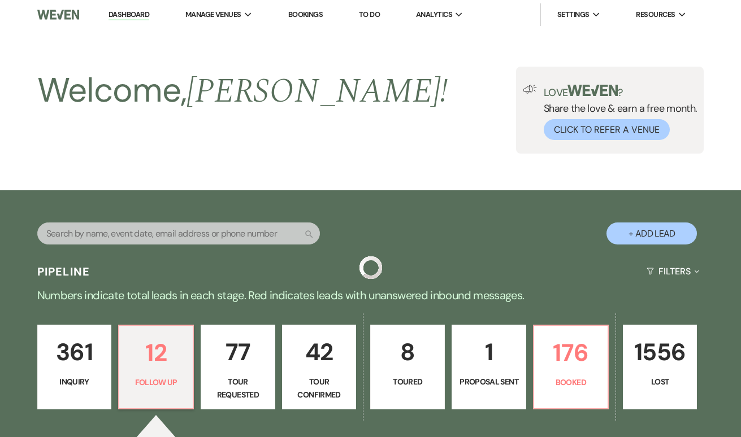
scroll to position [279, 0]
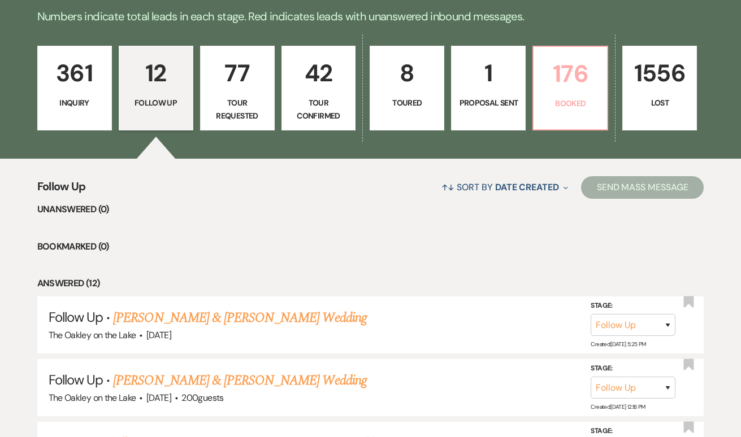
click at [590, 79] on p "176" at bounding box center [570, 74] width 60 height 38
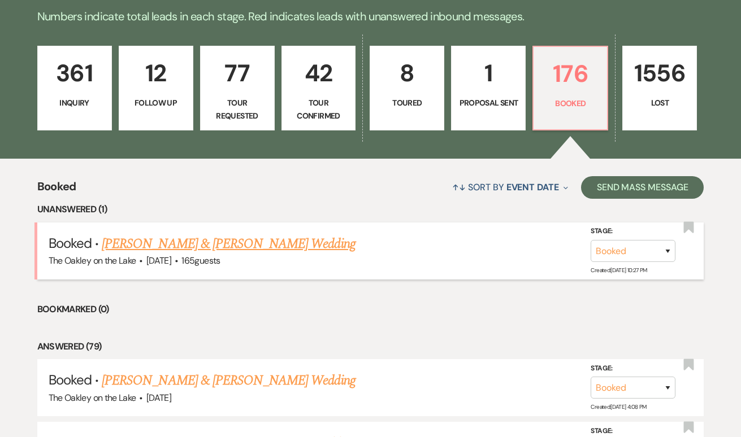
click at [214, 240] on link "[PERSON_NAME] & [PERSON_NAME] Wedding" at bounding box center [228, 244] width 253 height 20
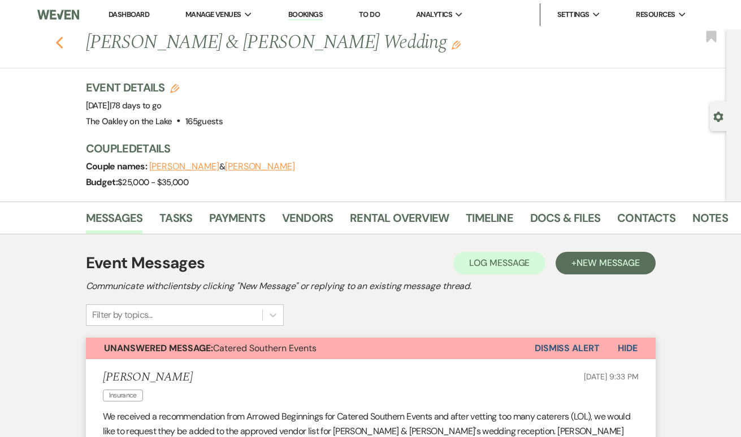
click at [57, 41] on icon "Previous" at bounding box center [59, 43] width 8 height 14
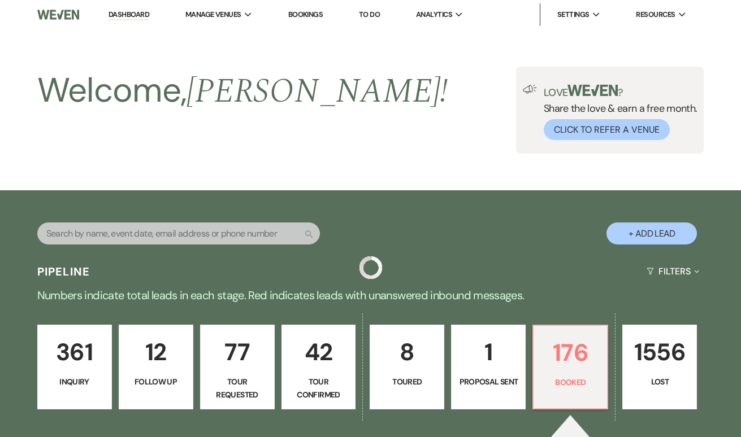
scroll to position [279, 0]
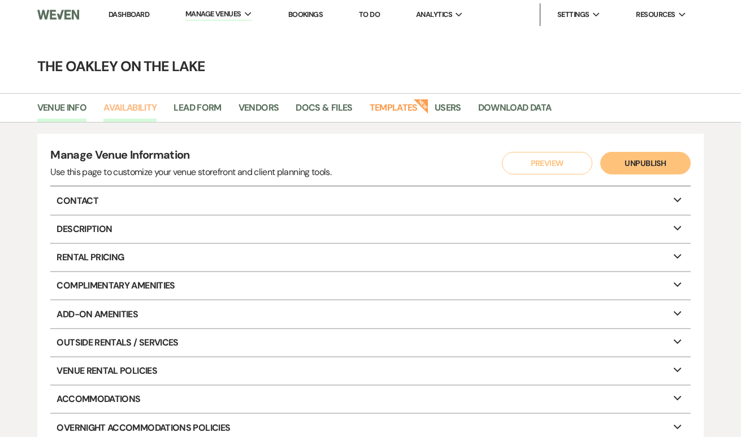
click at [136, 107] on link "Availability" at bounding box center [129, 111] width 53 height 21
select select "2"
select select "2026"
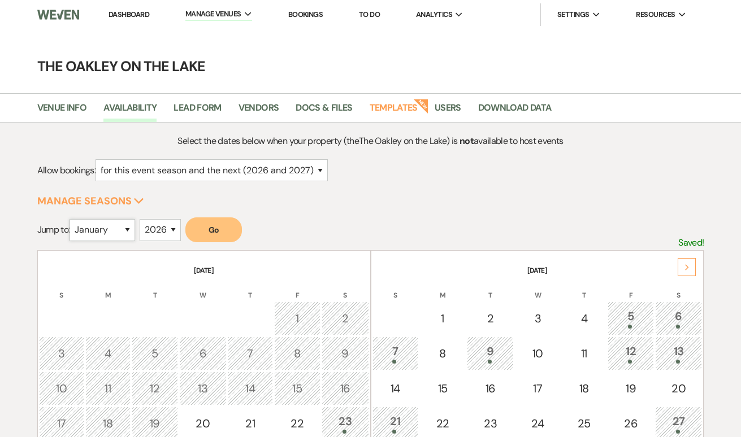
select select "8"
click at [200, 232] on button "Go" at bounding box center [213, 230] width 57 height 25
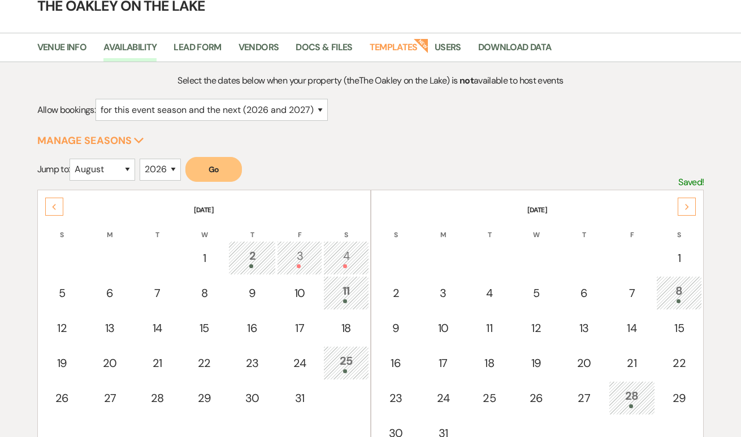
scroll to position [83, 0]
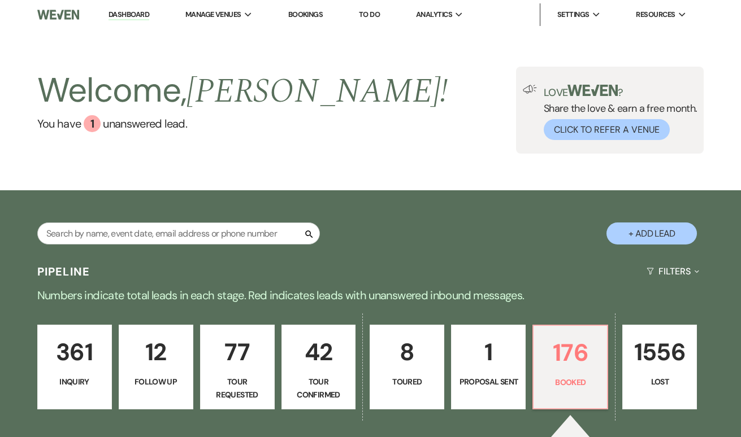
scroll to position [279, 0]
